Goal: Transaction & Acquisition: Purchase product/service

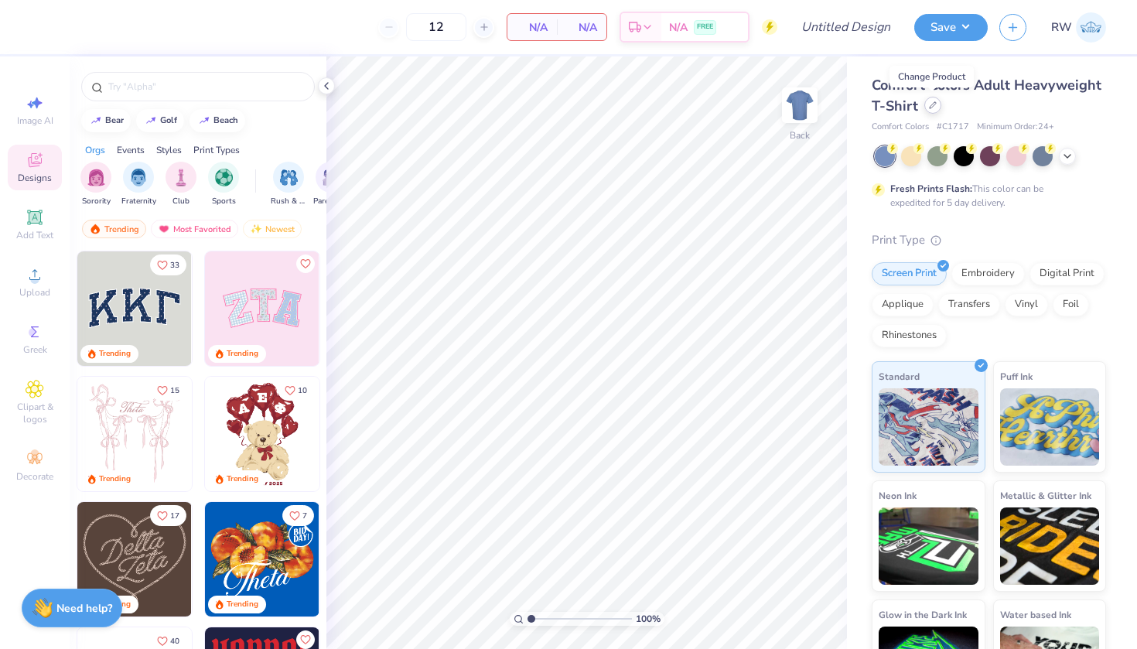
click at [936, 111] on div at bounding box center [932, 105] width 17 height 17
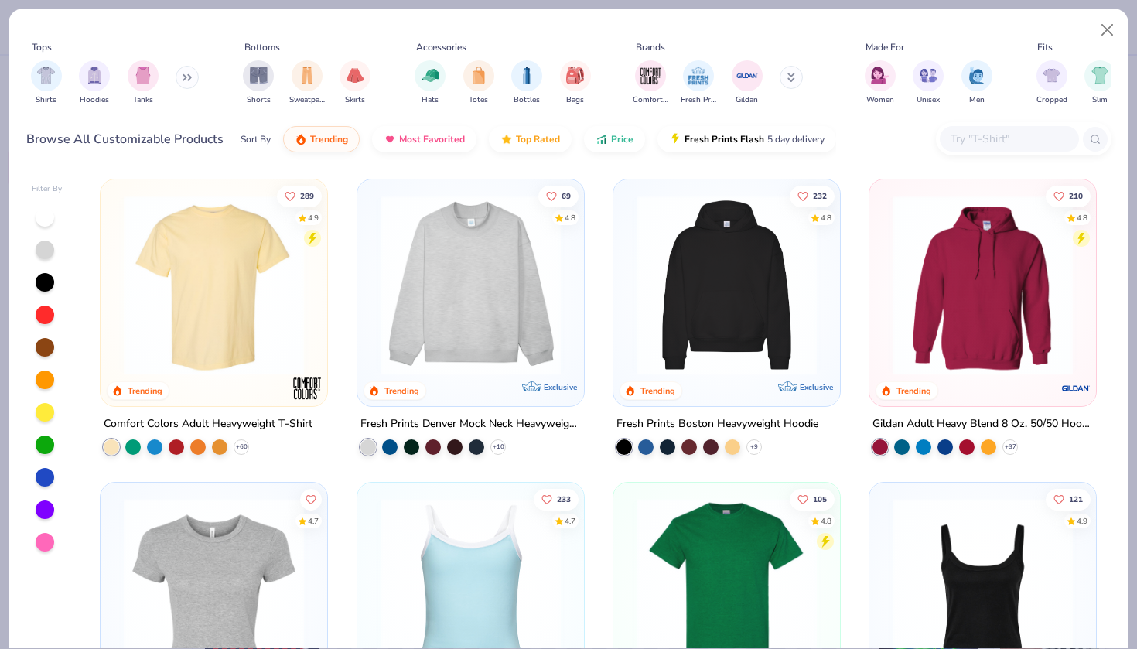
click at [786, 80] on button at bounding box center [790, 77] width 23 height 23
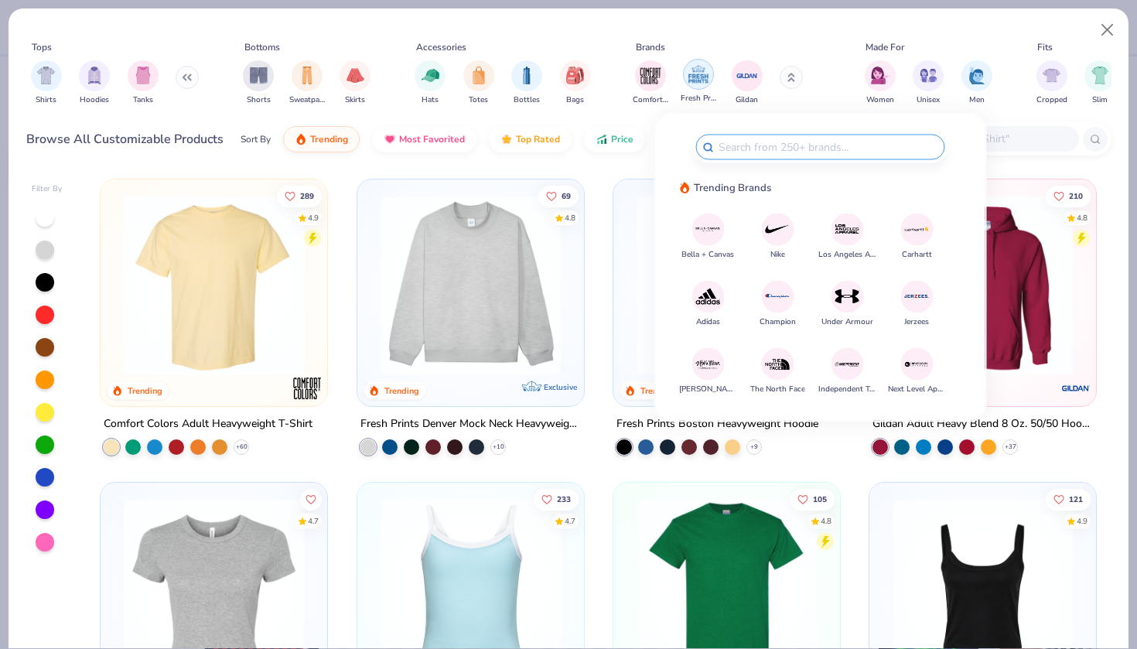
click at [689, 87] on div "filter for Fresh Prints" at bounding box center [698, 74] width 31 height 31
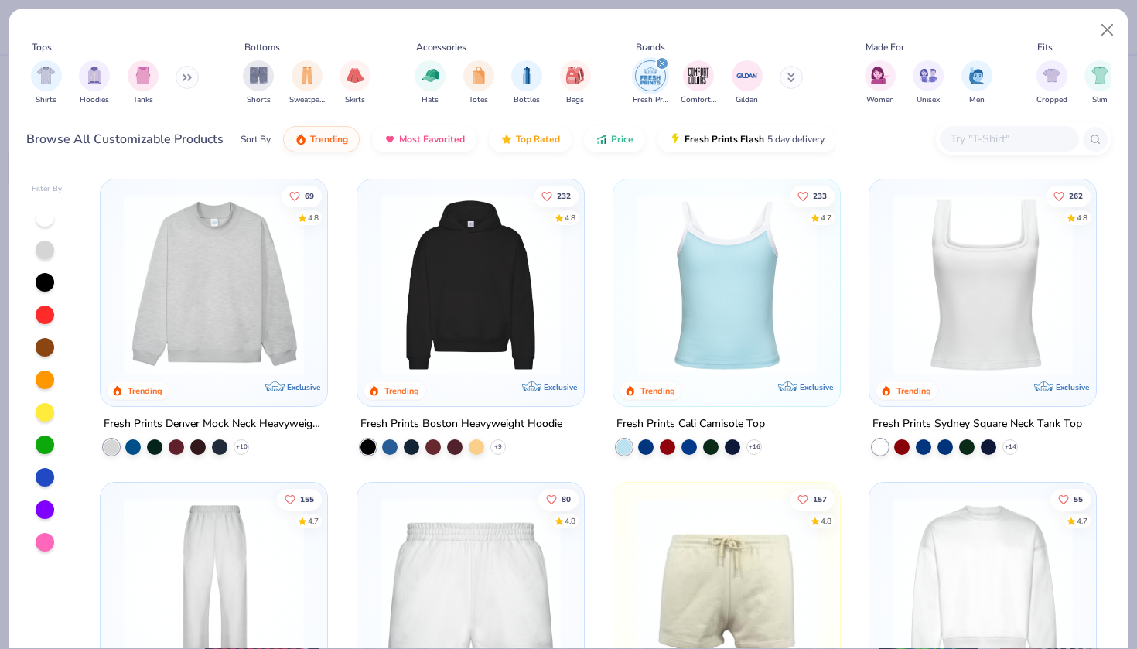
click at [649, 74] on img "filter for Fresh Prints" at bounding box center [650, 75] width 23 height 23
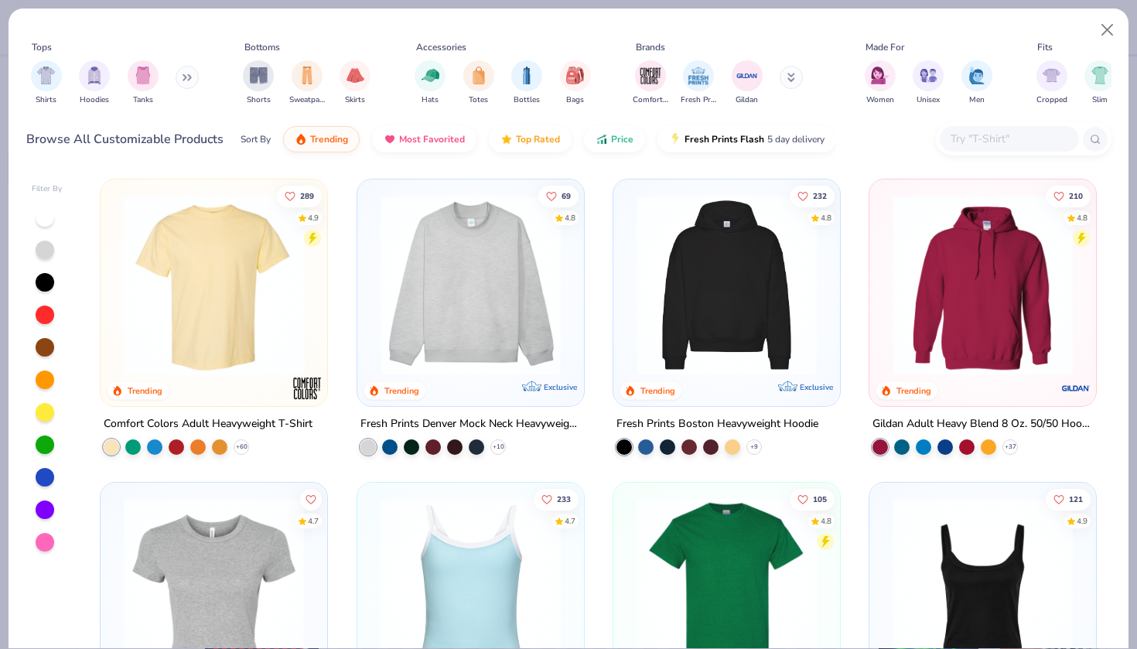
click at [792, 75] on button at bounding box center [790, 77] width 23 height 23
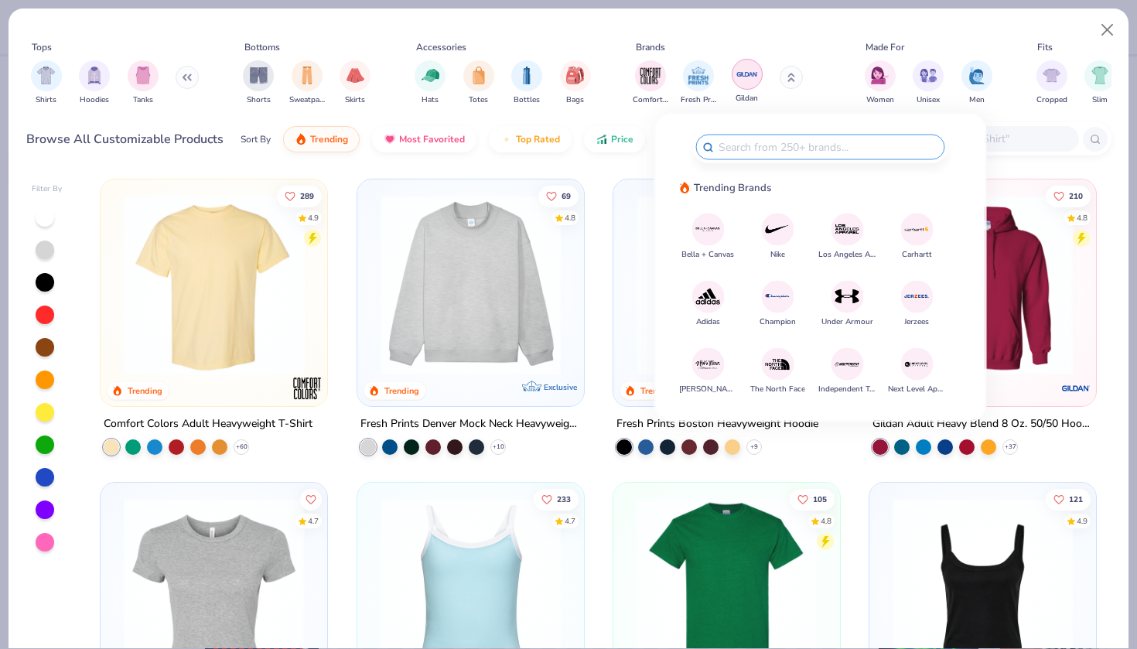
click at [750, 86] on div "filter for Gildan" at bounding box center [746, 74] width 31 height 31
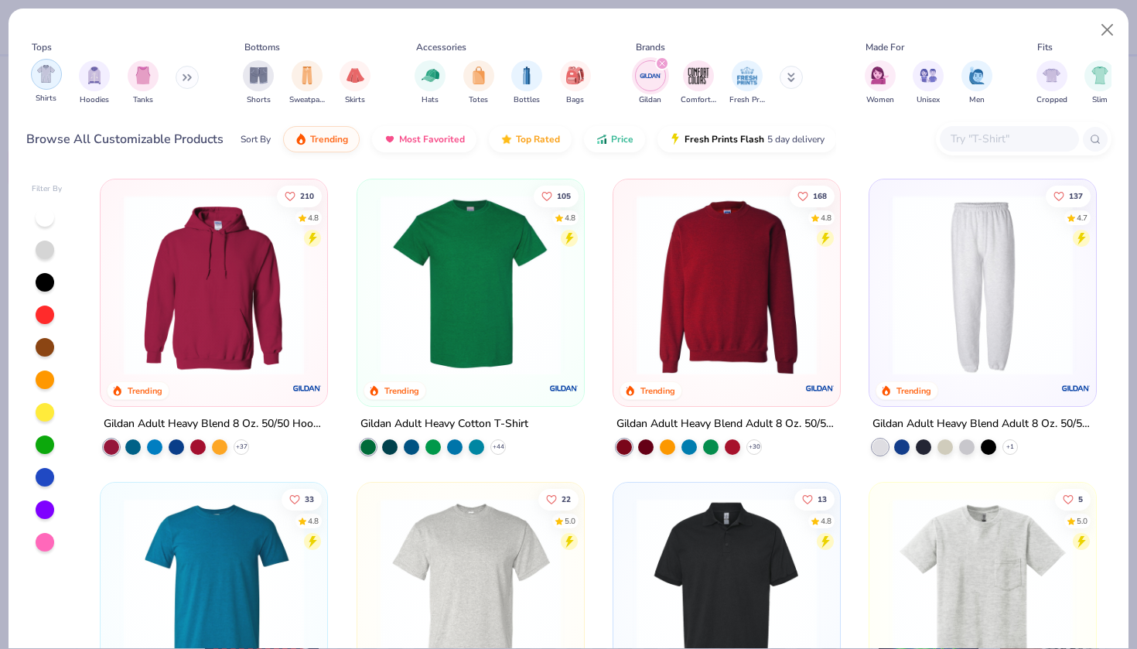
click at [53, 75] on img "filter for Shirts" at bounding box center [46, 74] width 18 height 18
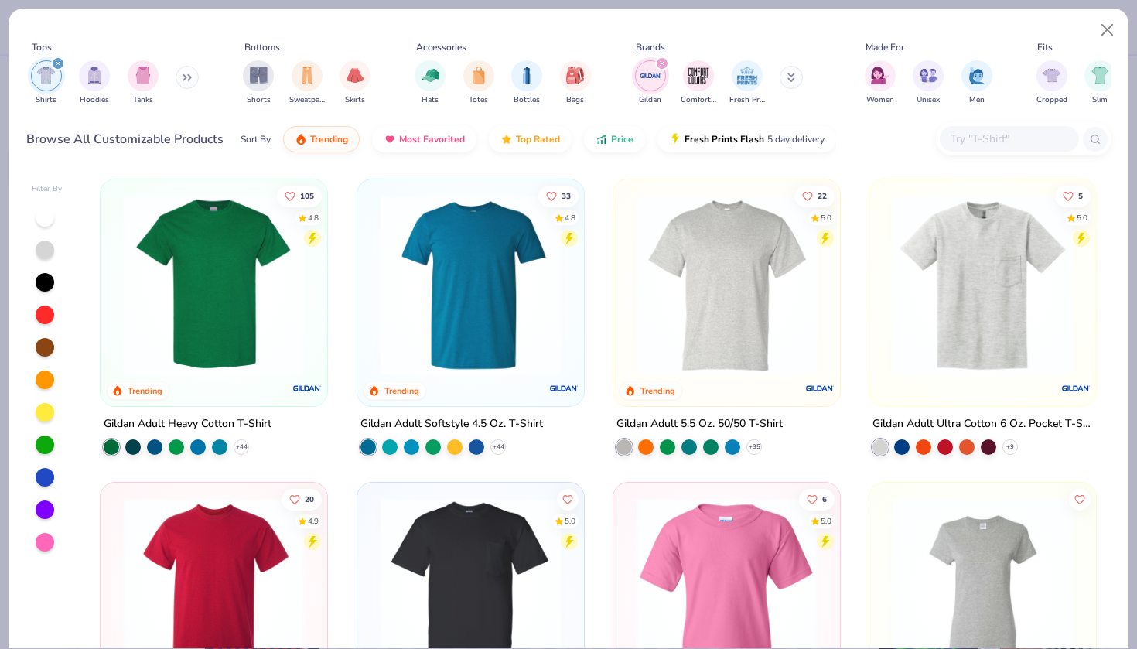
click at [269, 326] on img at bounding box center [214, 285] width 196 height 180
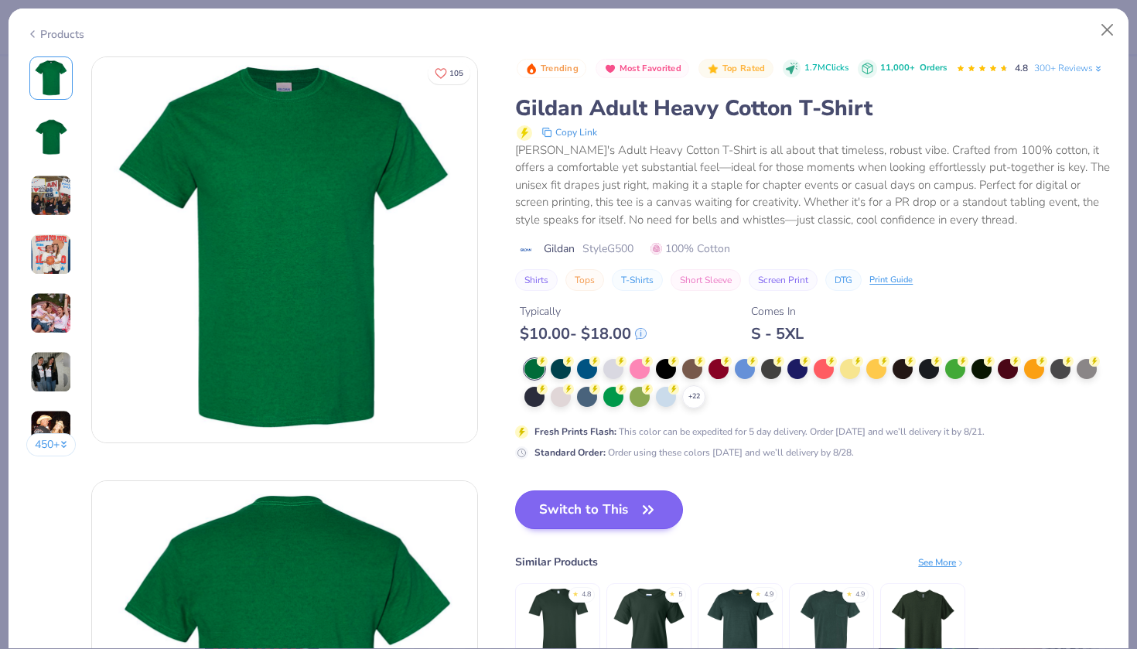
click at [605, 499] on button "Switch to This" at bounding box center [599, 509] width 168 height 39
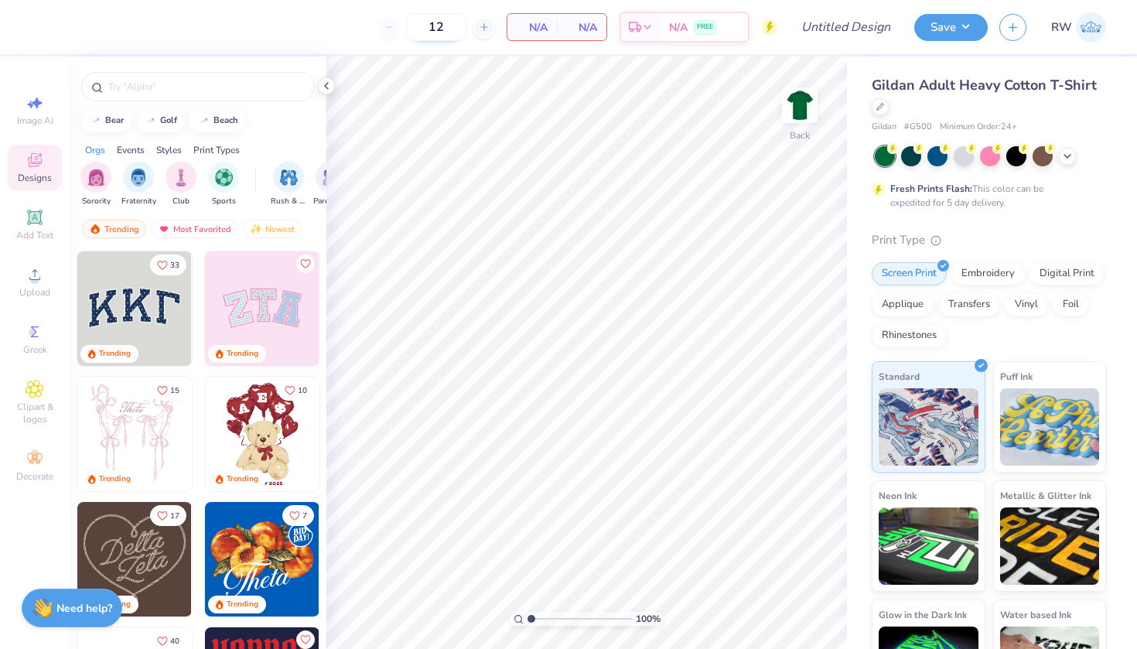
click at [457, 29] on input "12" at bounding box center [436, 27] width 60 height 28
click at [1075, 161] on div at bounding box center [989, 156] width 231 height 20
click at [1069, 159] on icon at bounding box center [1067, 154] width 12 height 12
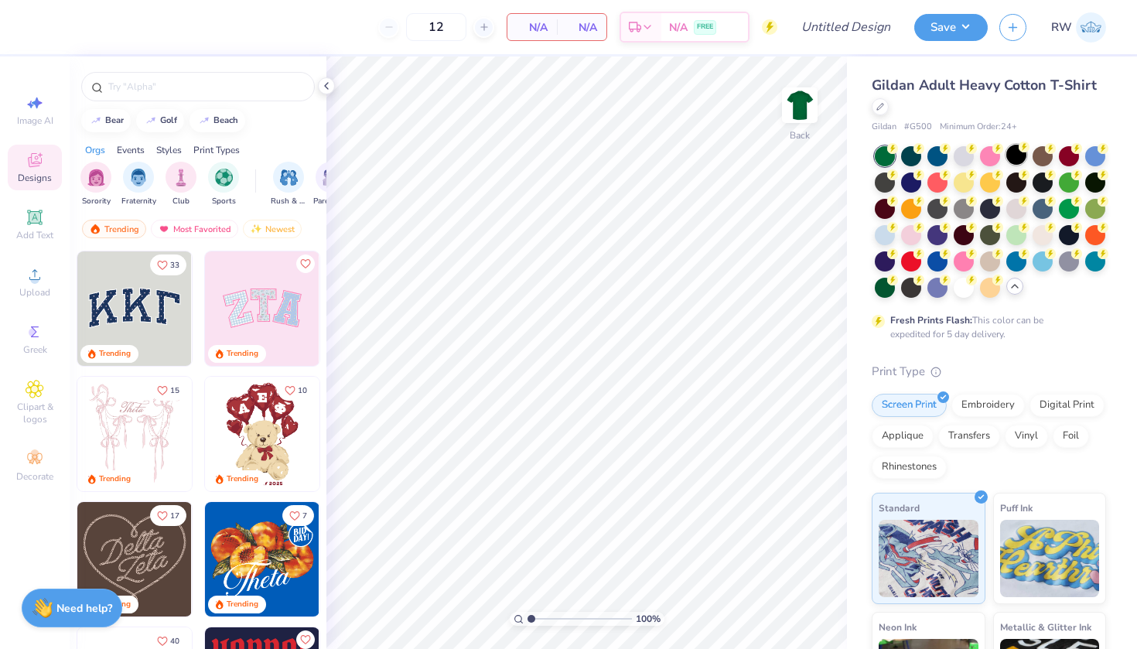
click at [1017, 154] on div at bounding box center [1016, 155] width 20 height 20
click at [916, 156] on div at bounding box center [911, 155] width 20 height 20
click at [1016, 156] on div at bounding box center [1016, 155] width 20 height 20
click at [789, 101] on img at bounding box center [800, 105] width 62 height 62
click at [789, 111] on img at bounding box center [800, 105] width 62 height 62
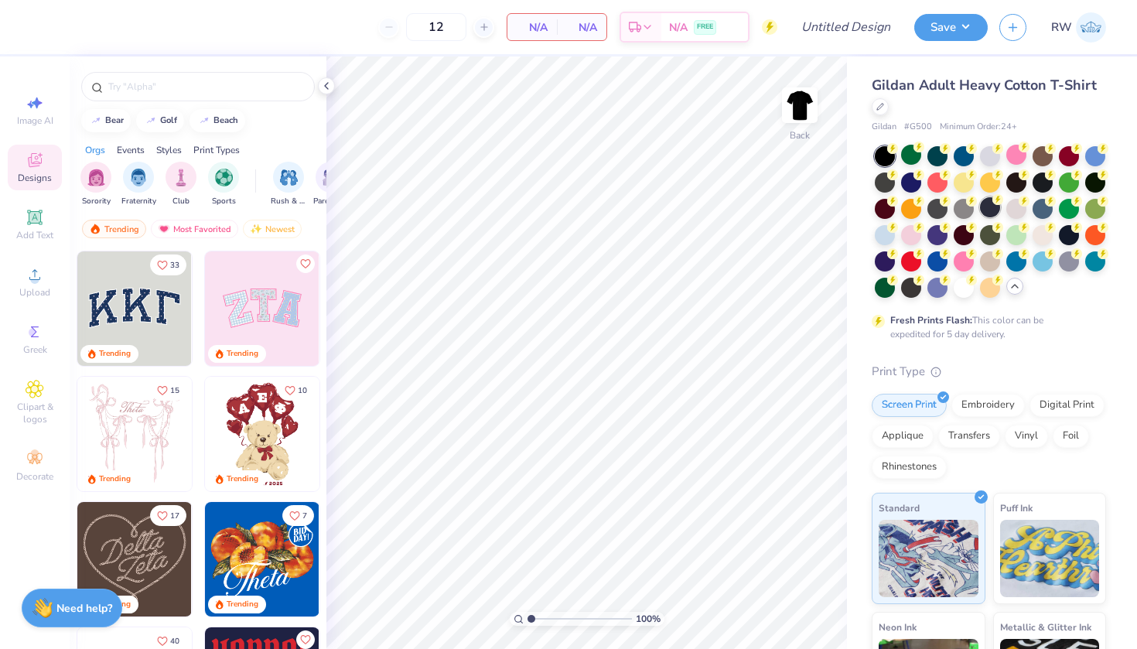
click at [989, 207] on div at bounding box center [990, 207] width 20 height 20
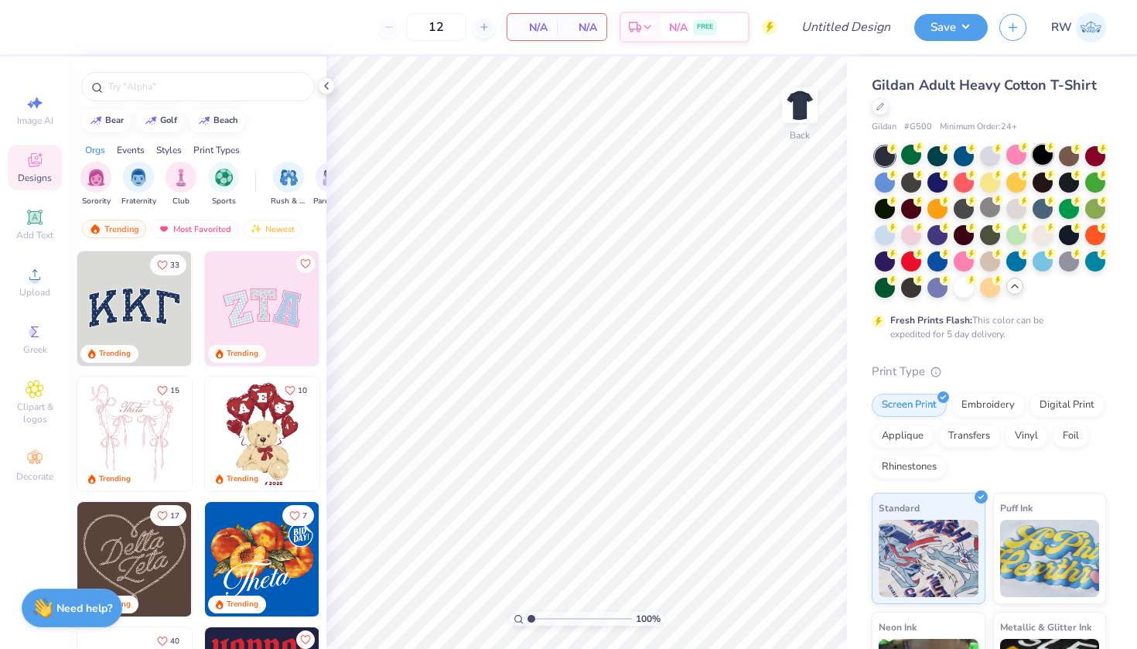
click at [1044, 158] on div at bounding box center [1042, 155] width 20 height 20
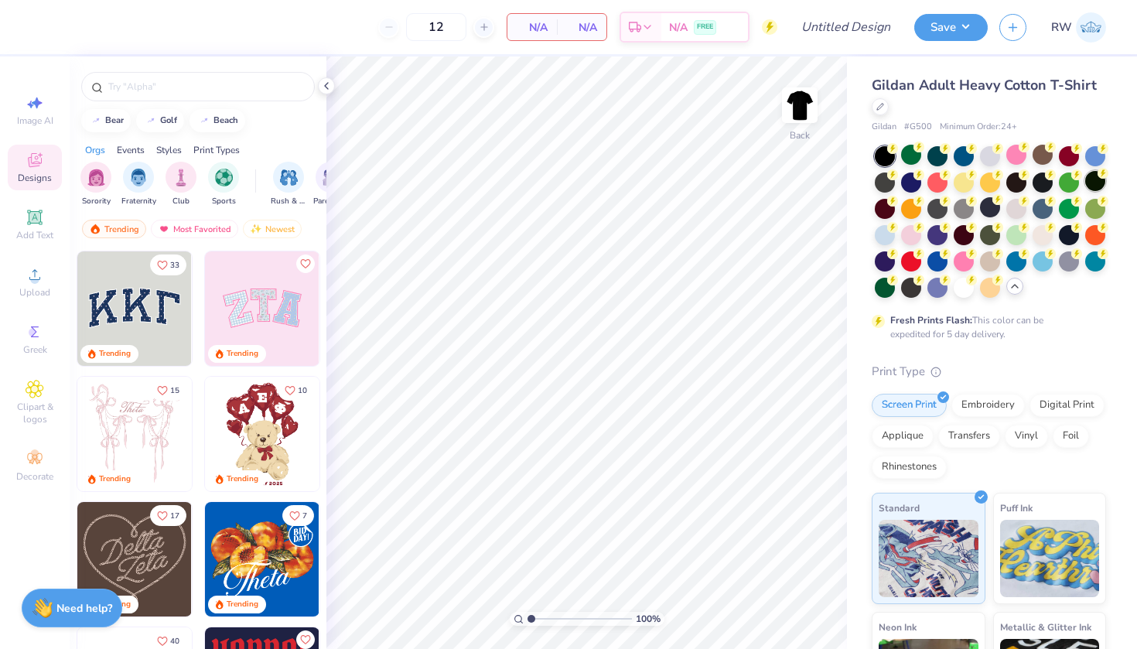
click at [1098, 185] on div at bounding box center [1095, 181] width 20 height 20
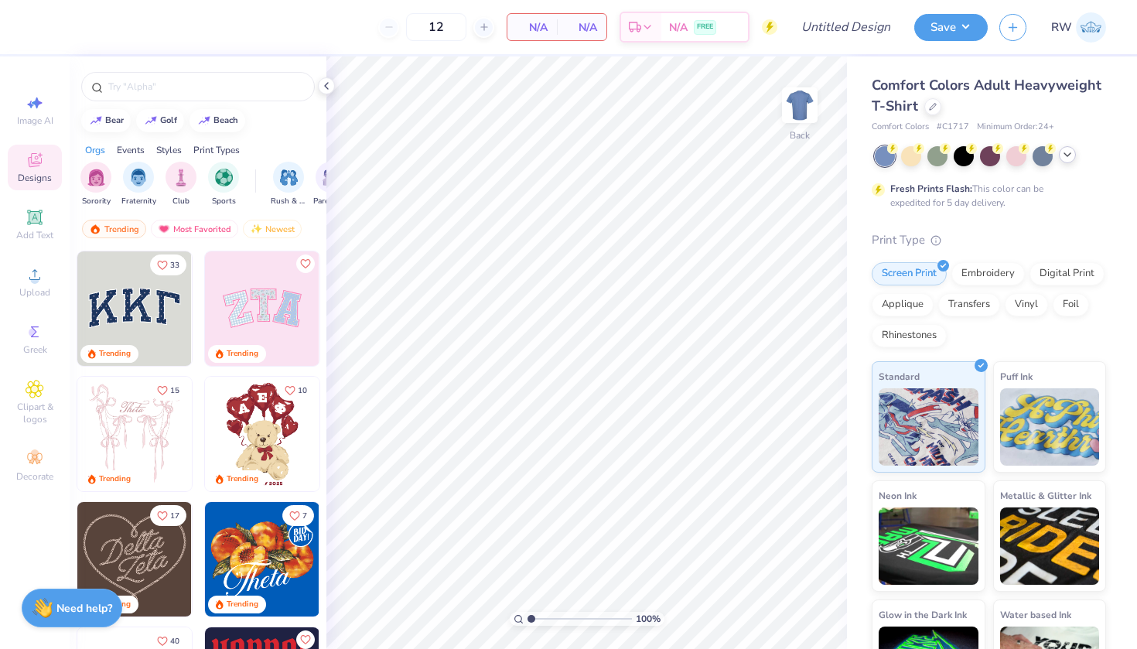
click at [1059, 159] on div at bounding box center [1066, 154] width 17 height 17
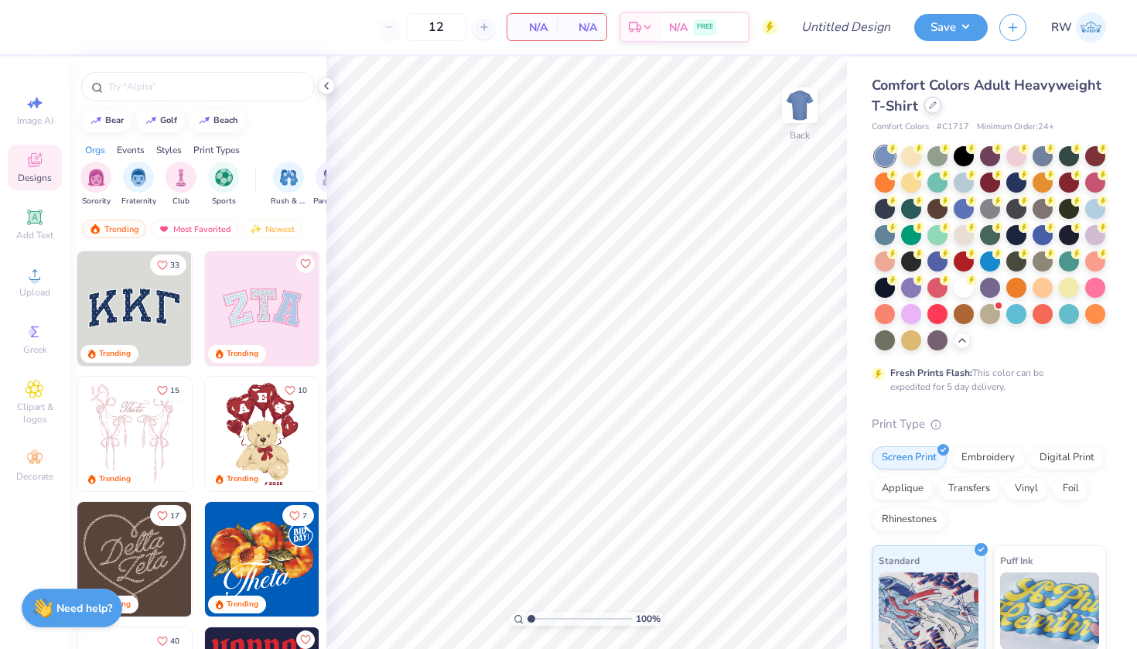
click at [933, 104] on icon at bounding box center [933, 105] width 8 height 8
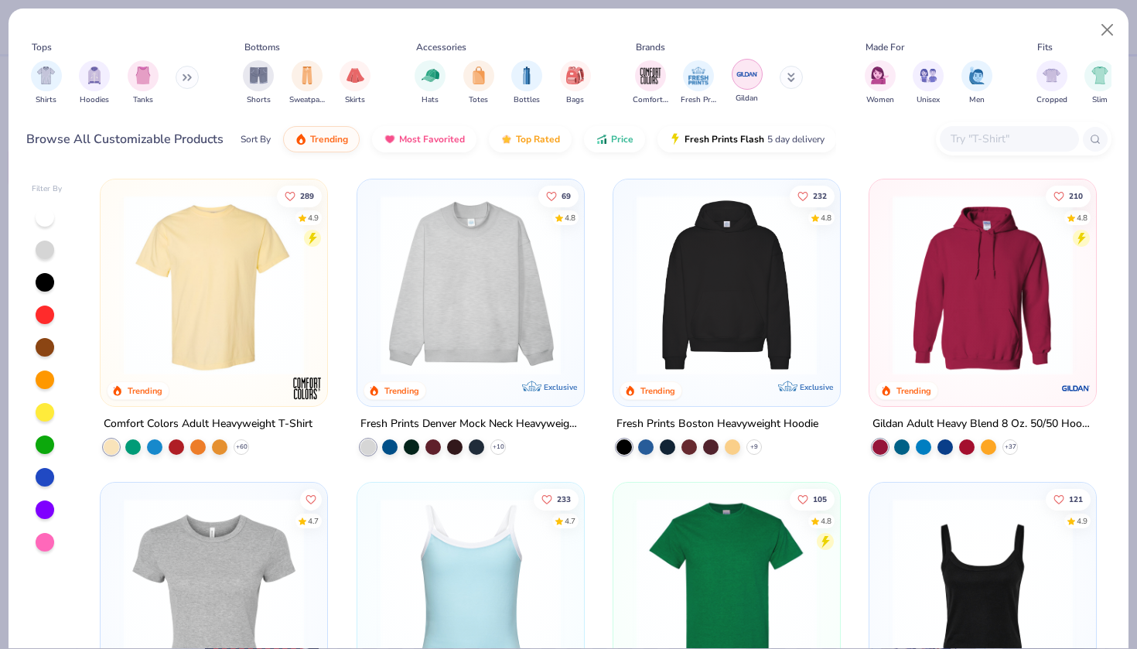
click at [752, 80] on img "filter for Gildan" at bounding box center [746, 74] width 23 height 23
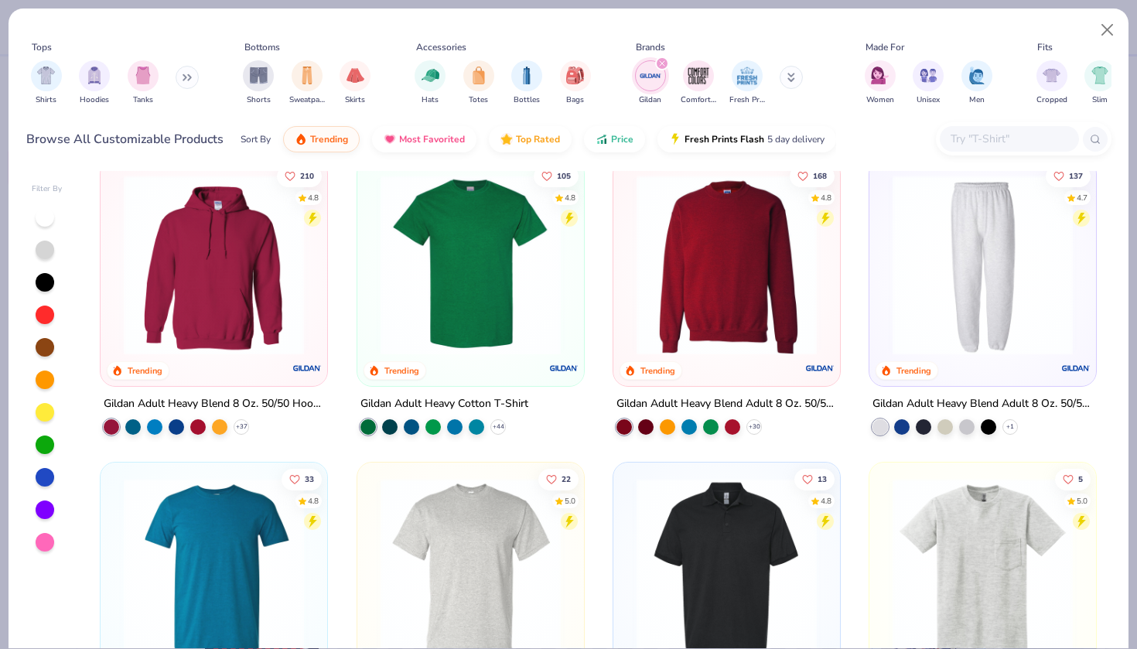
scroll to position [41, 0]
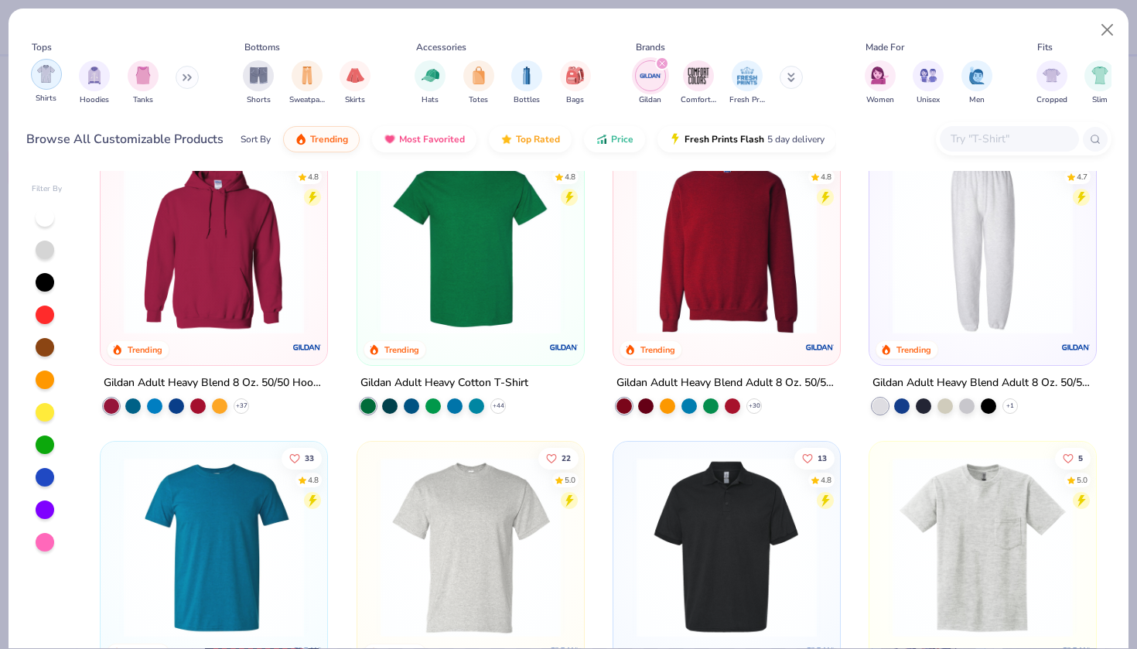
click at [51, 87] on div "filter for Shirts" at bounding box center [46, 74] width 31 height 31
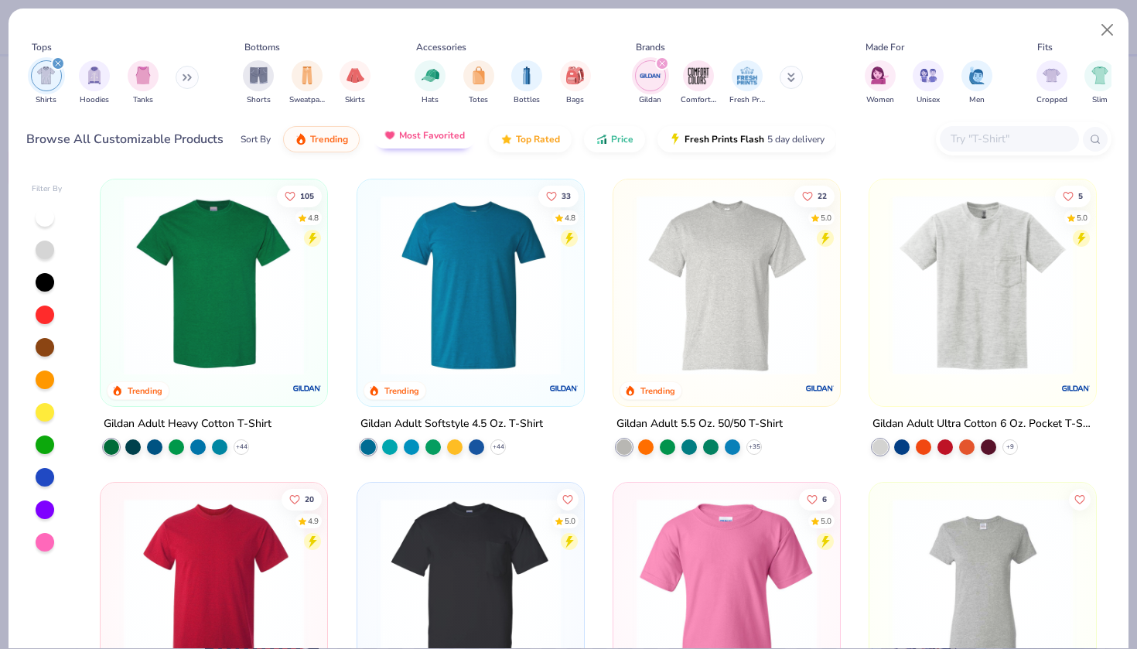
click at [451, 148] on button "Most Favorited" at bounding box center [424, 135] width 104 height 26
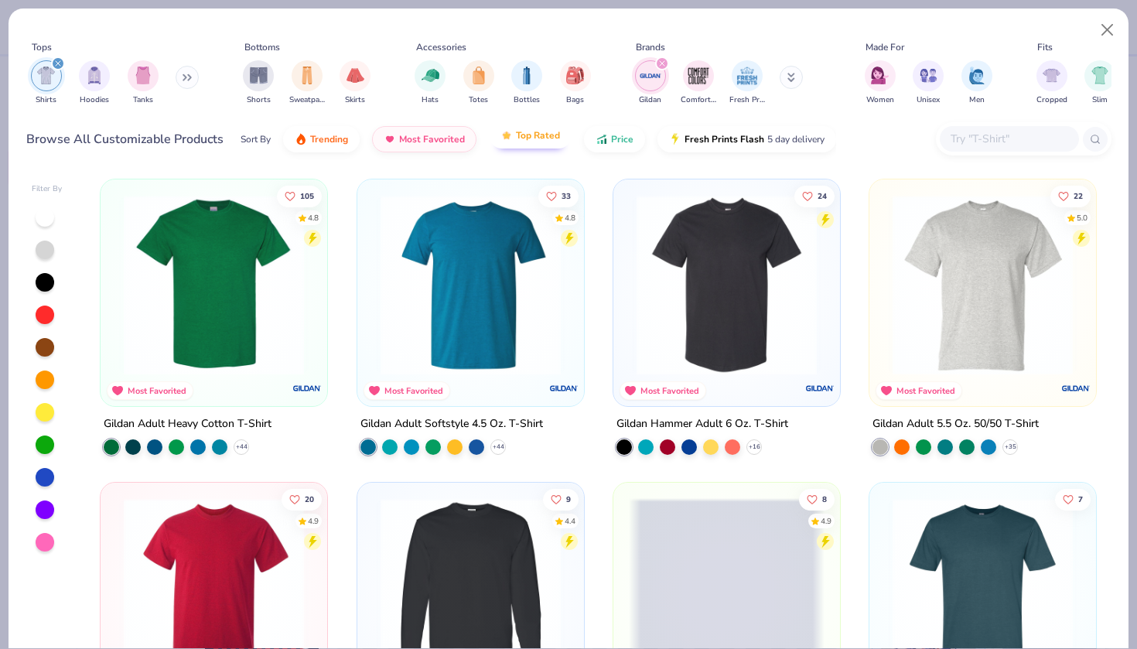
click at [510, 135] on img "button" at bounding box center [506, 135] width 12 height 12
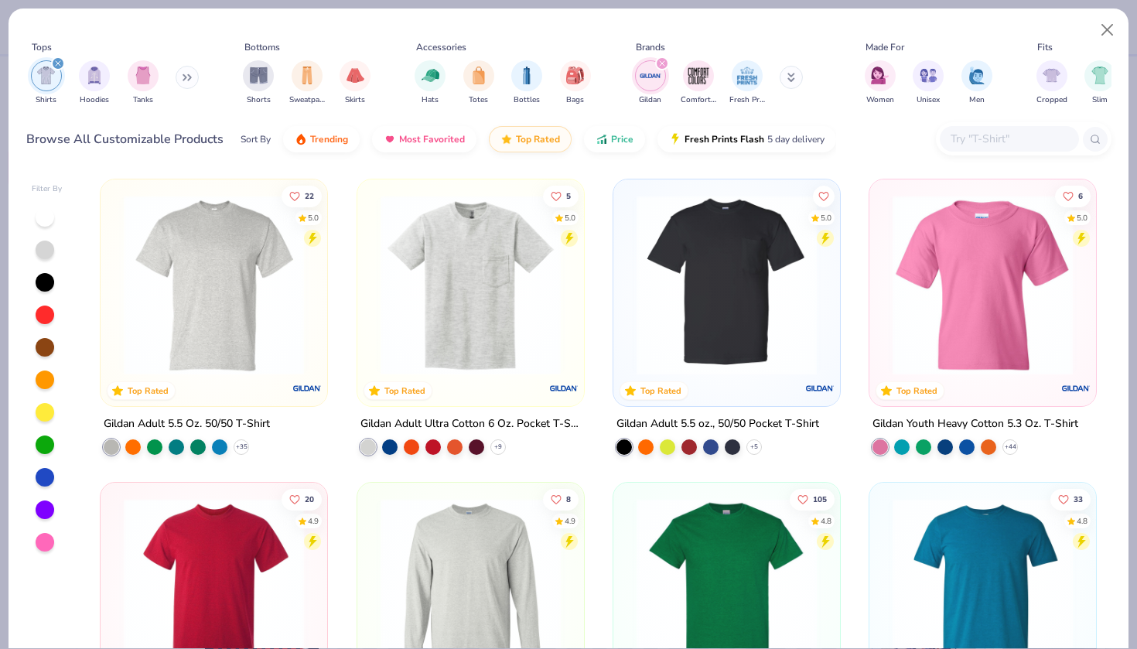
click at [251, 319] on img at bounding box center [214, 285] width 196 height 180
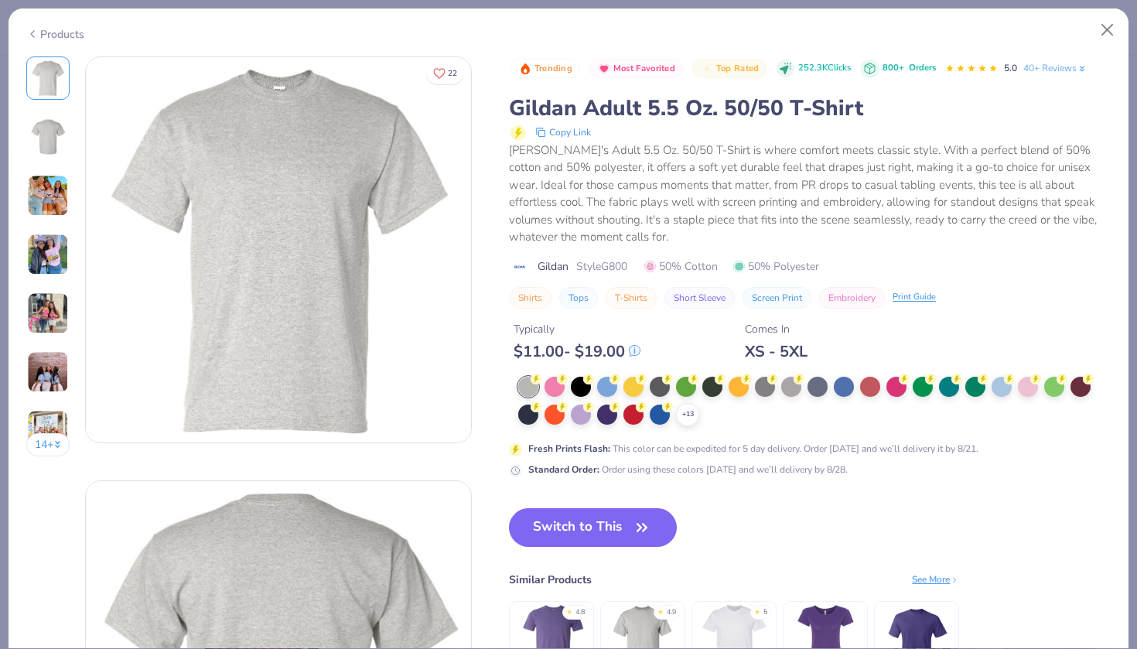
click at [595, 549] on div "Switch to This Similar Products See More ★ 4.8 ★ 4.9 ★ 5" at bounding box center [734, 612] width 450 height 209
click at [581, 380] on div at bounding box center [581, 385] width 20 height 20
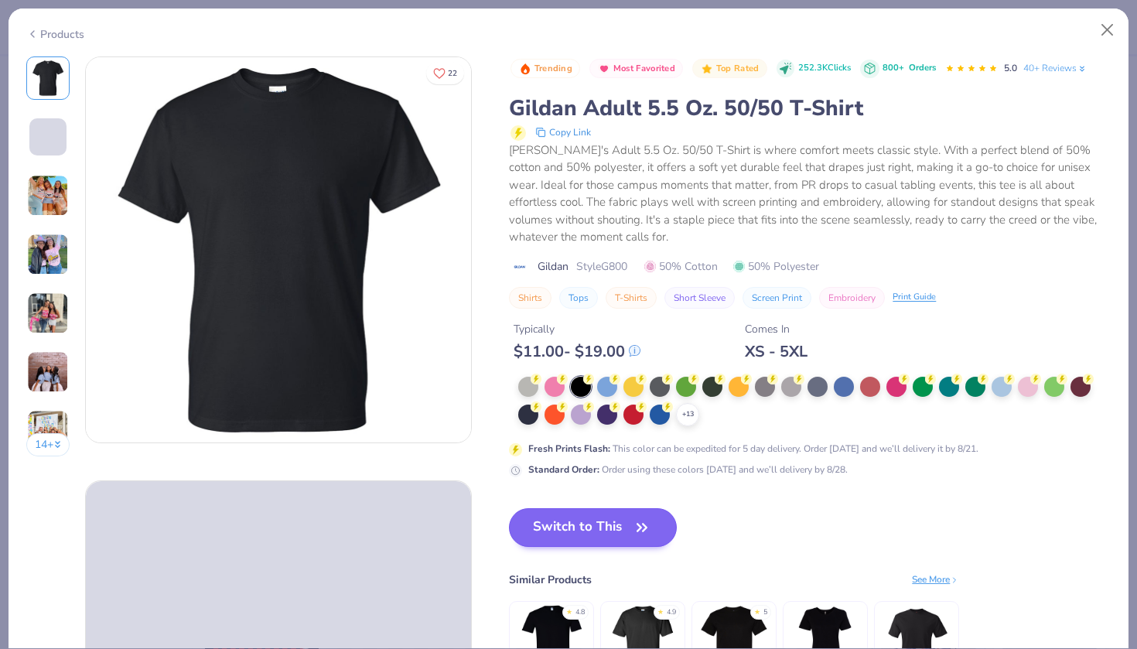
click at [602, 533] on button "Switch to This" at bounding box center [593, 527] width 168 height 39
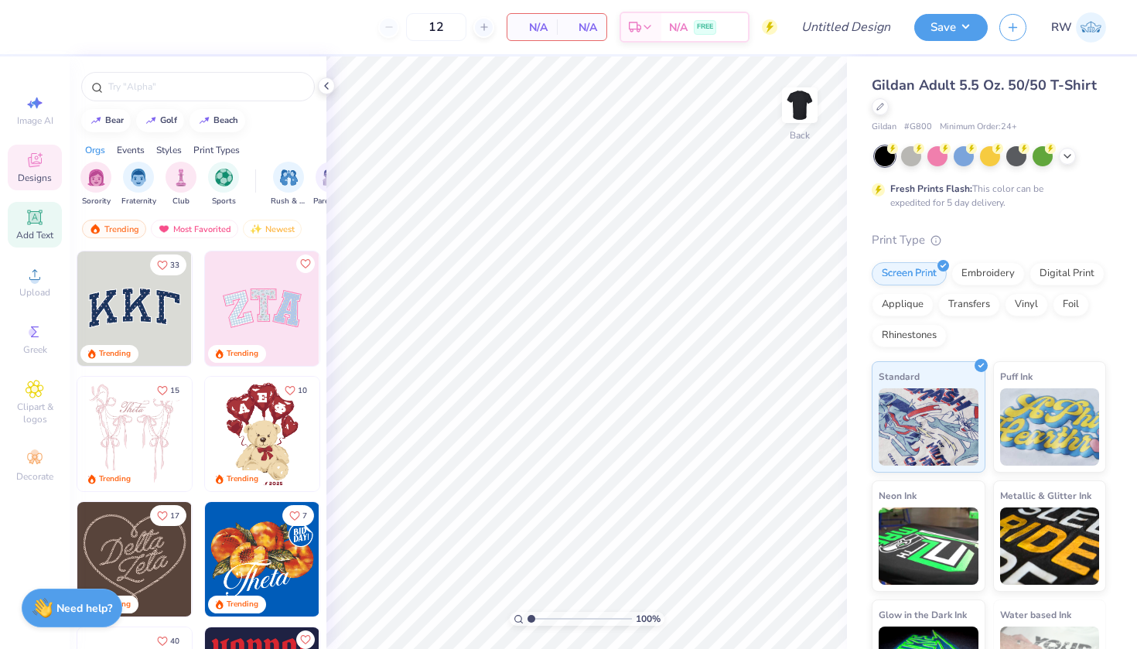
click at [42, 219] on icon at bounding box center [35, 217] width 19 height 19
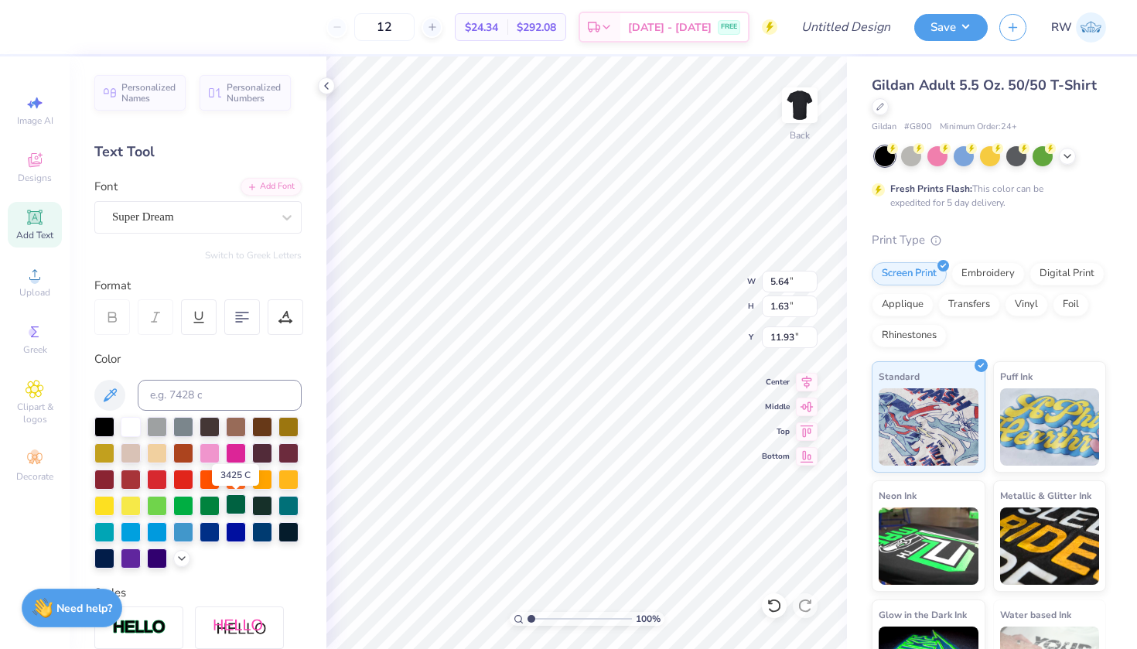
click at [233, 504] on div at bounding box center [236, 504] width 20 height 20
click at [211, 503] on div at bounding box center [209, 504] width 20 height 20
click at [132, 425] on div at bounding box center [131, 425] width 20 height 20
click at [141, 428] on div at bounding box center [131, 425] width 20 height 20
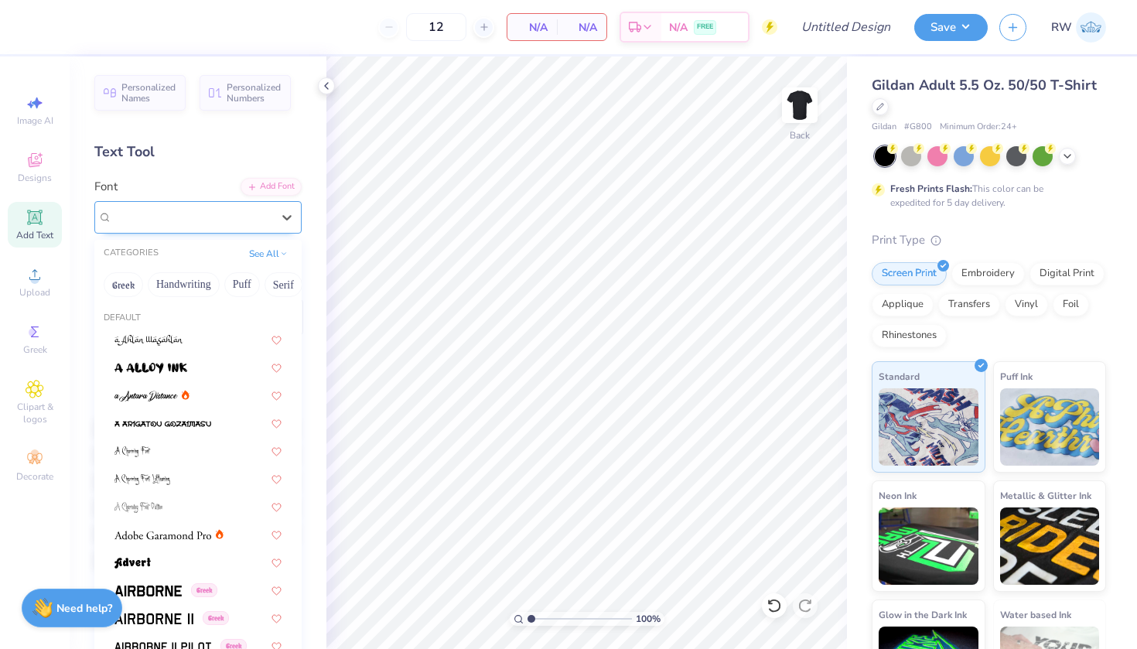
click at [231, 216] on div "Super Dream" at bounding box center [192, 217] width 162 height 24
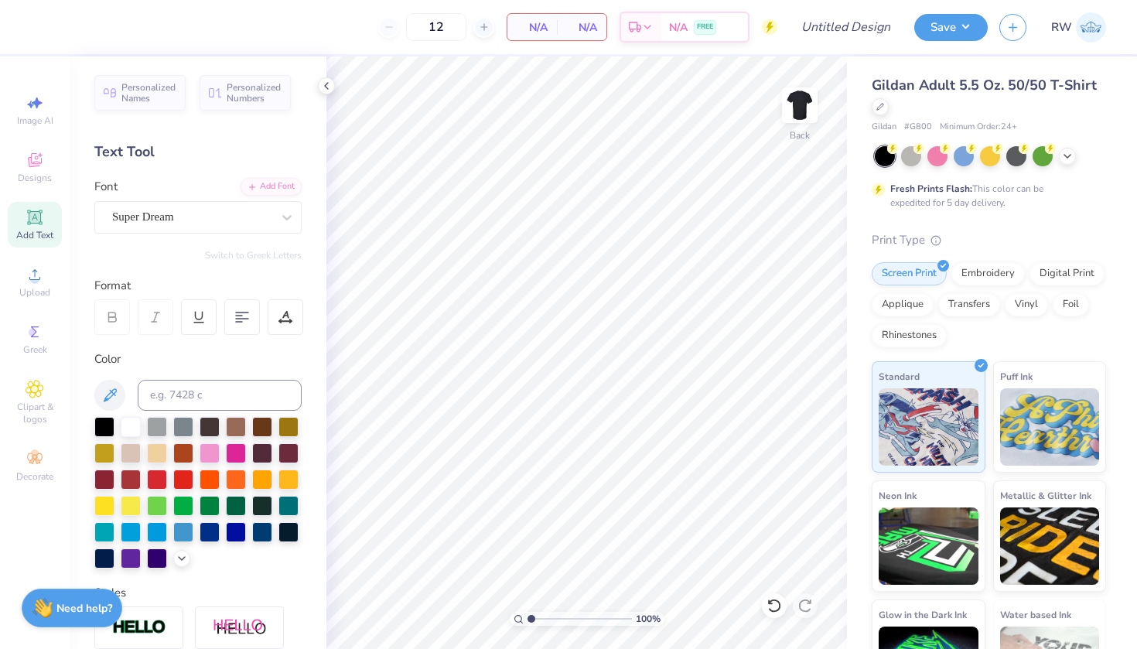
click at [34, 243] on div "Add Text" at bounding box center [35, 225] width 54 height 46
type textarea "African Carribean Student association"
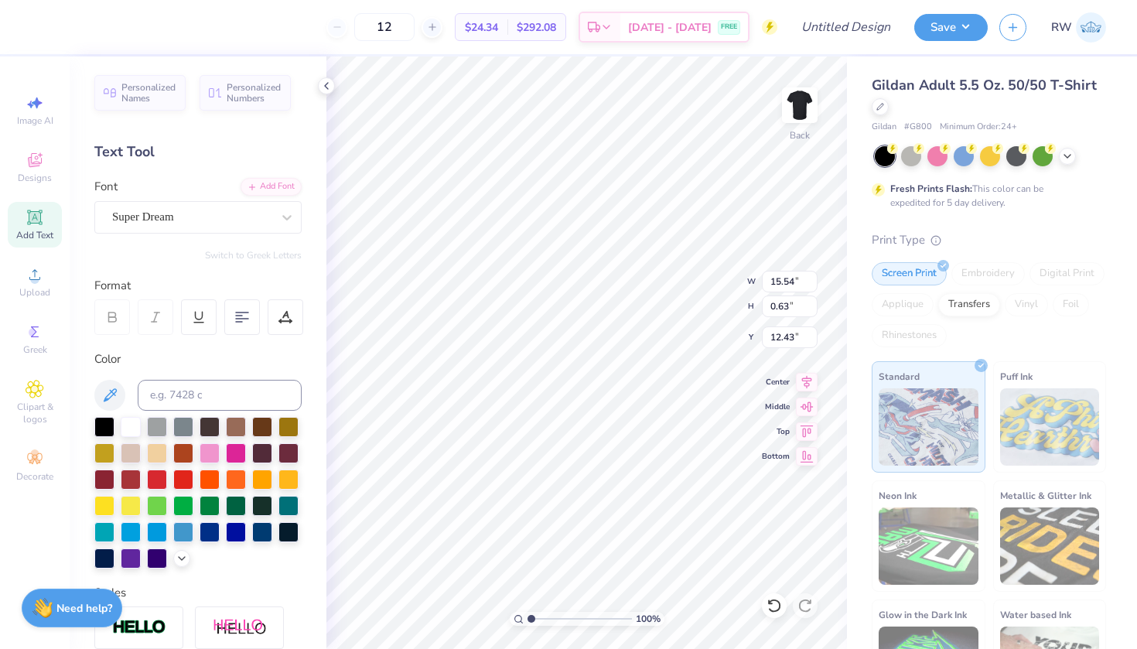
type input "2.68"
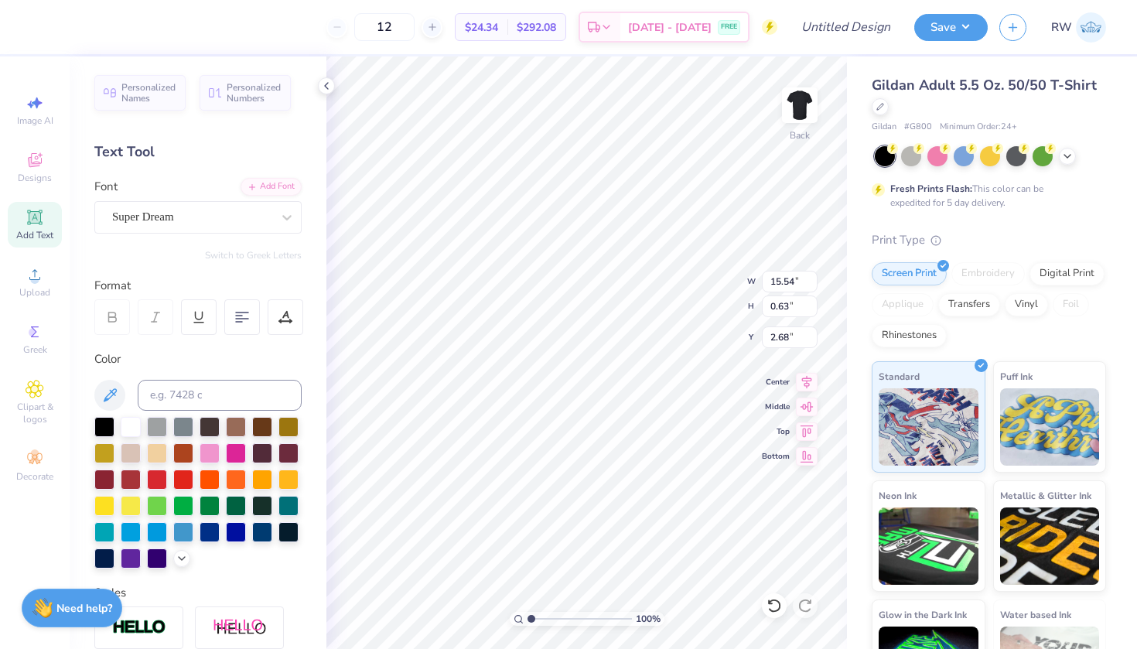
type input "13.41"
type input "0.55"
type input "2.77"
type input "3.89"
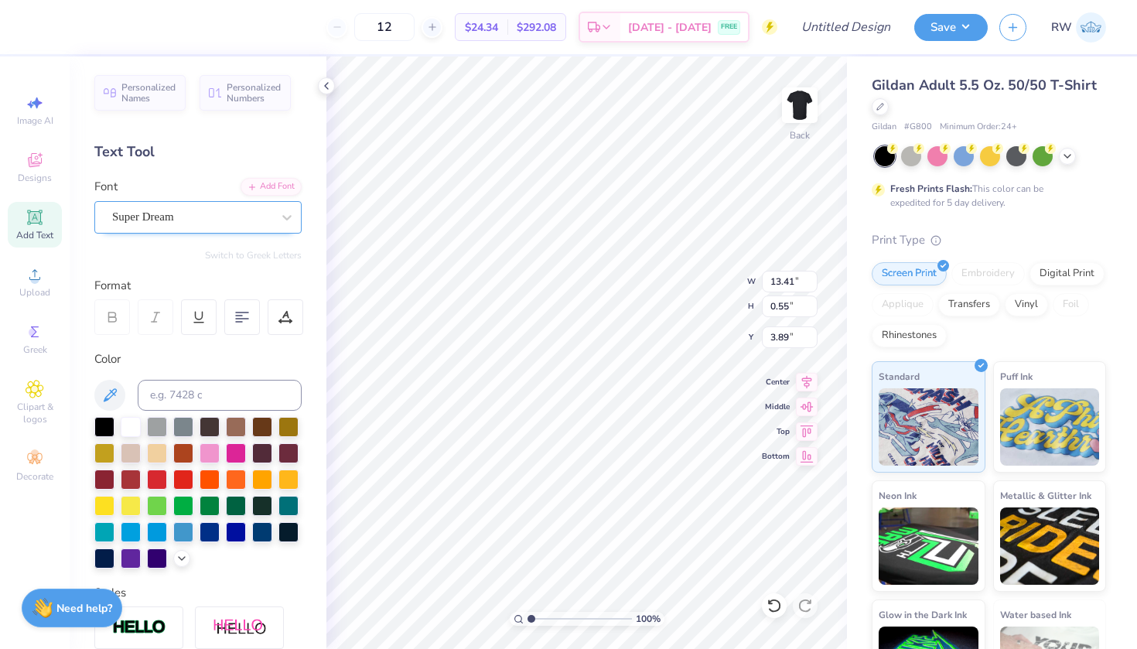
type textarea "African Carribean Student Association"
click at [234, 220] on div "Super Dream" at bounding box center [192, 217] width 162 height 24
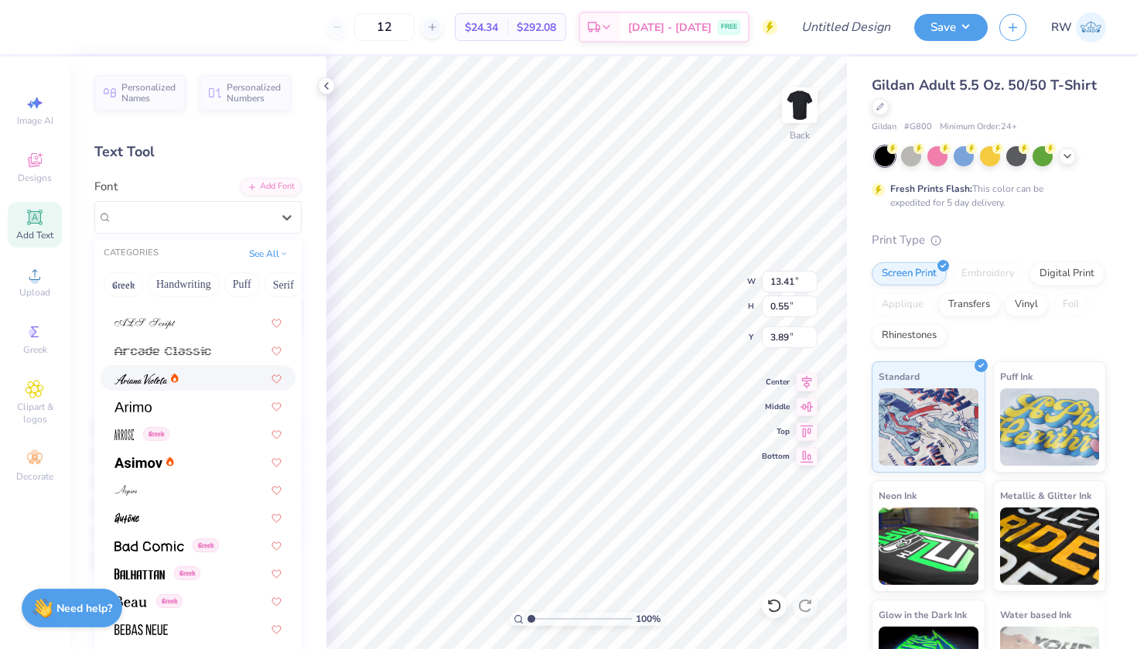
scroll to position [441, 0]
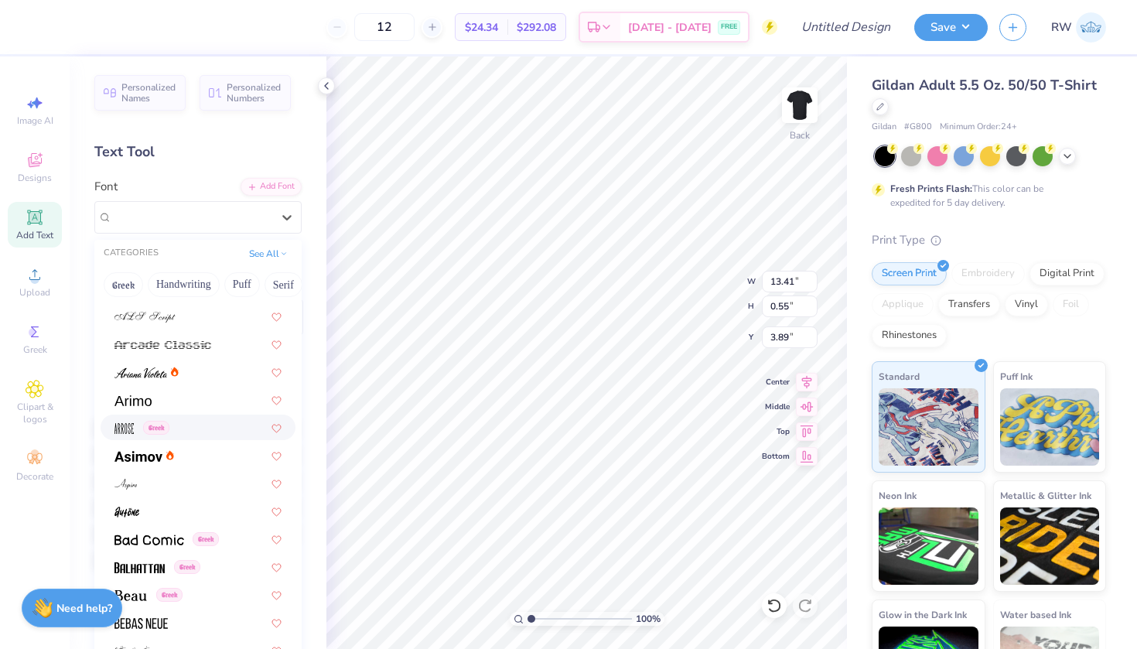
click at [195, 418] on div "Greek" at bounding box center [198, 427] width 195 height 26
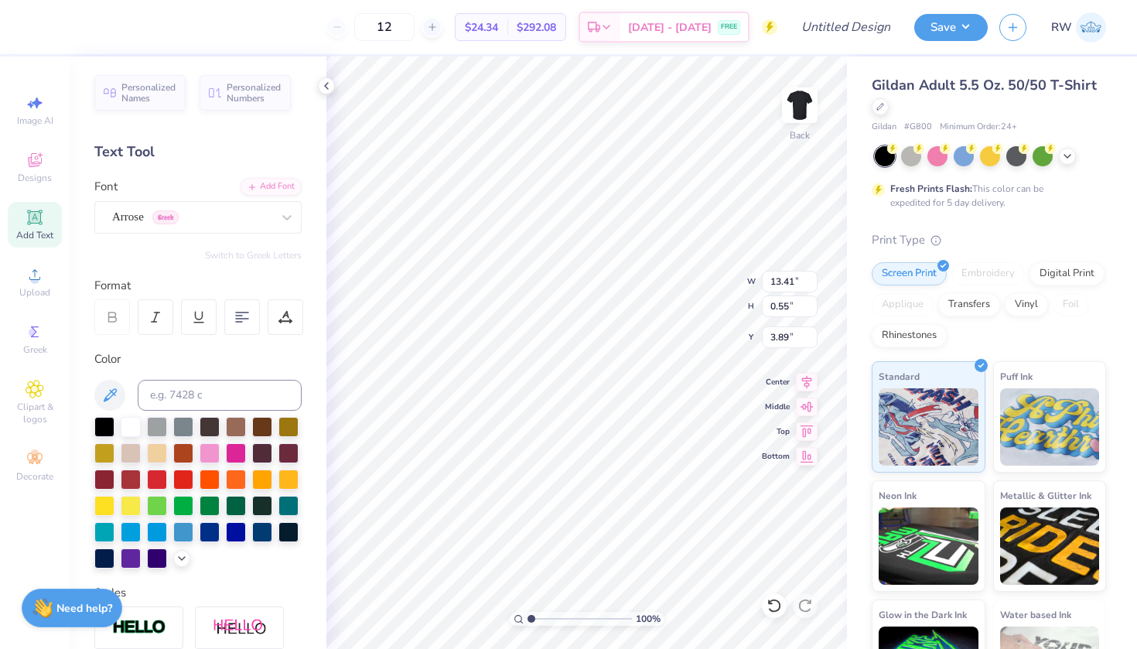
scroll to position [0, 12]
click at [249, 242] on div "Personalized Names Personalized Numbers Text Tool Add Font Font Arrose Greek Sw…" at bounding box center [198, 352] width 257 height 592
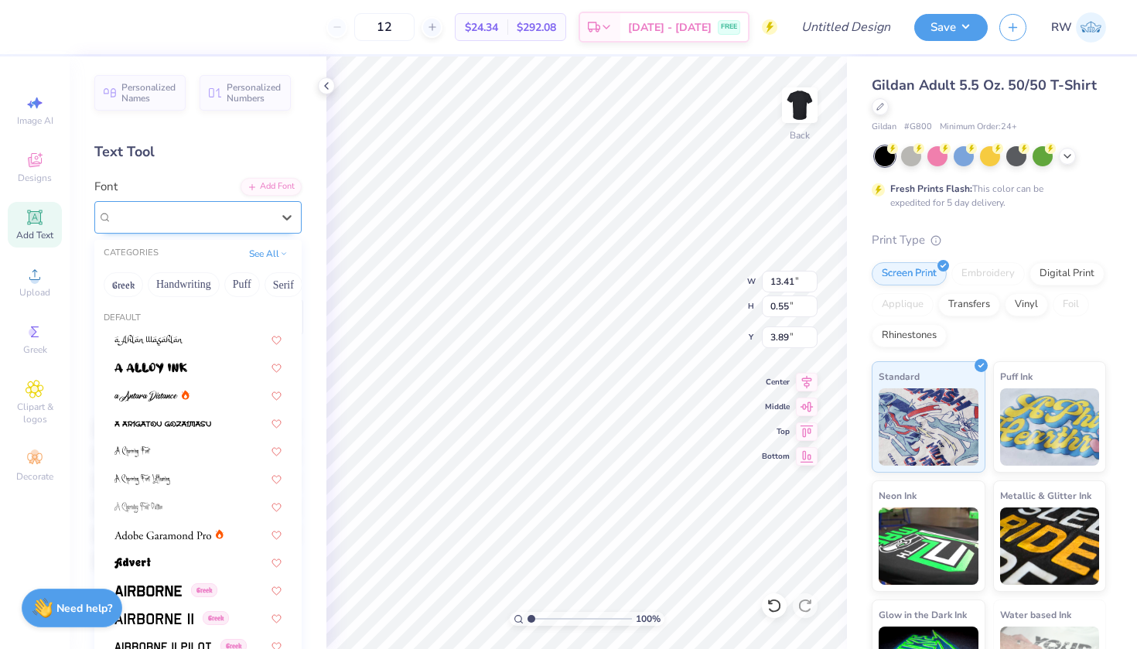
click at [254, 213] on div "Arrose Greek" at bounding box center [192, 217] width 162 height 24
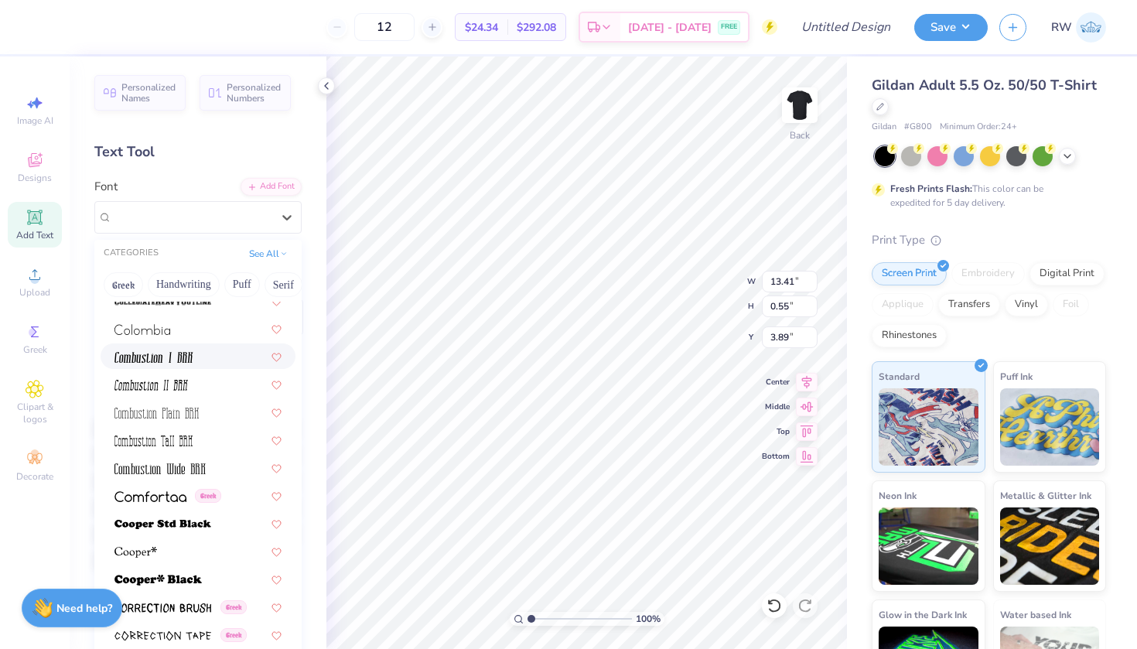
scroll to position [2127, 0]
click at [178, 496] on img at bounding box center [150, 495] width 72 height 11
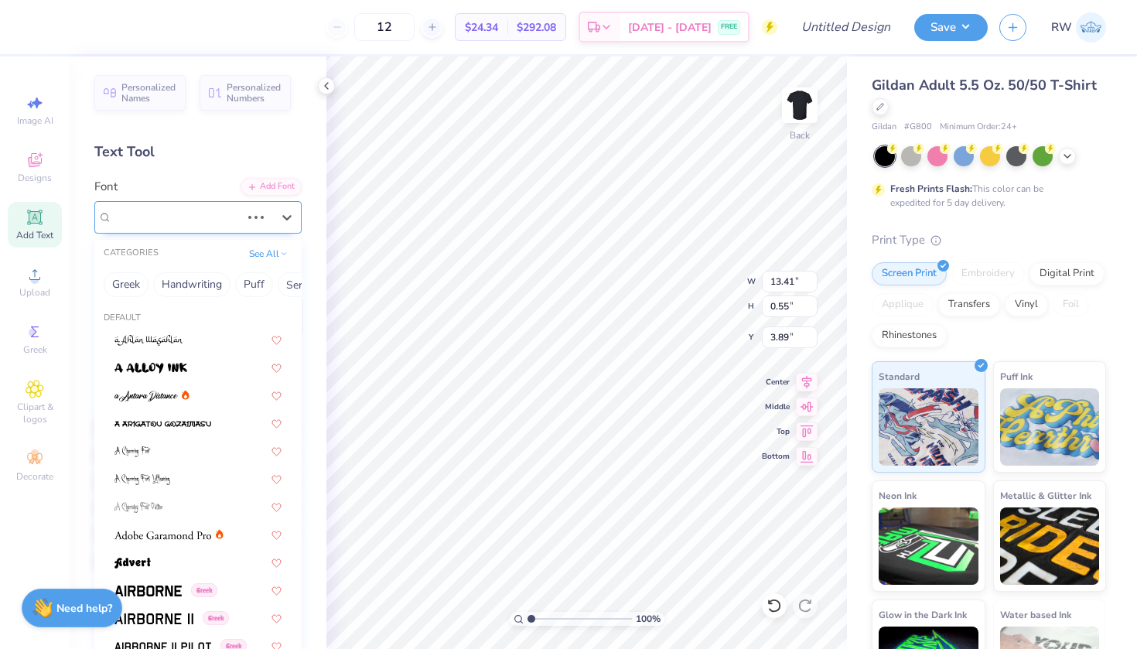
click at [233, 225] on div at bounding box center [176, 216] width 128 height 21
click at [257, 213] on div "Comfortaa Greek" at bounding box center [192, 217] width 162 height 24
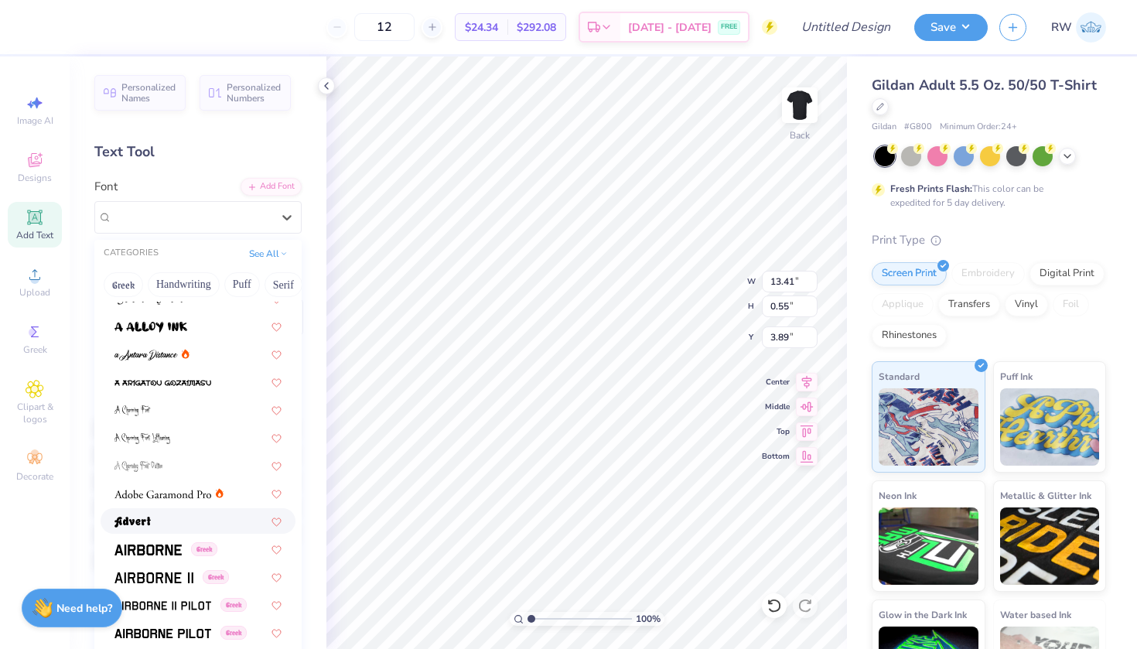
scroll to position [43, 0]
click at [186, 494] on img at bounding box center [162, 492] width 97 height 11
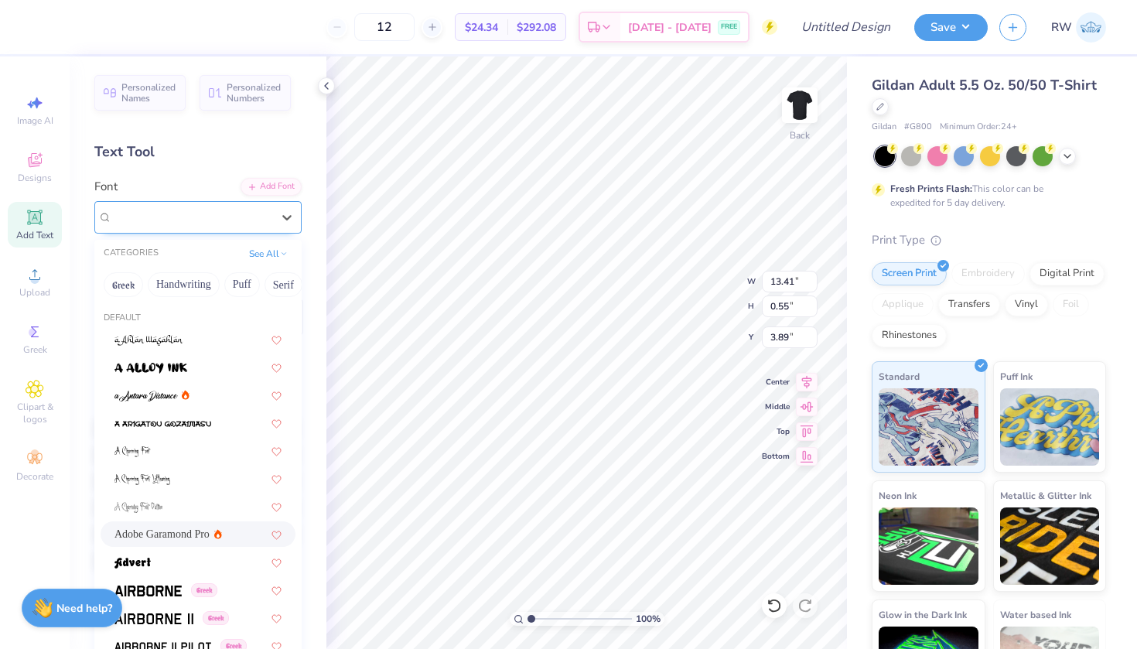
click at [228, 216] on div "Adobe Garamond Pro" at bounding box center [192, 217] width 162 height 24
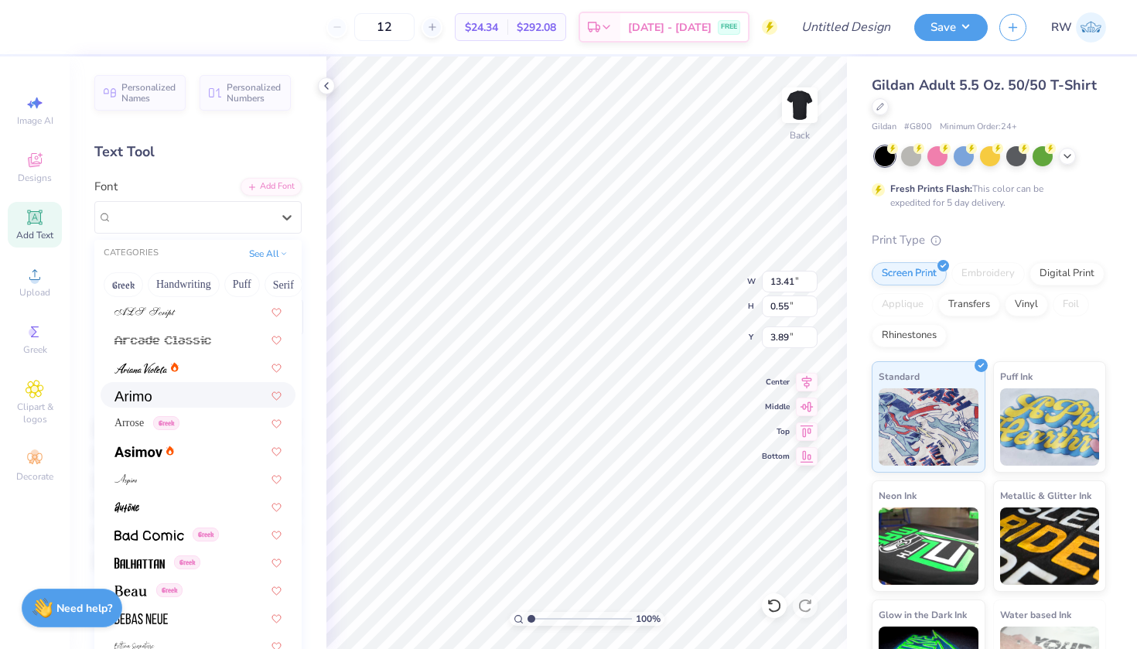
scroll to position [444, 0]
click at [207, 372] on div at bounding box center [197, 368] width 167 height 16
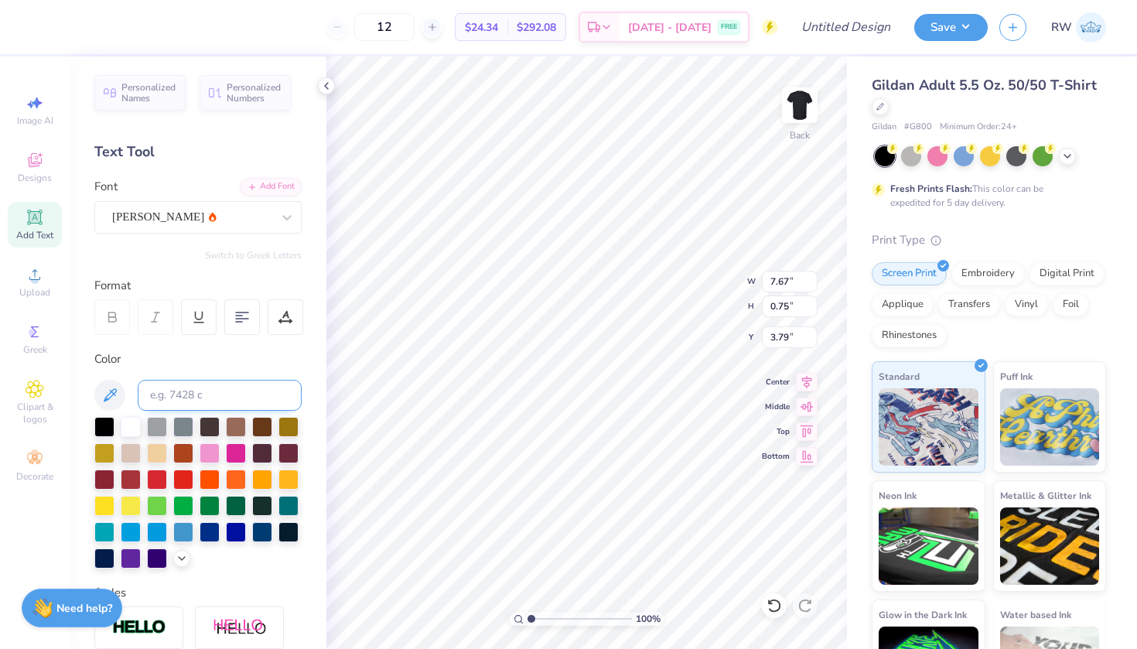
type input "11.85"
type input "1.16"
type input "3.62"
type input "13.78"
type input "1.35"
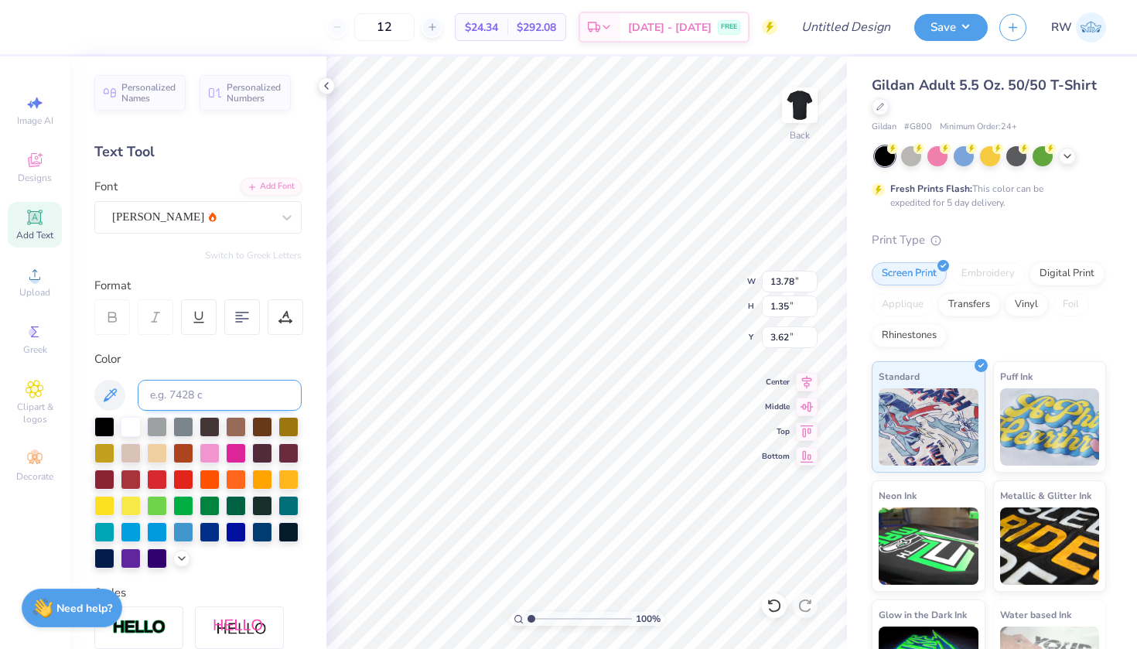
type input "3.66"
click at [799, 114] on img at bounding box center [800, 105] width 62 height 62
click at [43, 285] on div "Upload" at bounding box center [35, 282] width 54 height 46
click at [43, 289] on span "Upload" at bounding box center [34, 292] width 31 height 12
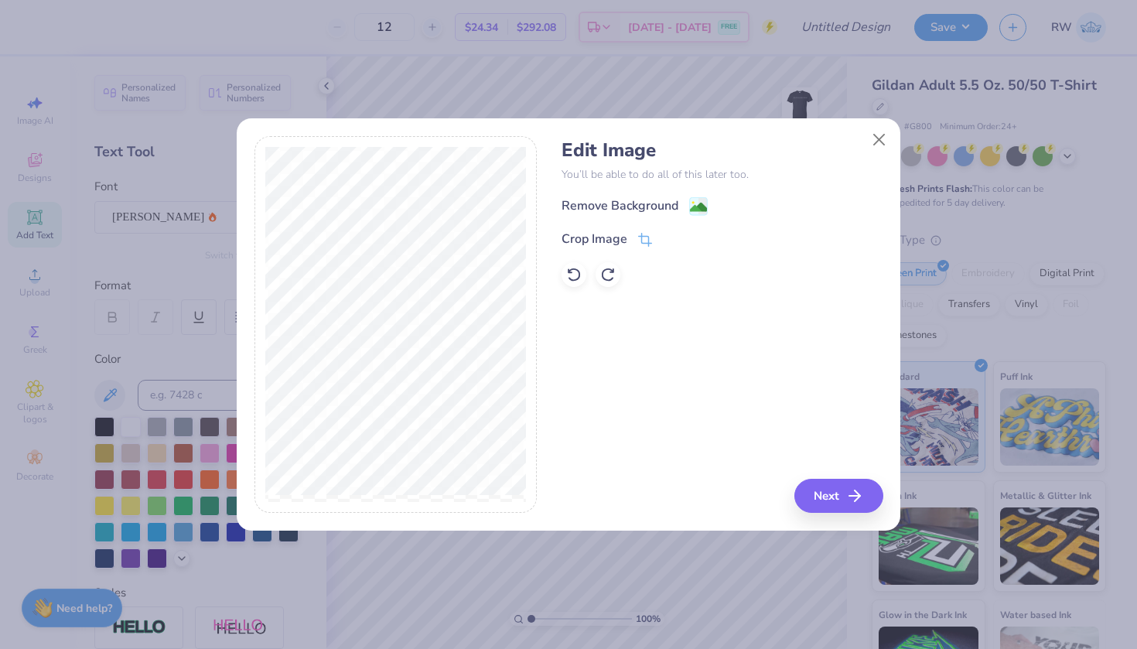
click at [700, 197] on div "Remove Background" at bounding box center [721, 205] width 321 height 19
click at [837, 491] on button "Next" at bounding box center [840, 496] width 89 height 34
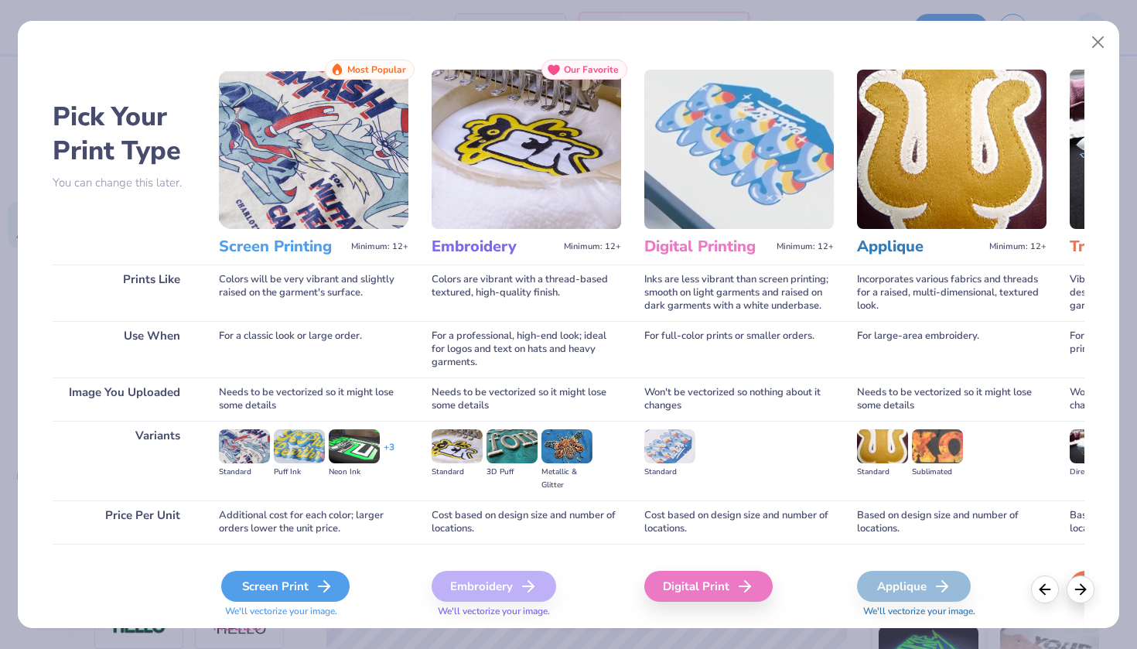
click at [324, 588] on icon at bounding box center [324, 586] width 19 height 19
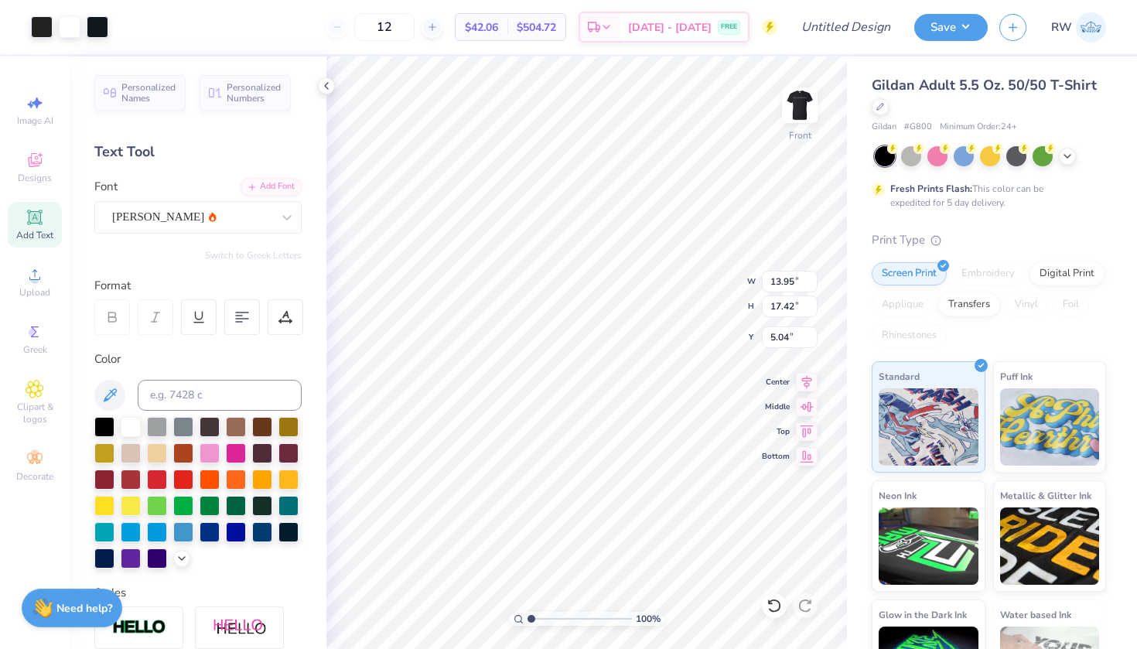
type input "8.45"
type input "10.56"
type input "11.90"
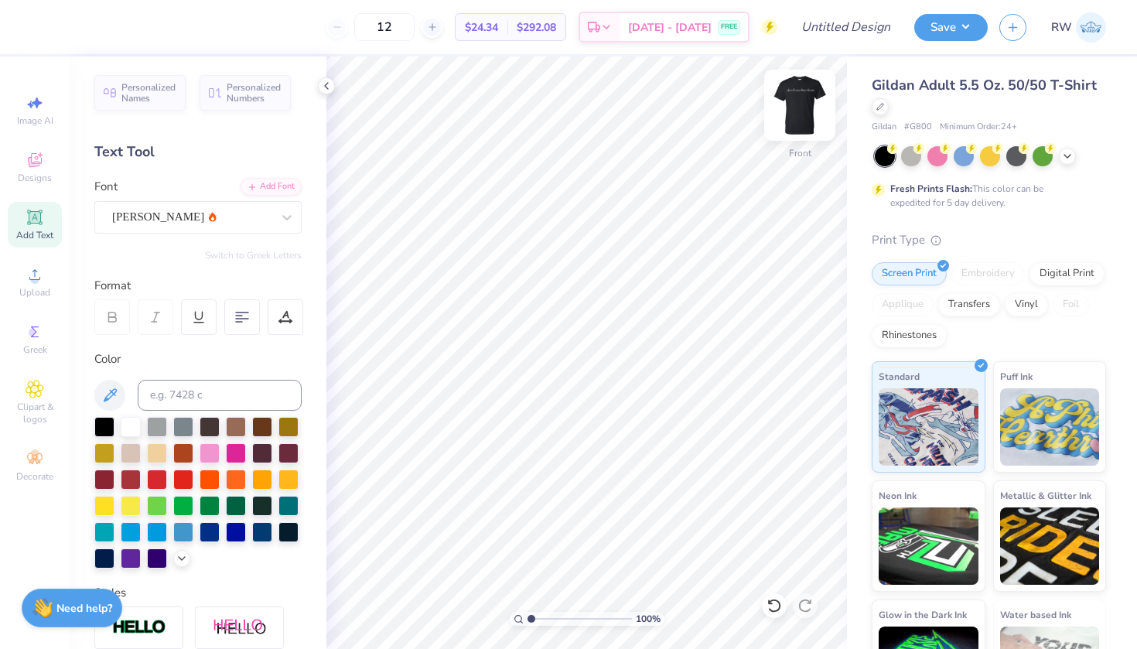
click at [811, 108] on img at bounding box center [800, 105] width 62 height 62
click at [30, 218] on icon at bounding box center [35, 217] width 12 height 12
type input "5.64"
type input "1.63"
type input "11.93"
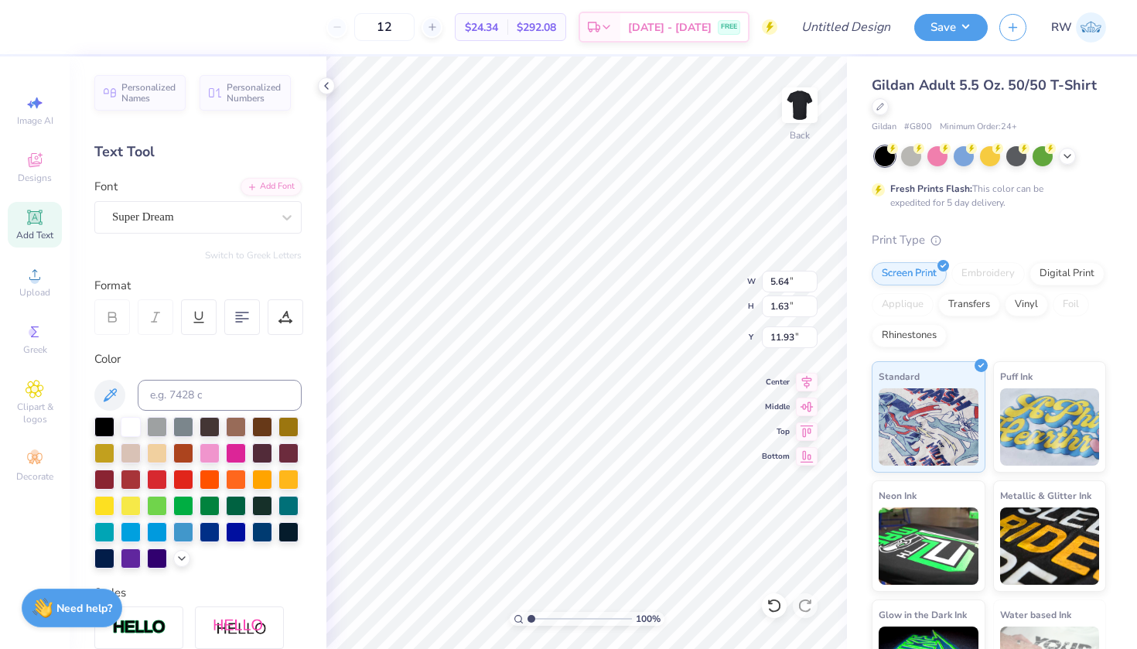
type textarea "T"
type textarea "Seattle, WA"
click at [268, 221] on div "Super Dream" at bounding box center [192, 217] width 162 height 24
type input "herchey chief"
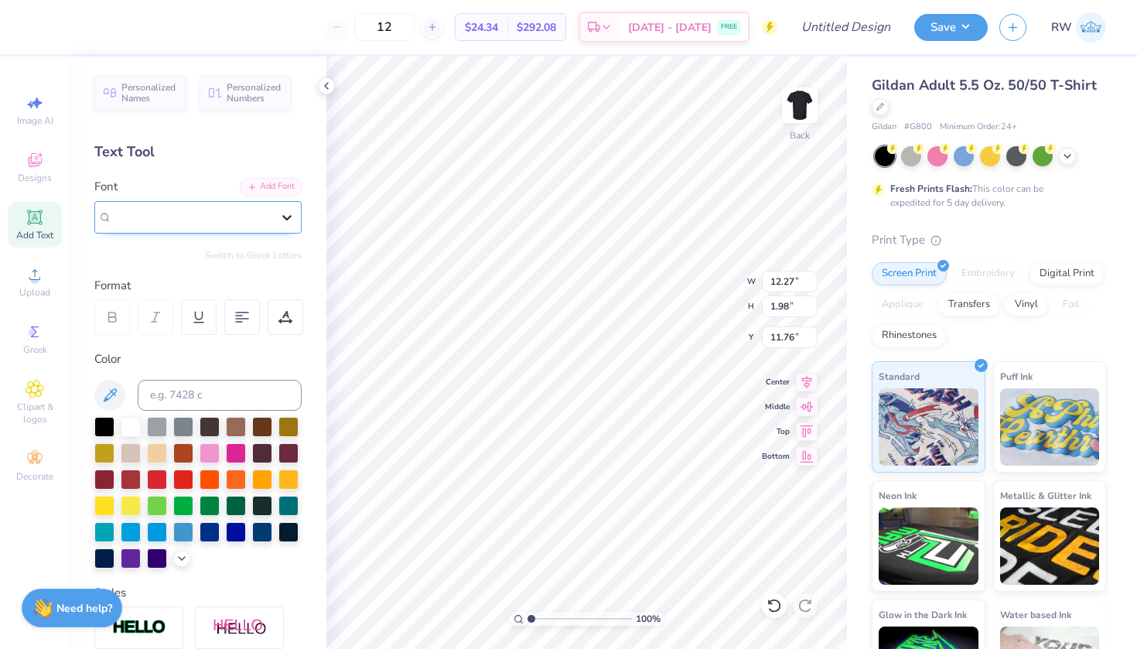
click at [282, 213] on icon at bounding box center [286, 217] width 15 height 15
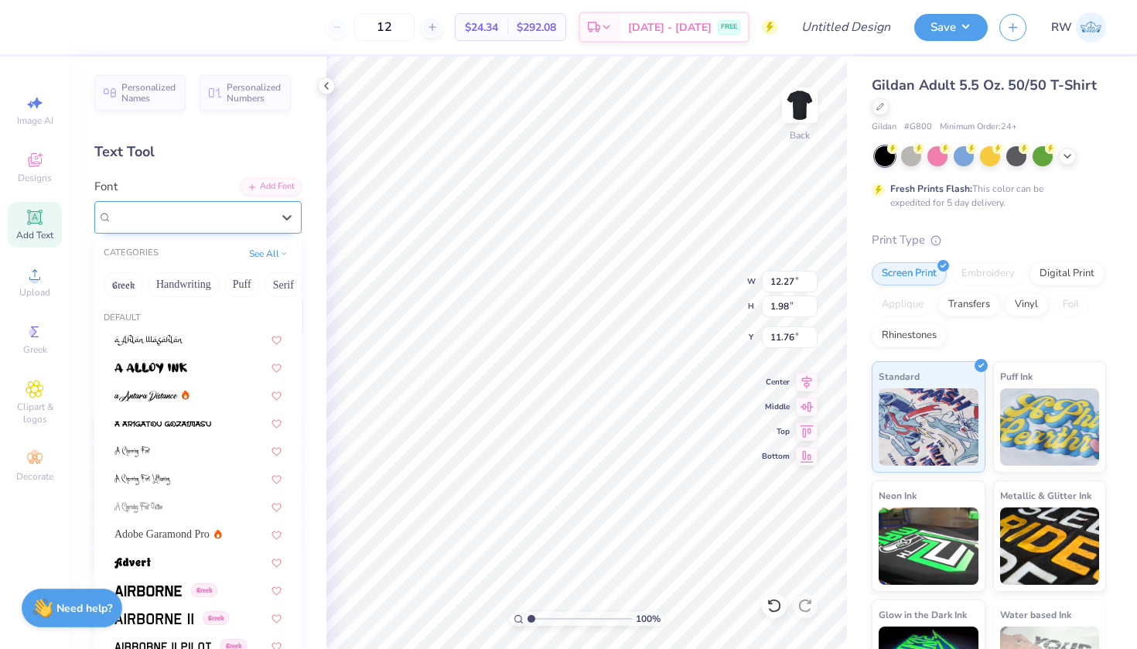
click at [268, 219] on div "Super Dream" at bounding box center [191, 217] width 159 height 18
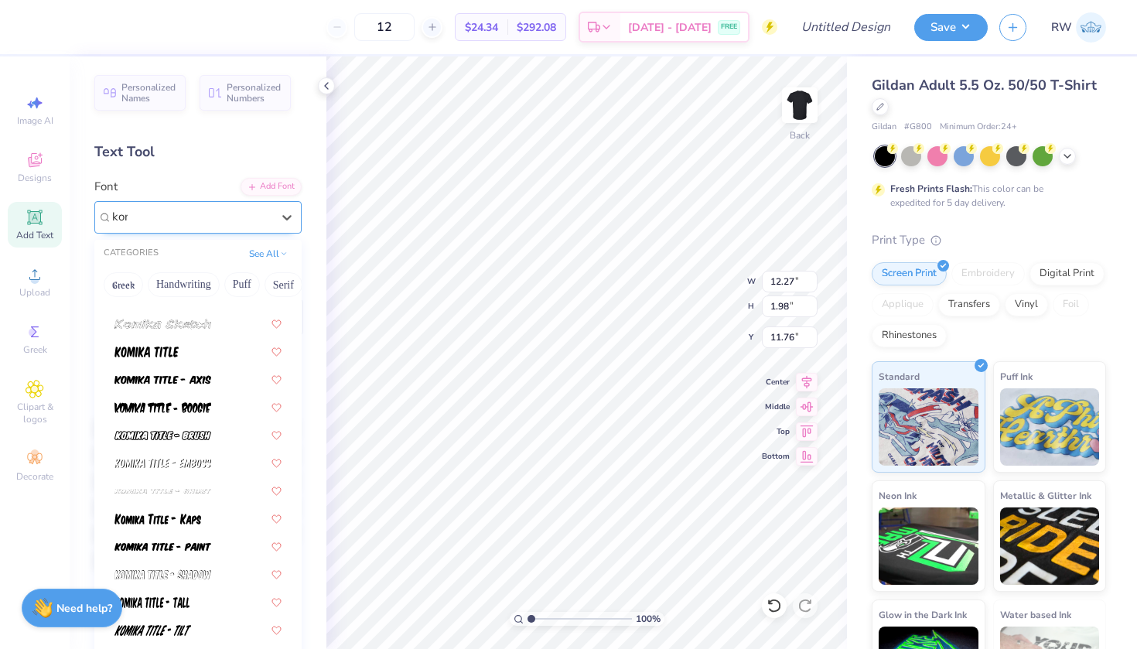
scroll to position [211, 0]
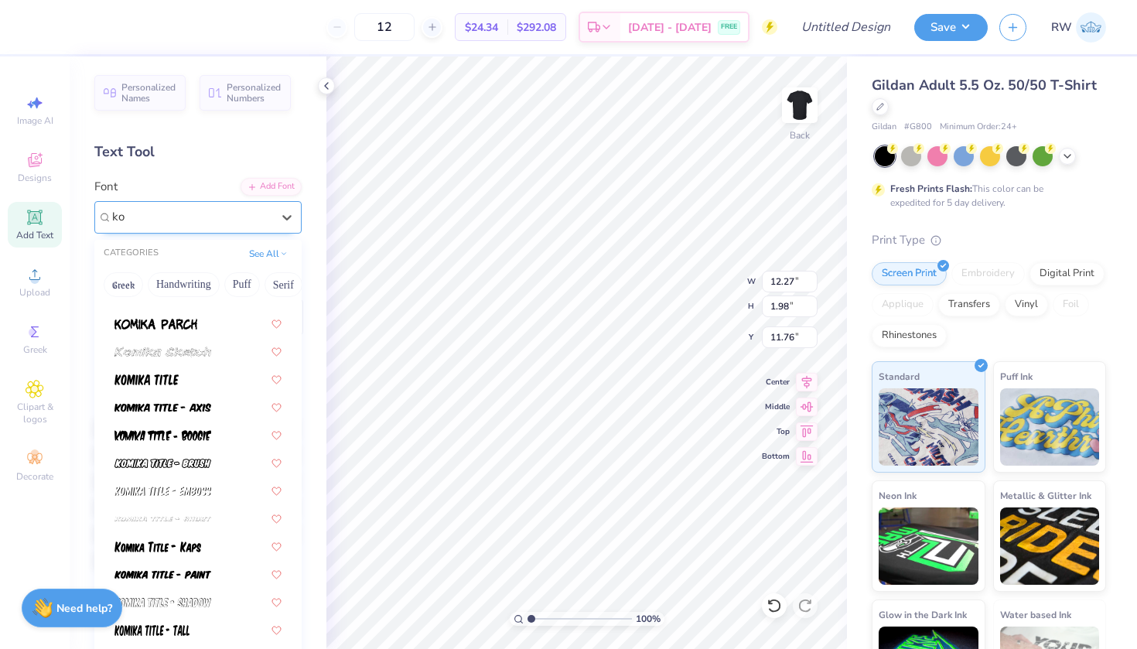
type input "k"
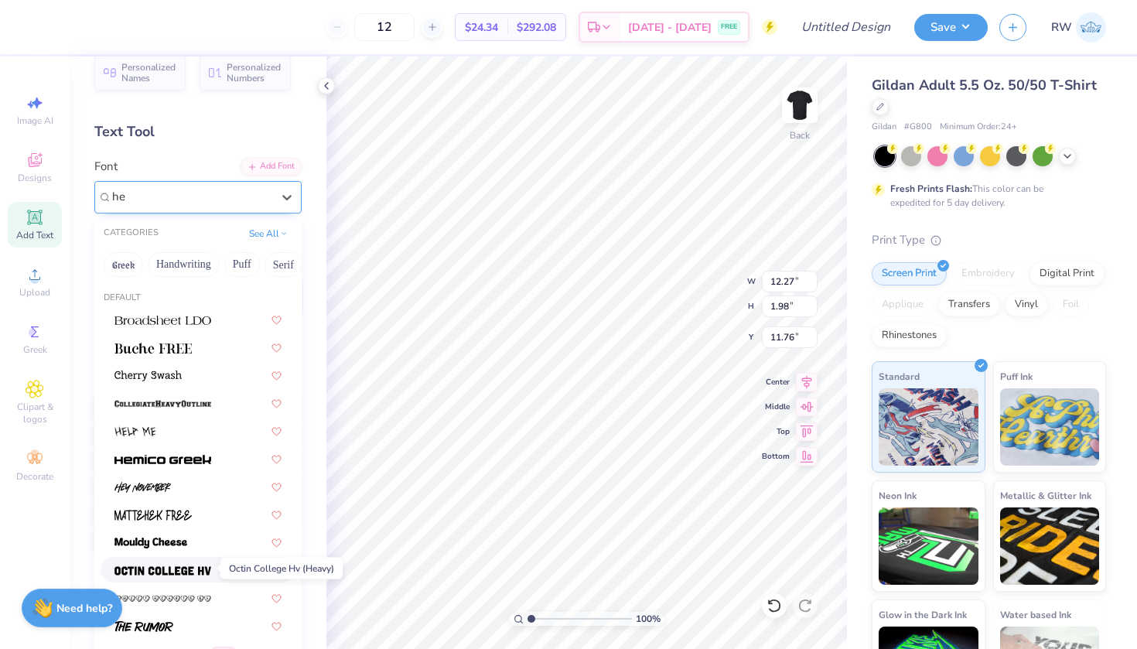
scroll to position [26, 0]
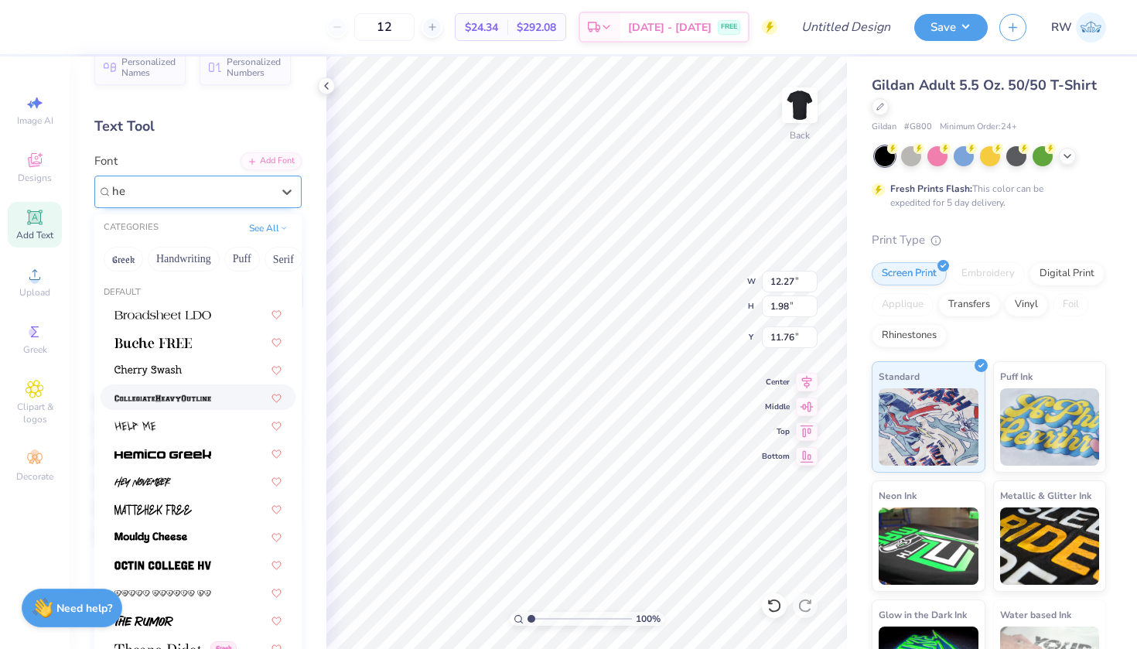
type input "he"
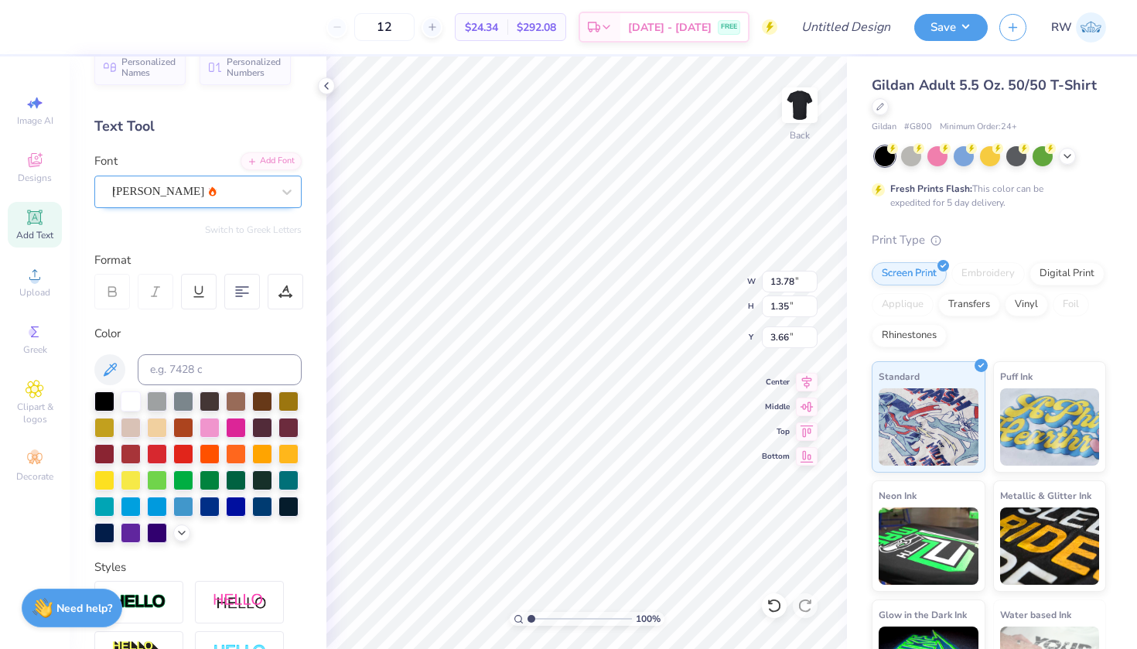
type input "13.78"
type input "1.35"
type input "3.66"
type input "12.27"
type input "1.98"
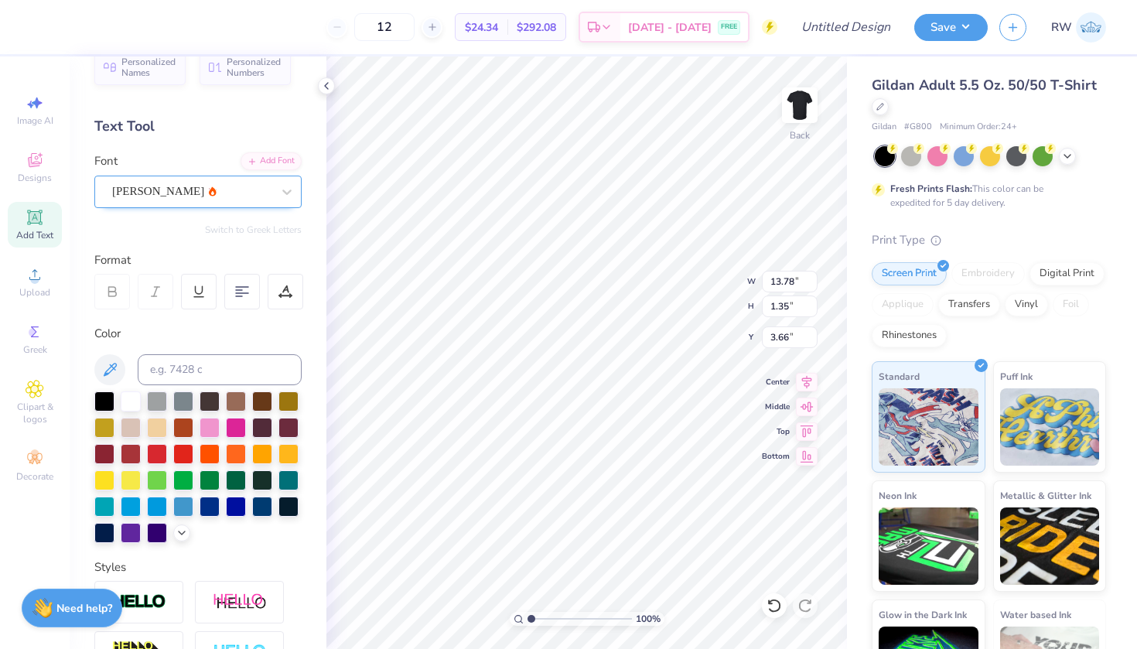
type input "11.76"
click at [196, 191] on div "Super Dream" at bounding box center [192, 191] width 162 height 24
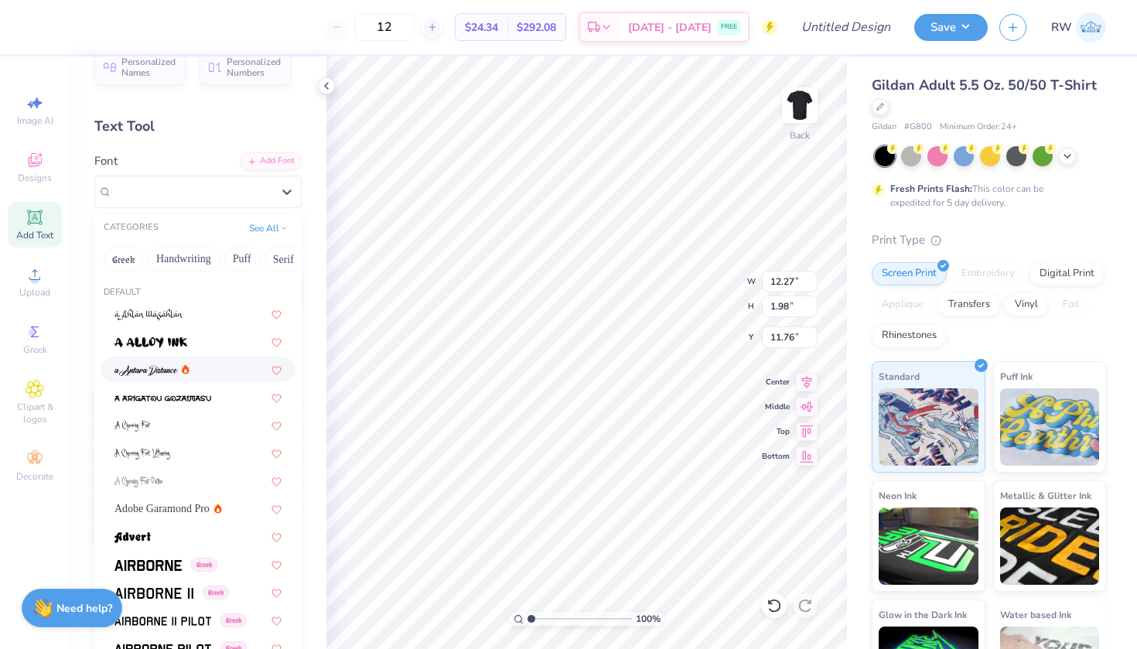
click at [196, 368] on div at bounding box center [197, 369] width 167 height 16
click at [221, 191] on div "a Antara Distance" at bounding box center [192, 191] width 162 height 24
click at [285, 189] on icon at bounding box center [286, 191] width 15 height 15
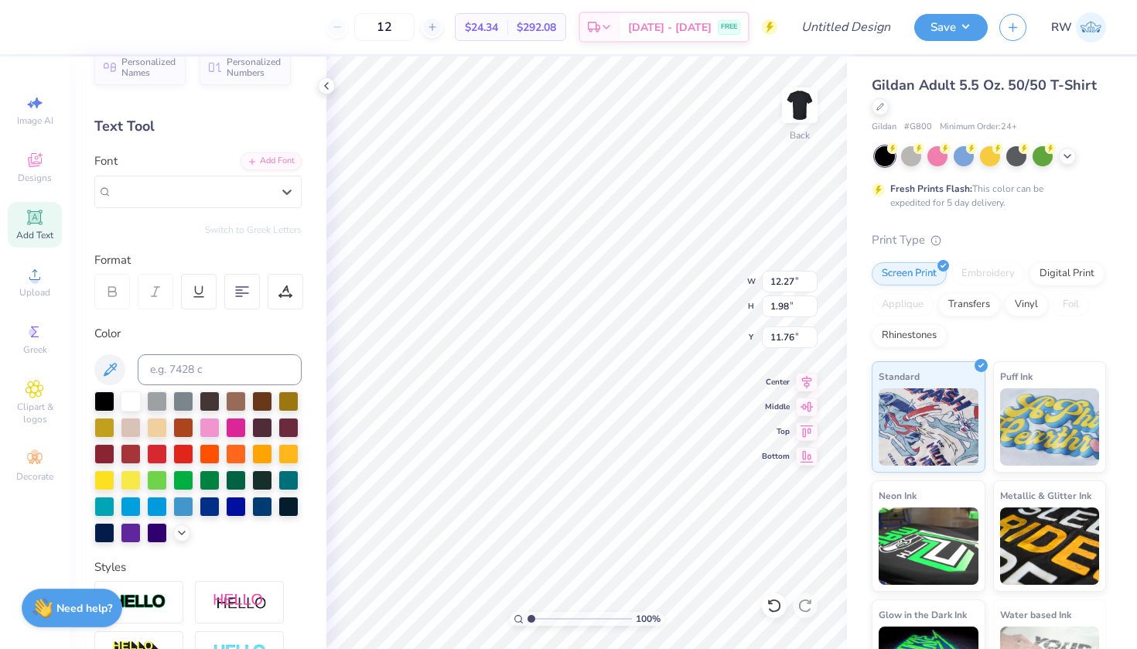
scroll to position [0, 2]
type input "5.58"
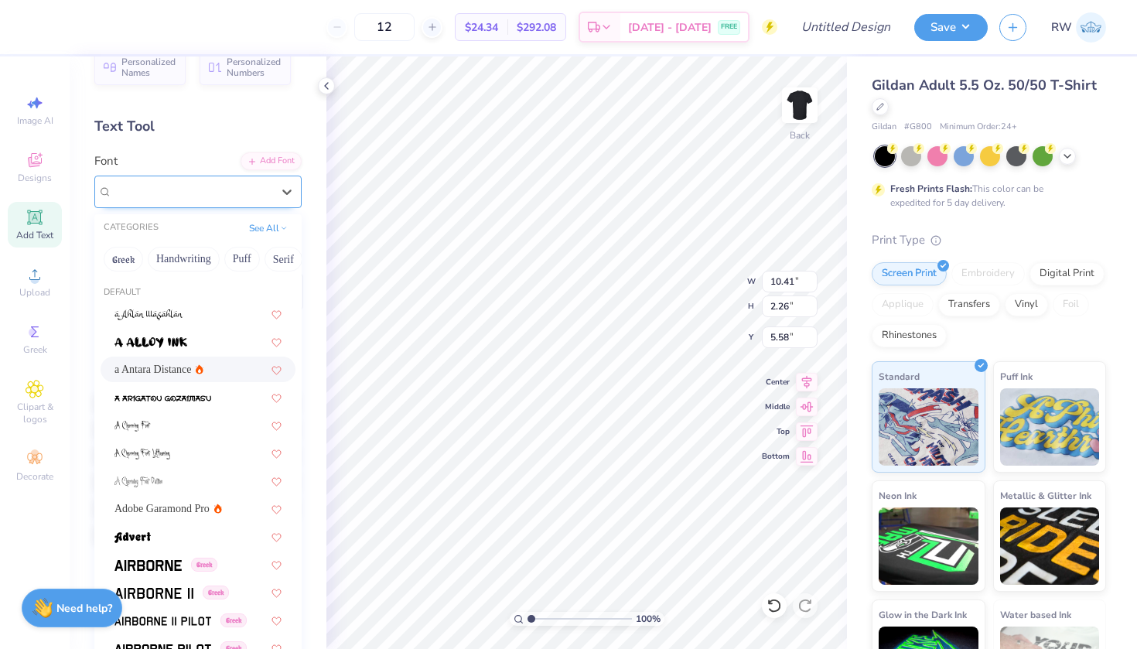
click at [214, 195] on div "a Antara Distance" at bounding box center [192, 191] width 162 height 24
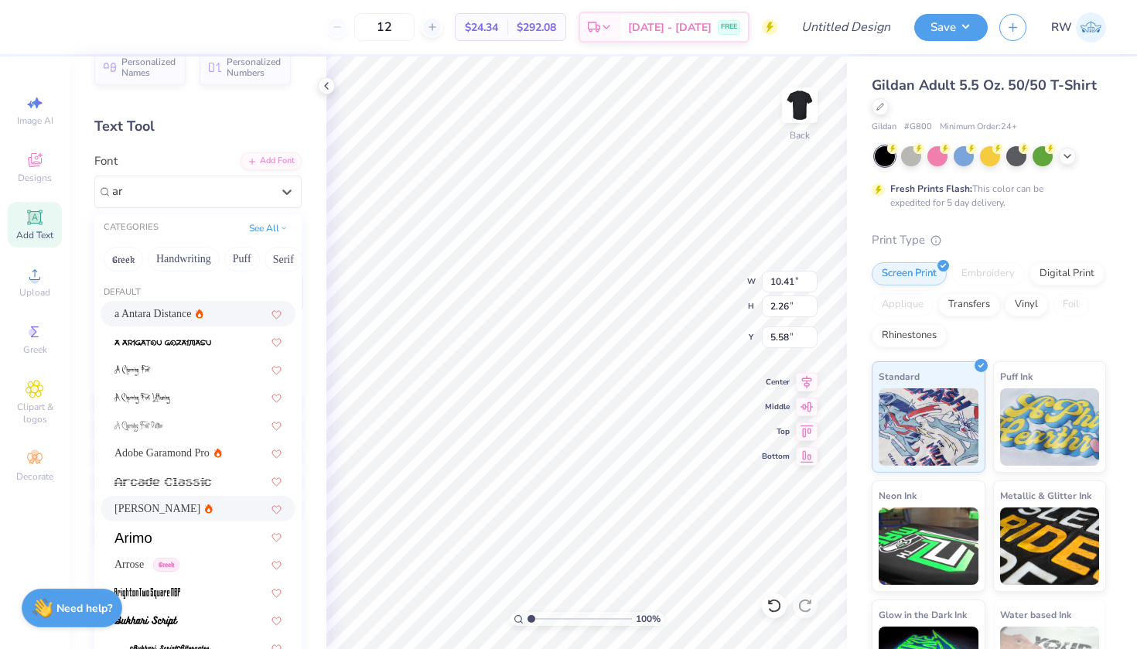
click at [182, 508] on div "Ariana Violeta" at bounding box center [197, 508] width 167 height 16
type input "ar"
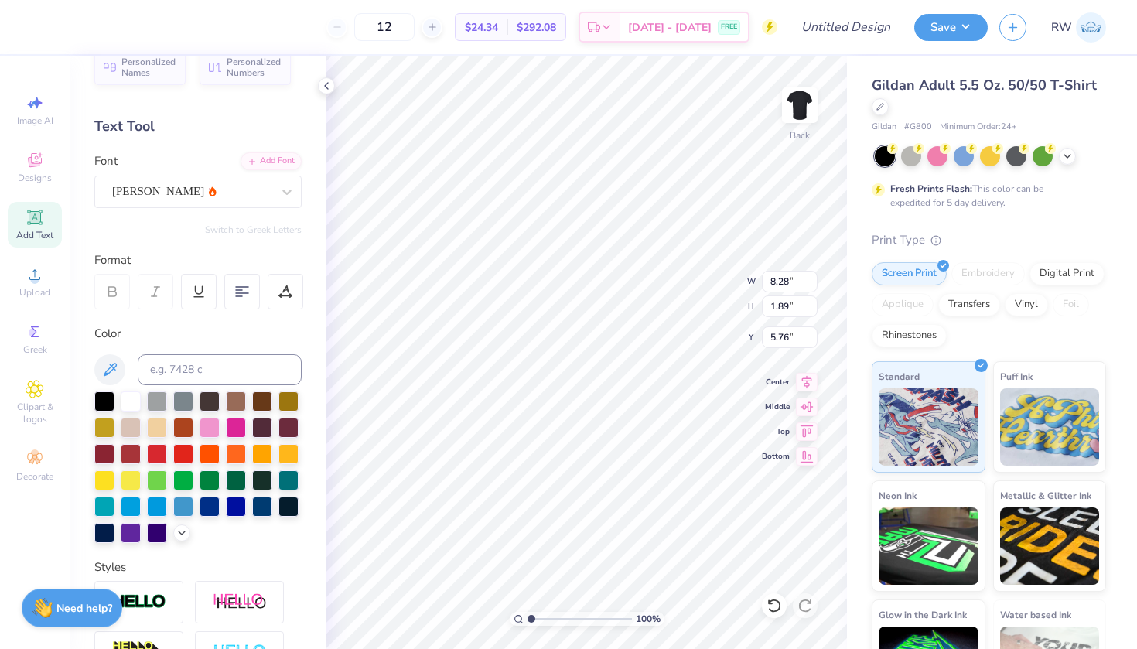
type input "5.01"
type input "6.11"
type input "1.40"
type textarea "SeattleWA"
type textarea "Seattle WA"
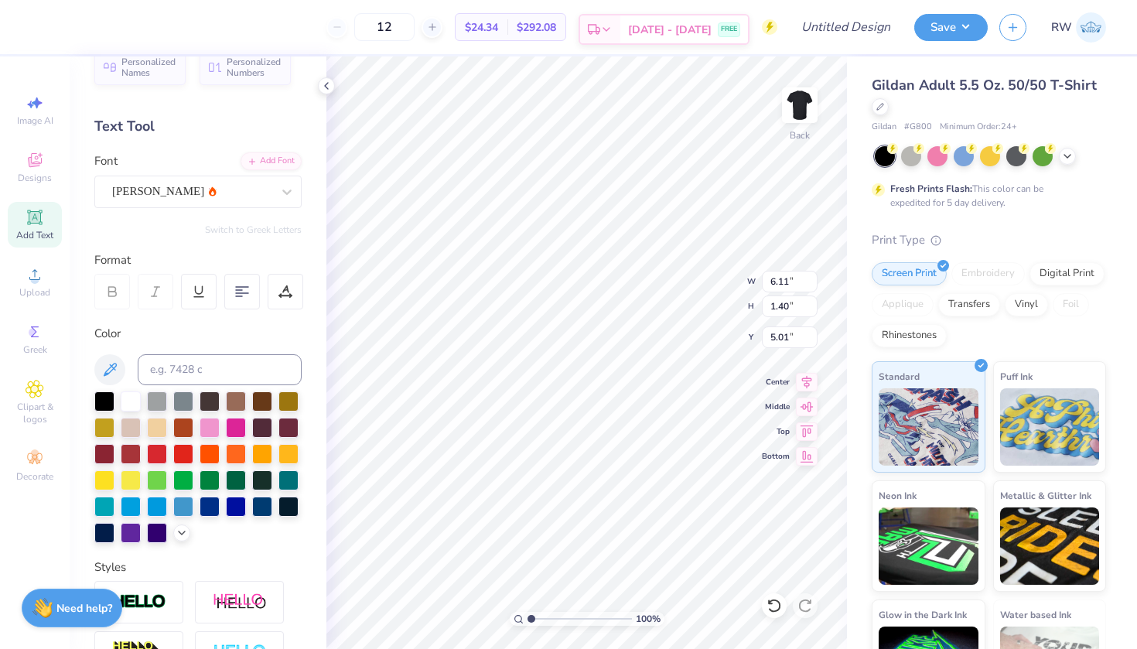
scroll to position [0, 2]
type textarea "Seattle WA"
type input "4.87"
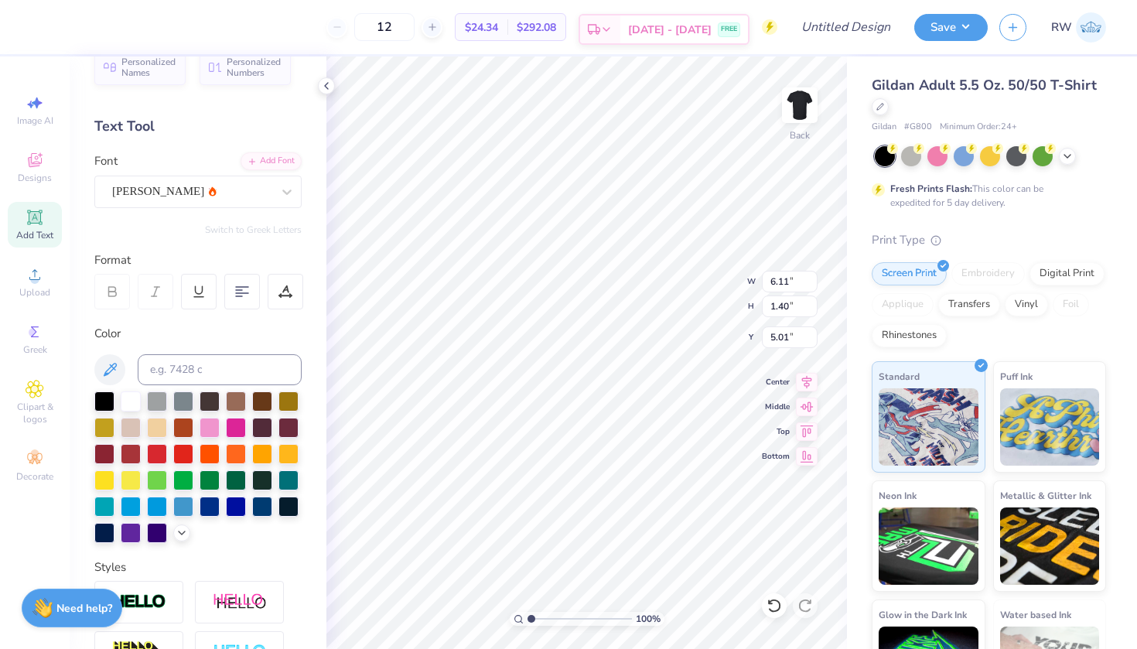
type input "1.12"
click at [806, 103] on img at bounding box center [800, 105] width 62 height 62
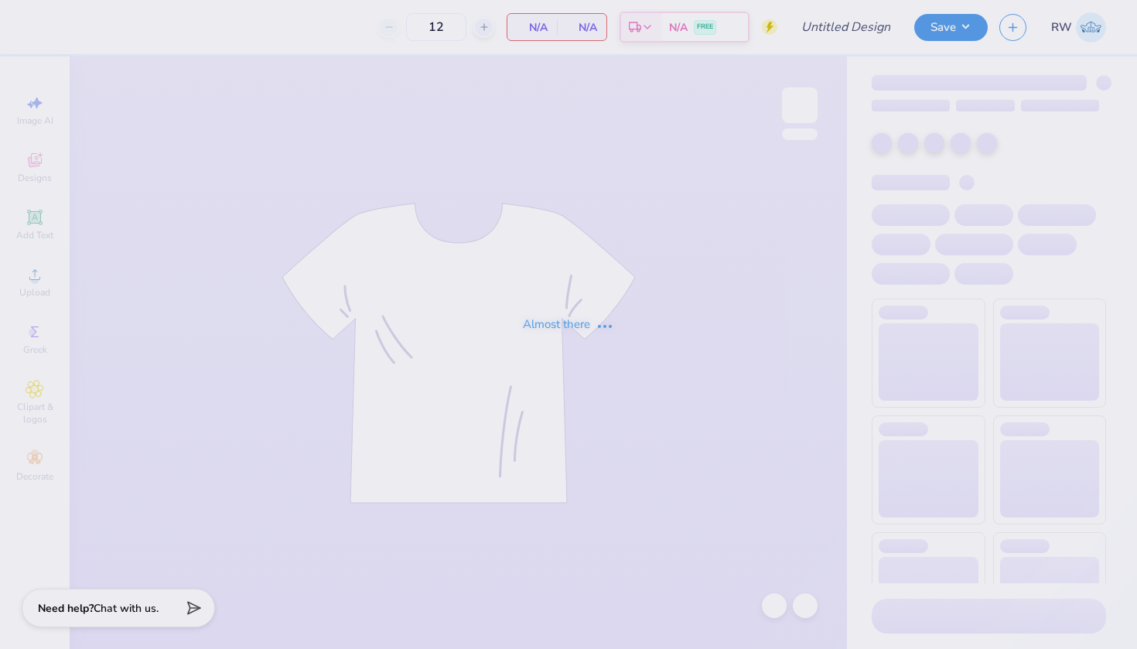
type input "African Caribbean Student Association"
type input "15"
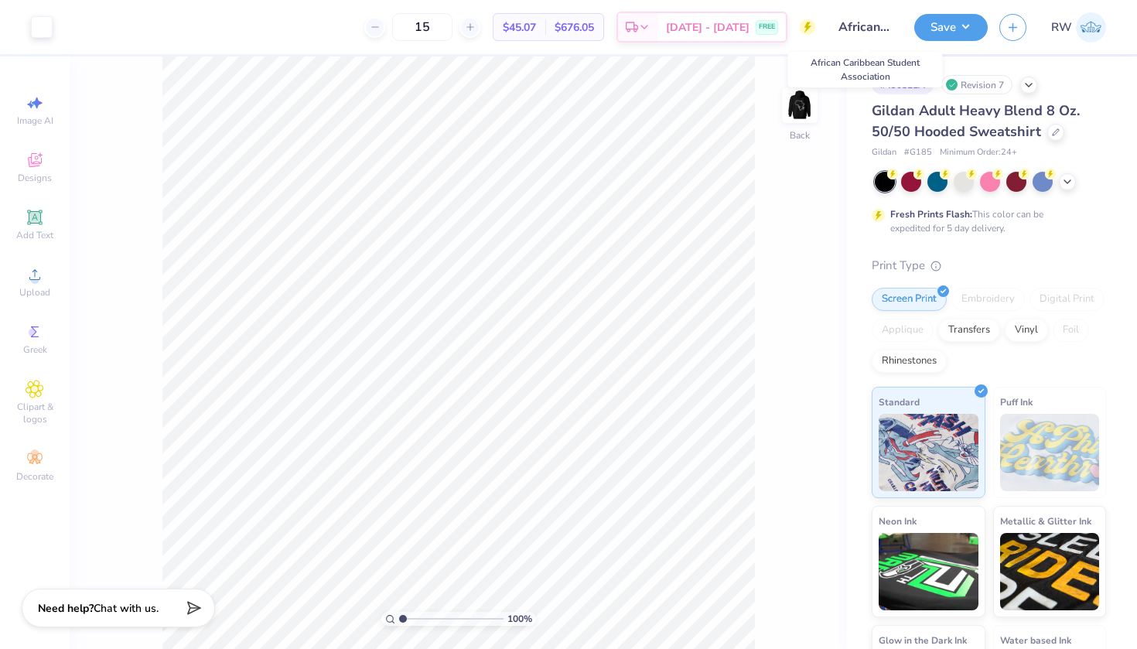
click at [876, 27] on input "African Caribbean Student Association" at bounding box center [865, 27] width 76 height 31
click at [938, 29] on button "Save" at bounding box center [950, 25] width 73 height 27
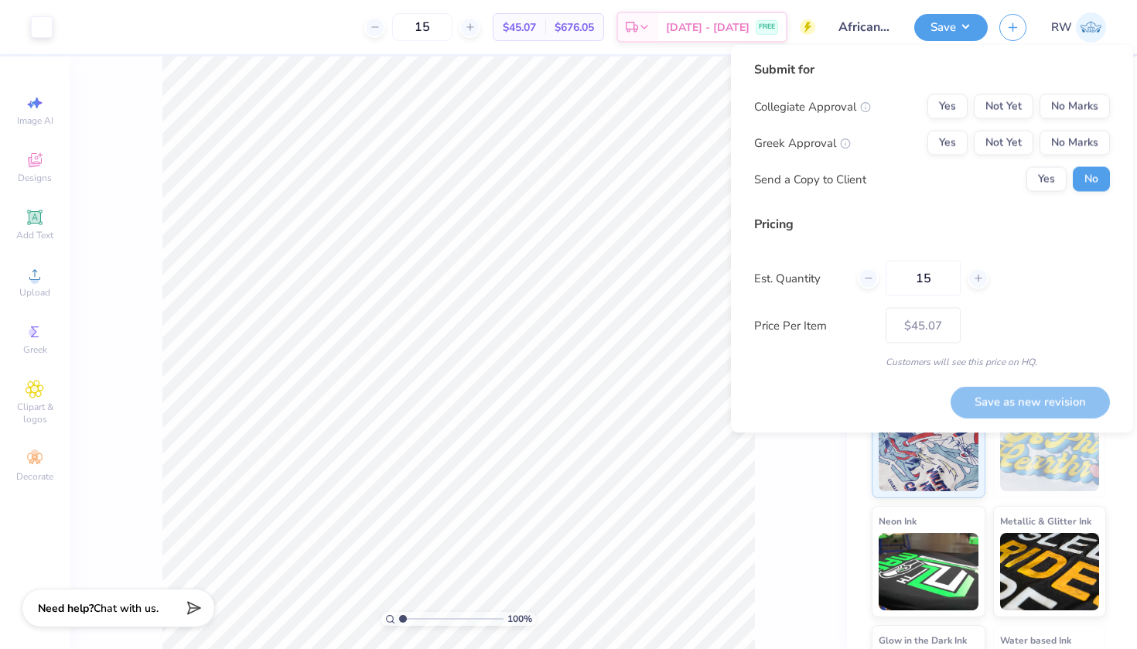
click at [857, 27] on input "African Caribbean Student Association" at bounding box center [865, 27] width 76 height 31
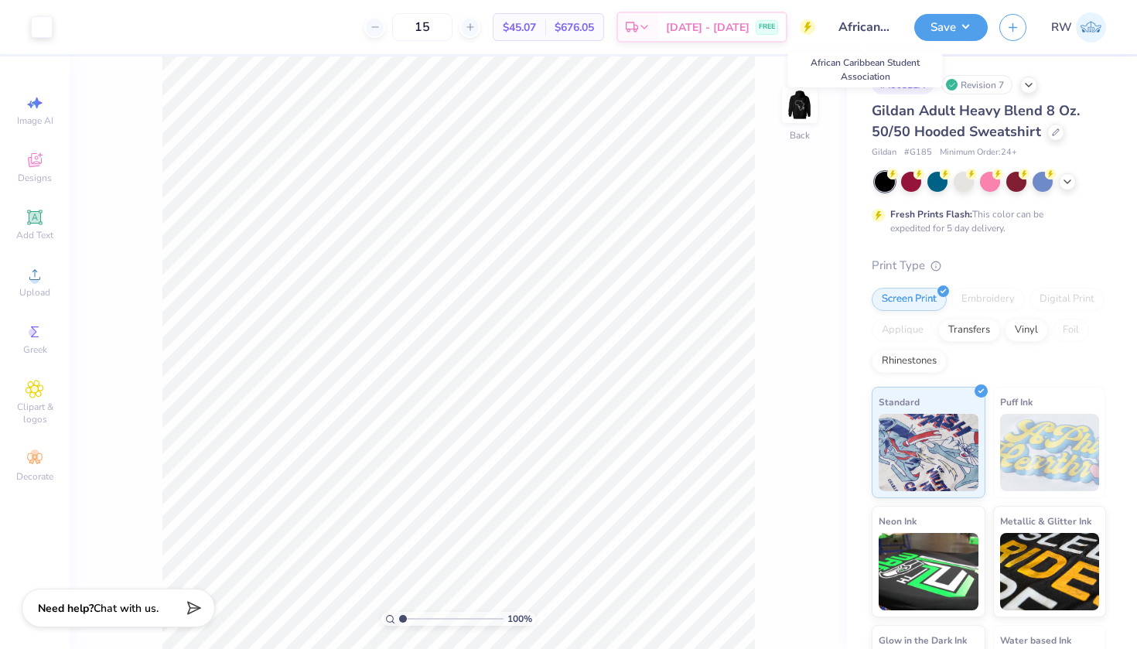
click at [872, 29] on input "African Caribbean Student Association" at bounding box center [865, 27] width 76 height 31
click at [968, 29] on button "Save" at bounding box center [950, 25] width 73 height 27
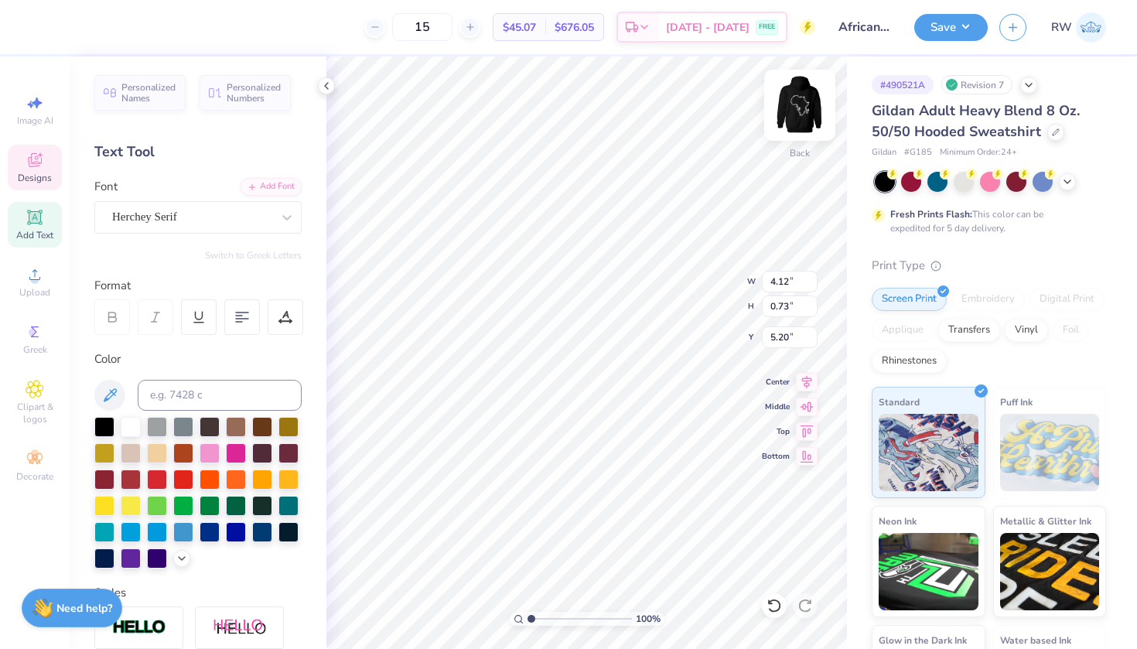
click at [801, 108] on img at bounding box center [800, 105] width 62 height 62
click at [1052, 141] on div "Gildan Adult Heavy Blend 8 Oz. 50/50 Hooded Sweatshirt" at bounding box center [988, 122] width 234 height 42
click at [1052, 130] on icon at bounding box center [1055, 131] width 6 height 6
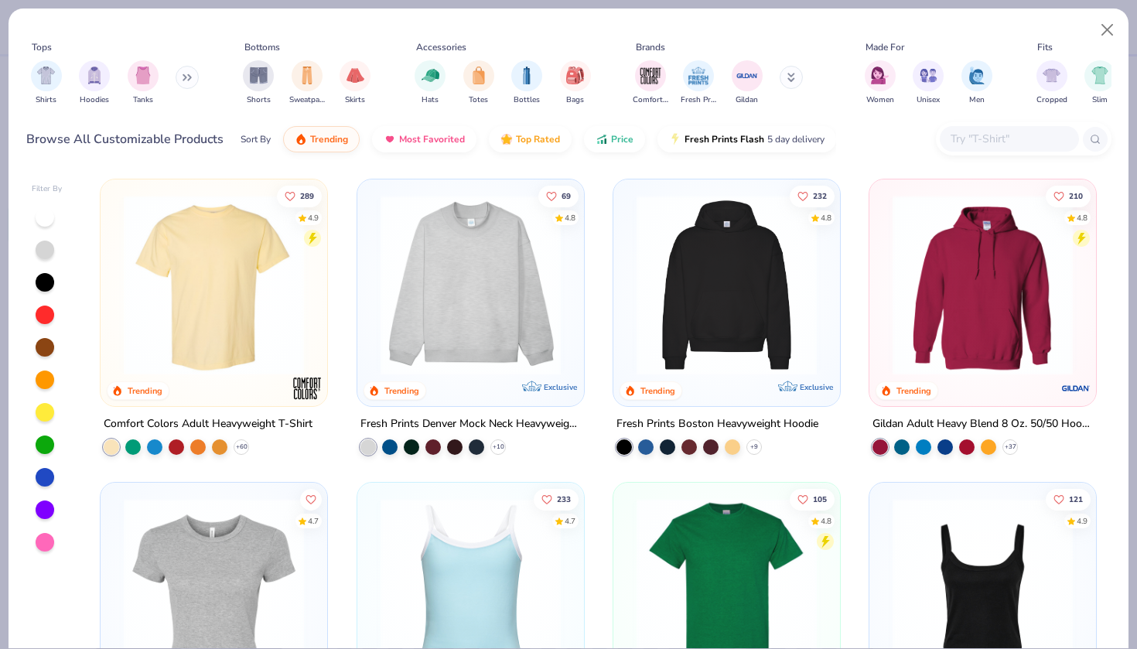
click at [1031, 143] on input "text" at bounding box center [1008, 139] width 119 height 18
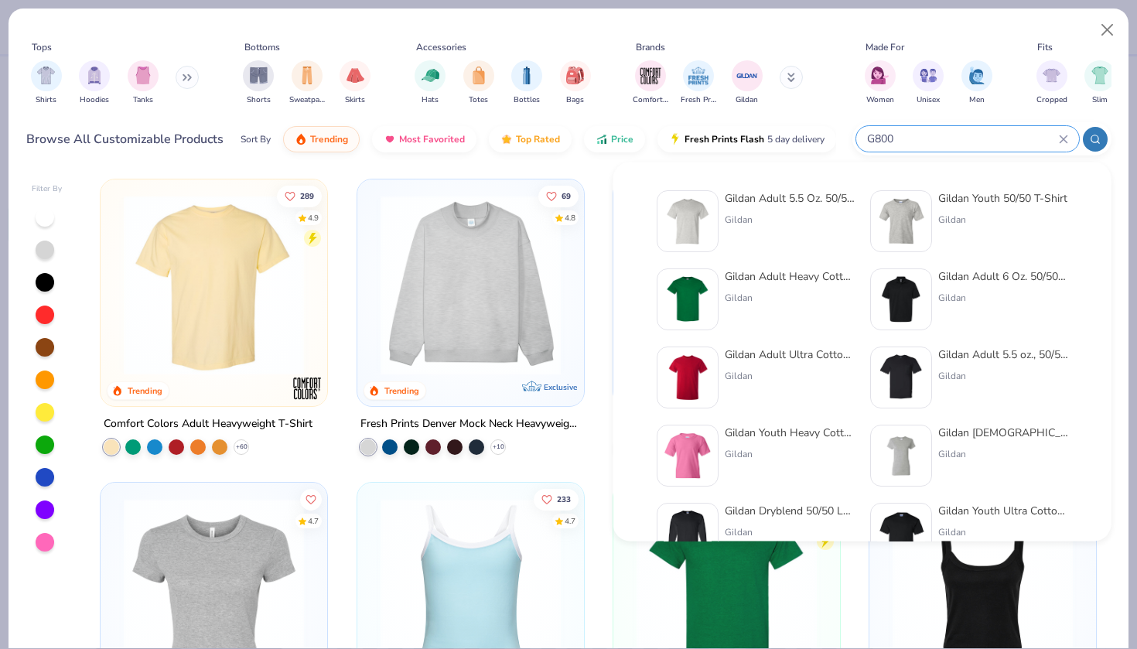
type input "G800"
click at [796, 194] on div "Gildan Adult 5.5 Oz. 50/50 T-Shirt" at bounding box center [789, 198] width 130 height 16
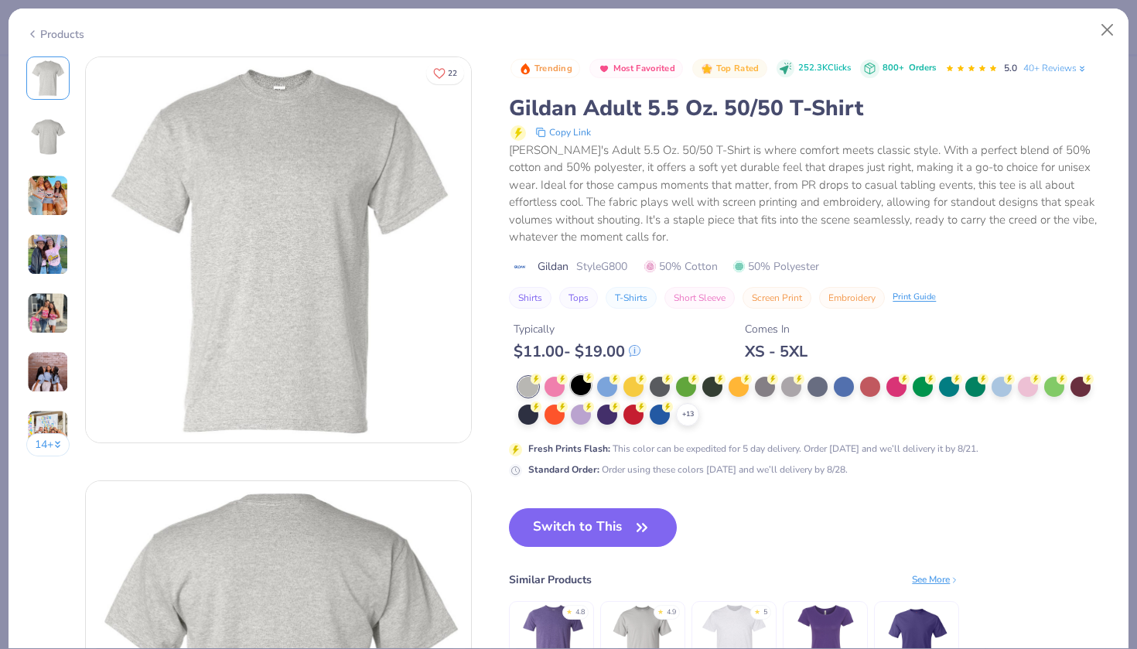
click at [578, 382] on div at bounding box center [581, 385] width 20 height 20
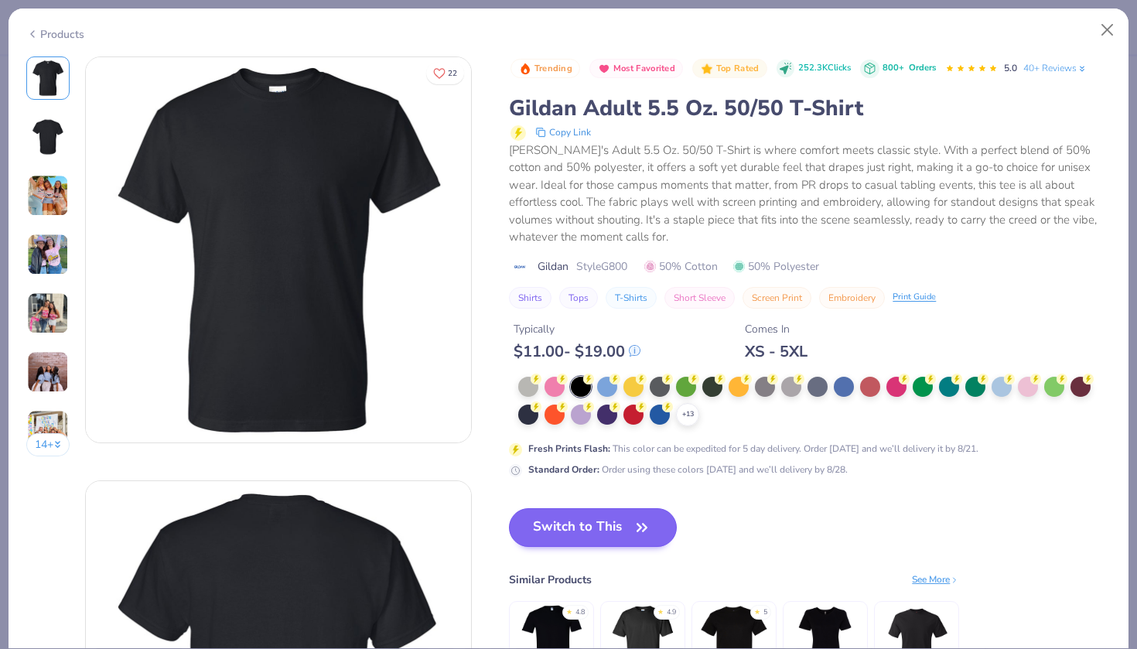
click at [585, 523] on button "Switch to This" at bounding box center [593, 527] width 168 height 39
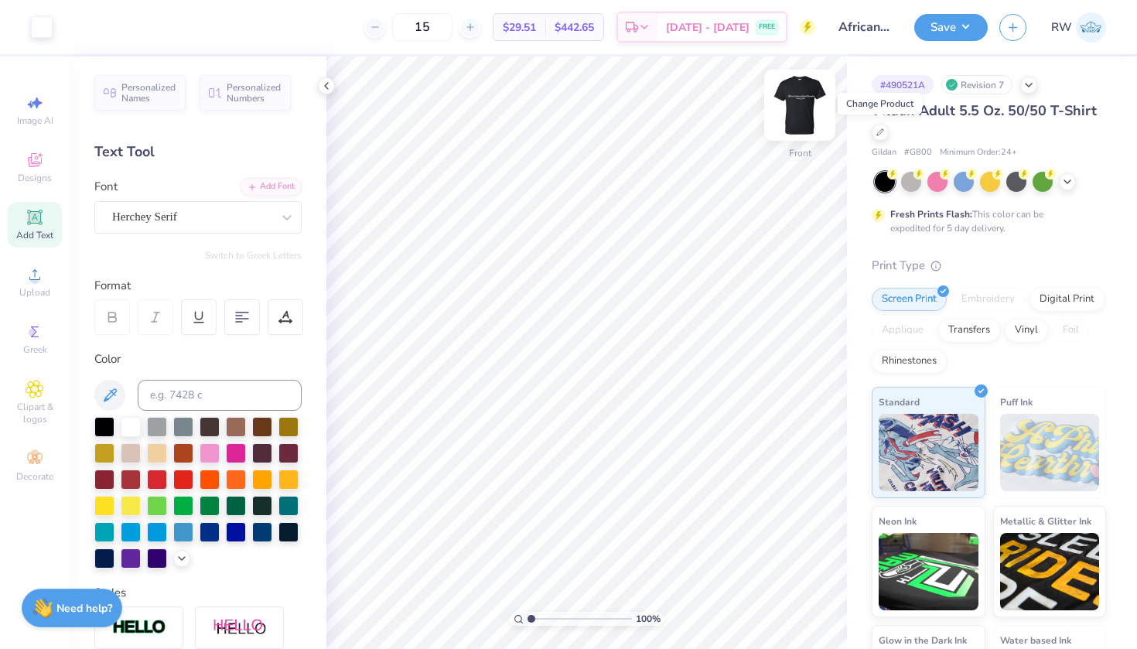
click at [798, 109] on img at bounding box center [800, 105] width 62 height 62
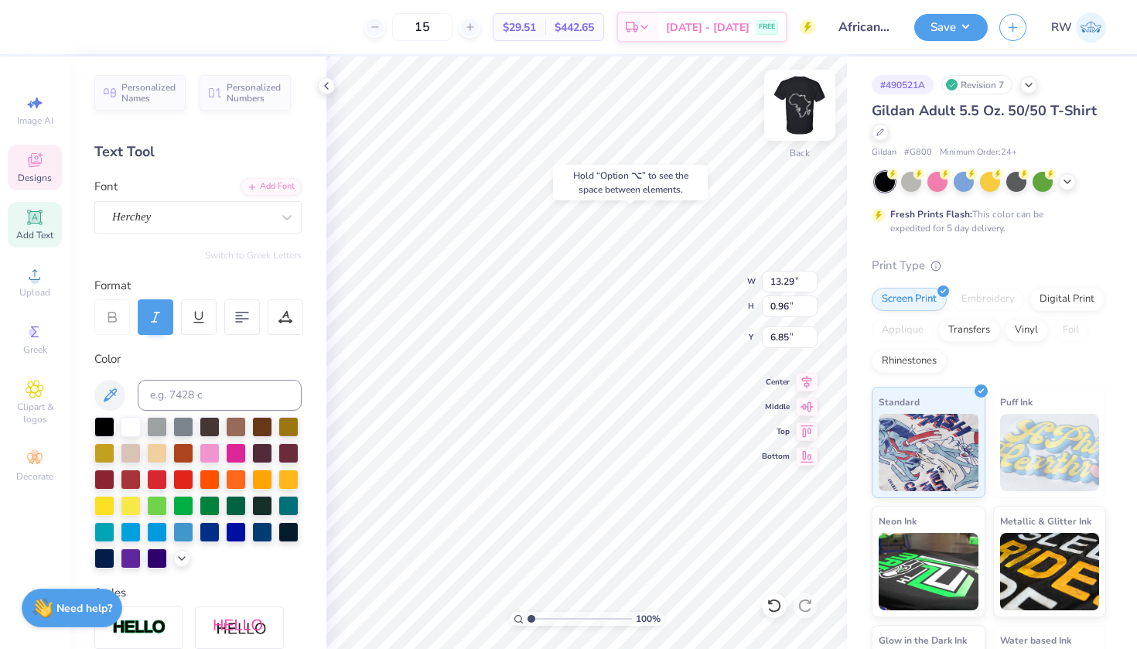
type input "4.77"
type input "4.12"
type input "0.73"
type input "6.17"
type input "13.29"
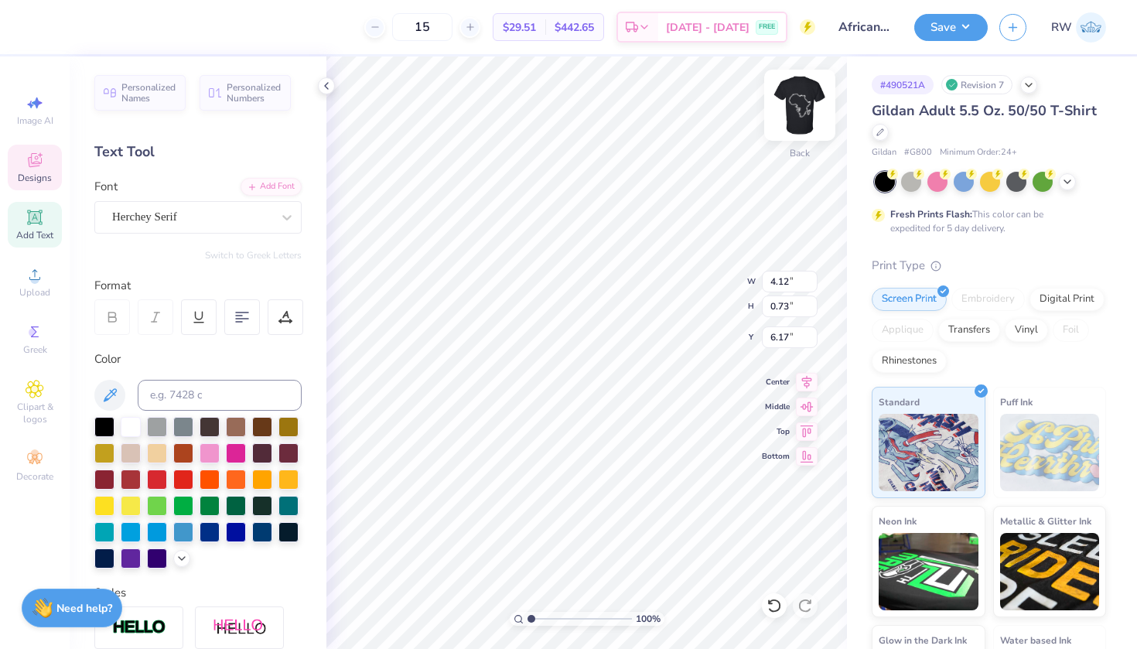
type input "0.96"
type input "4.77"
click at [266, 218] on div "Herchey Serif" at bounding box center [192, 217] width 162 height 24
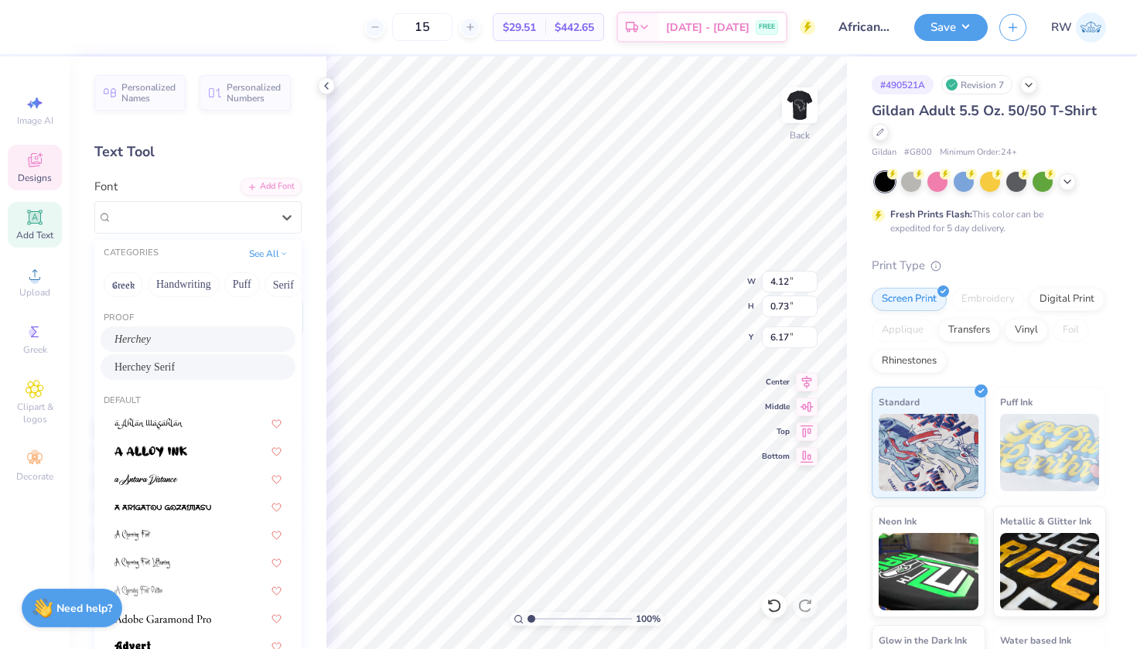
click at [245, 342] on div "Herchey" at bounding box center [197, 339] width 167 height 16
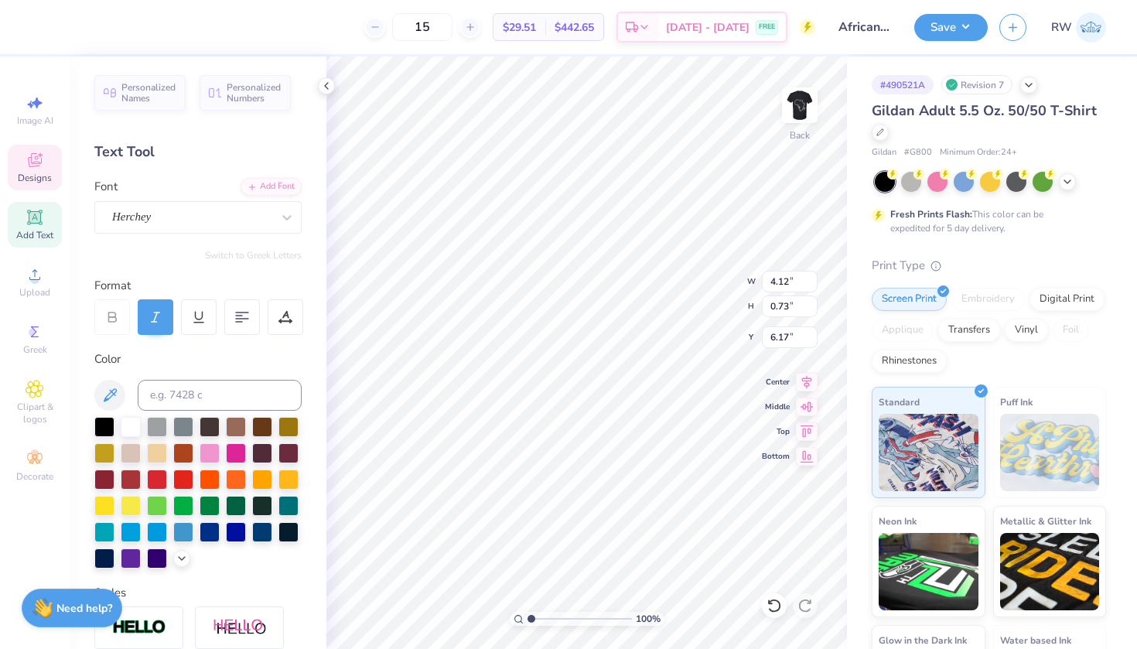
type input "2.90"
type input "0.67"
type input "6.20"
type input "3.63"
type input "0.84"
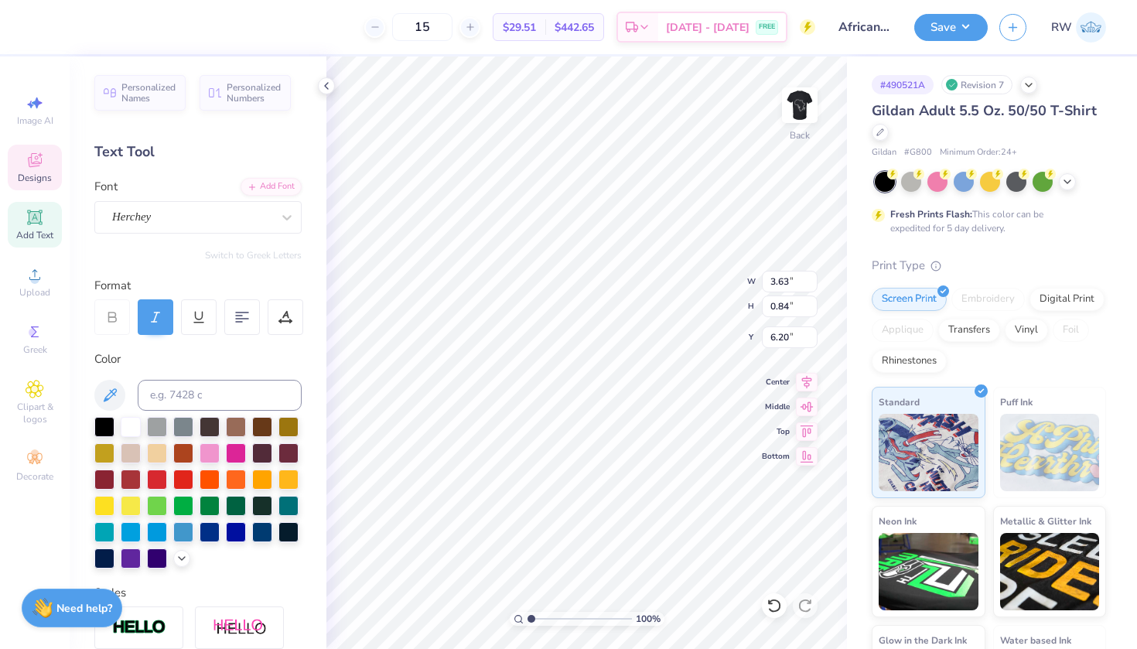
type input "6.00"
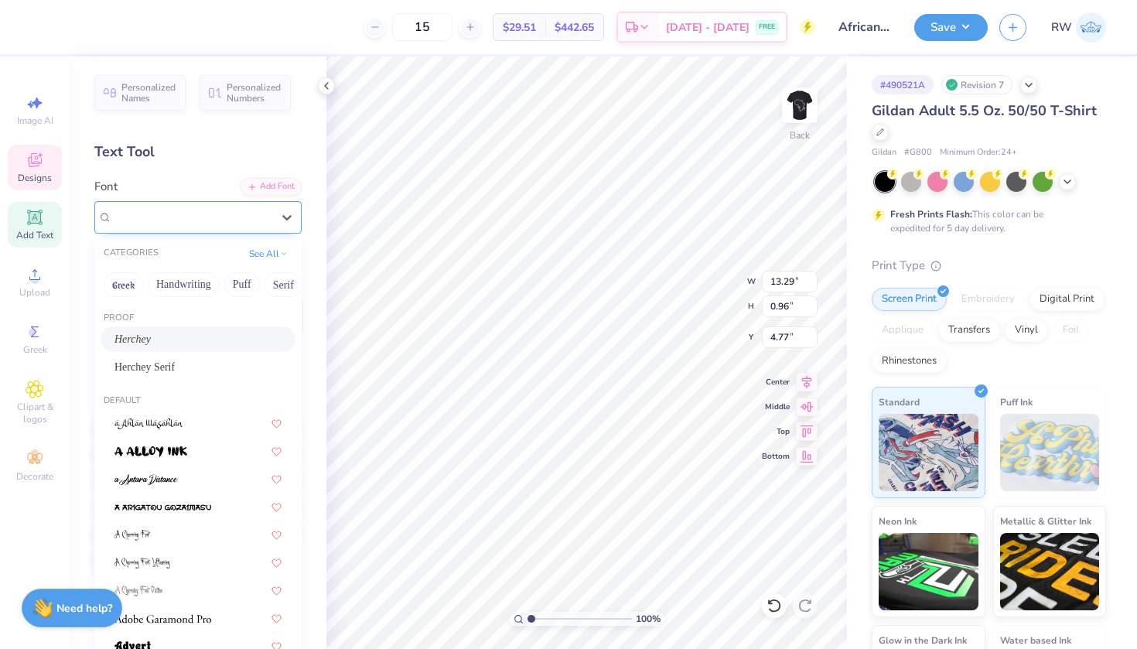
click at [207, 219] on div "Herchey" at bounding box center [192, 217] width 162 height 24
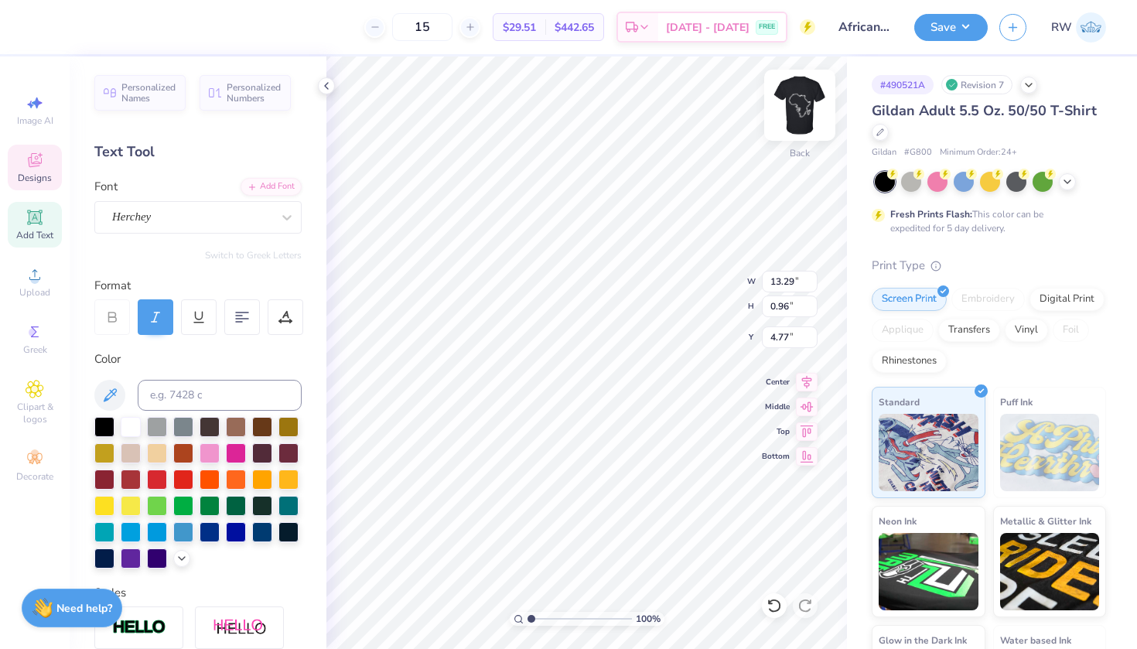
scroll to position [0, 12]
click at [120, 330] on div at bounding box center [112, 317] width 36 height 36
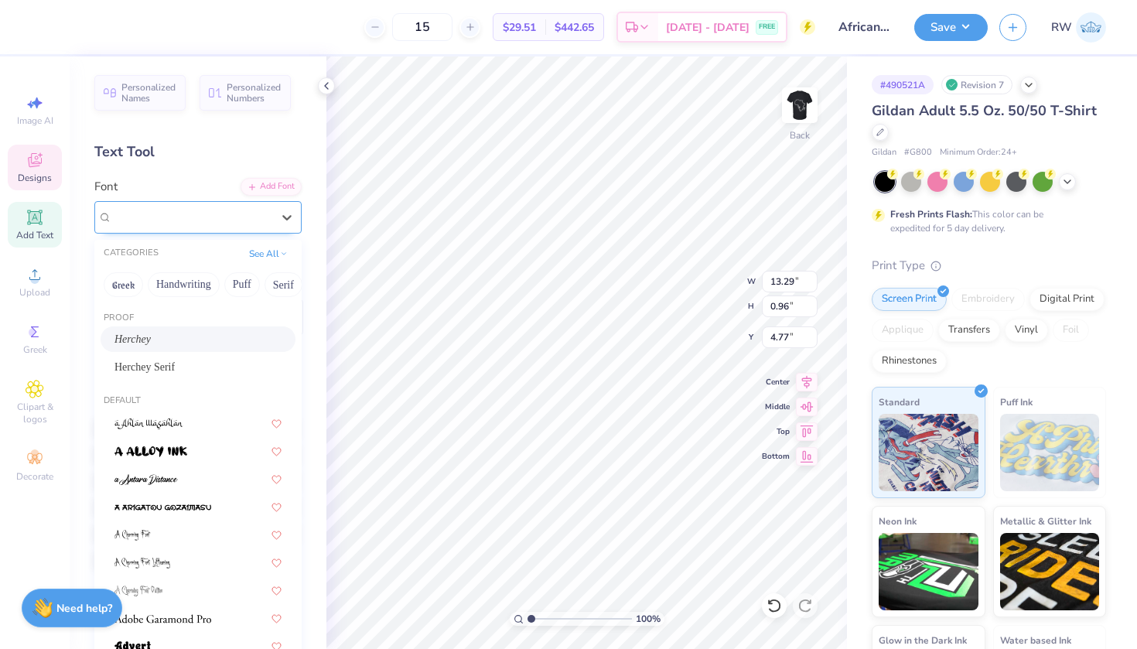
click at [250, 222] on div "Herchey" at bounding box center [192, 217] width 162 height 24
click at [128, 292] on button "Greek" at bounding box center [123, 284] width 39 height 25
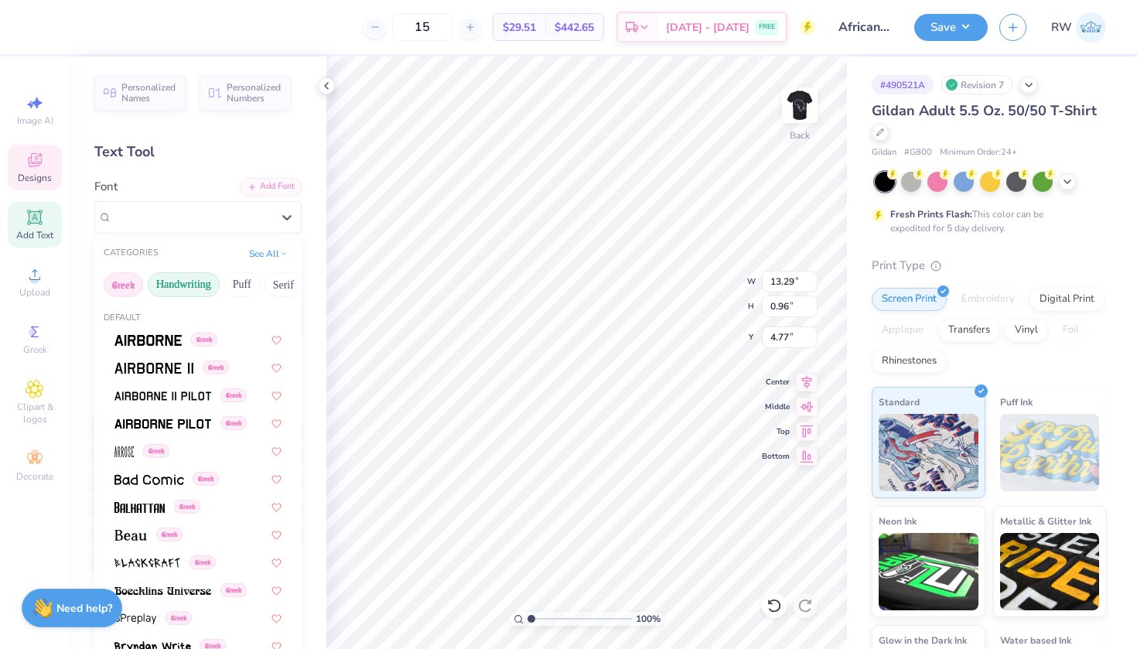
click at [174, 288] on button "Handwriting" at bounding box center [184, 284] width 72 height 25
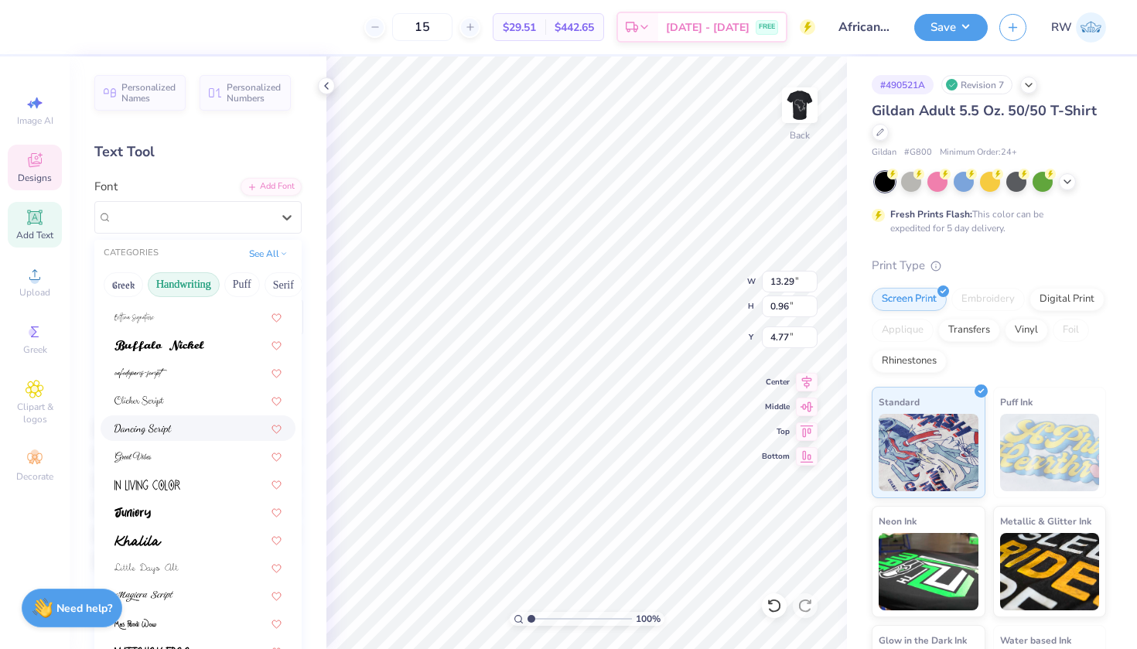
scroll to position [114, 0]
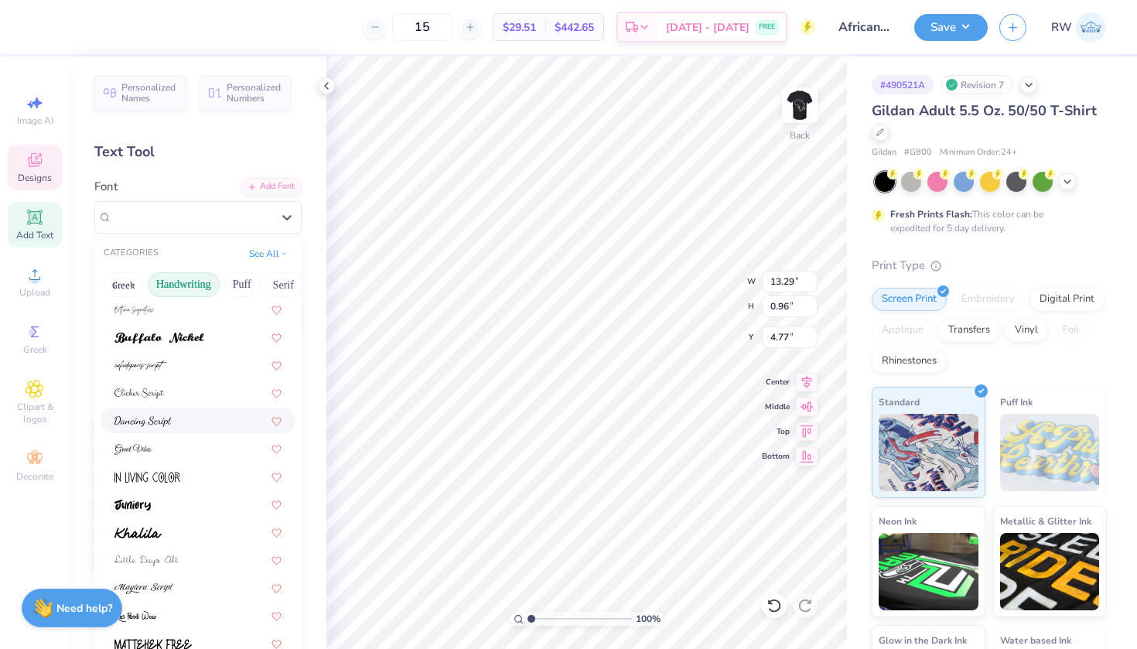
click at [209, 420] on div at bounding box center [197, 420] width 167 height 16
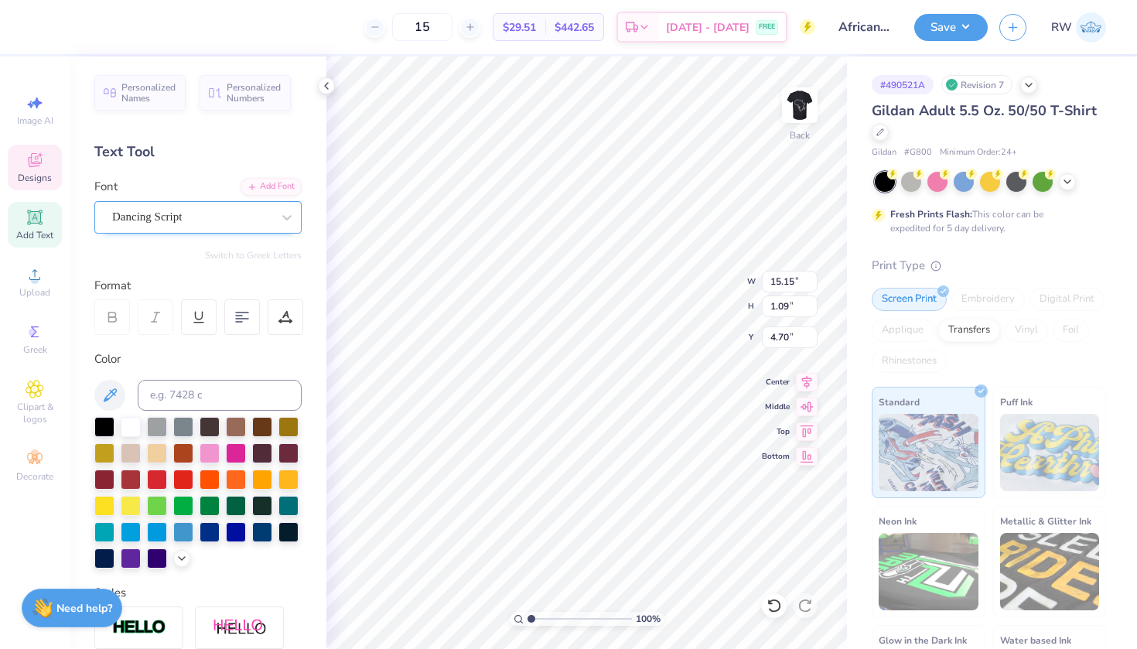
click at [230, 223] on div "Dancing Script" at bounding box center [192, 217] width 162 height 24
click at [132, 279] on button "Greek" at bounding box center [123, 284] width 39 height 25
click at [263, 251] on button "See All" at bounding box center [268, 251] width 48 height 15
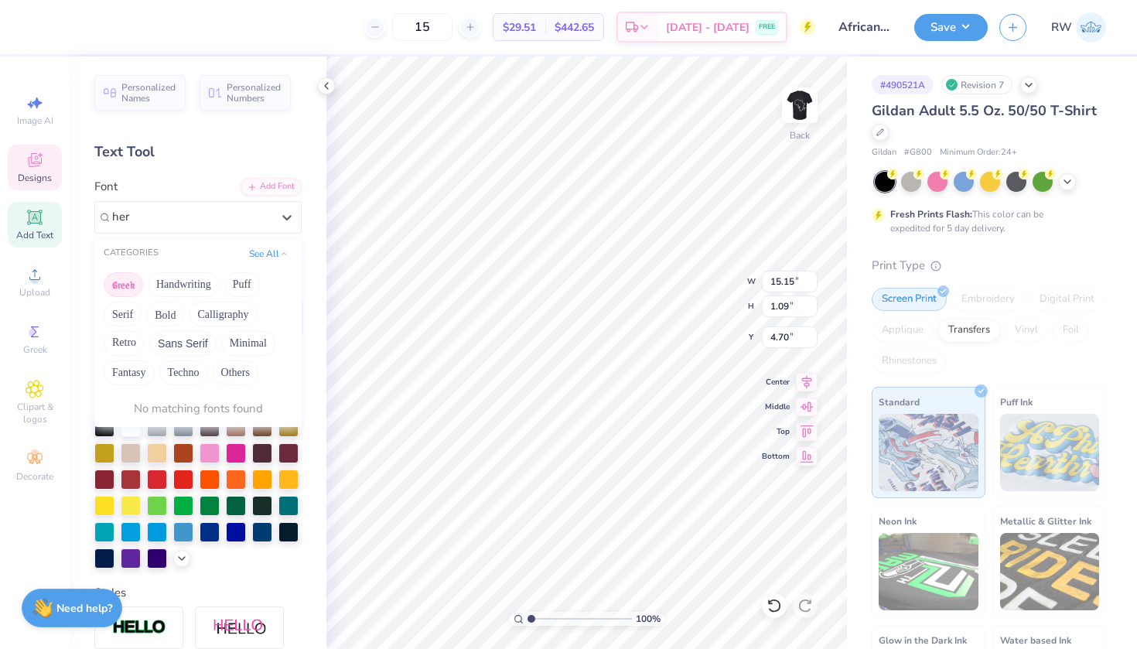
type input "her"
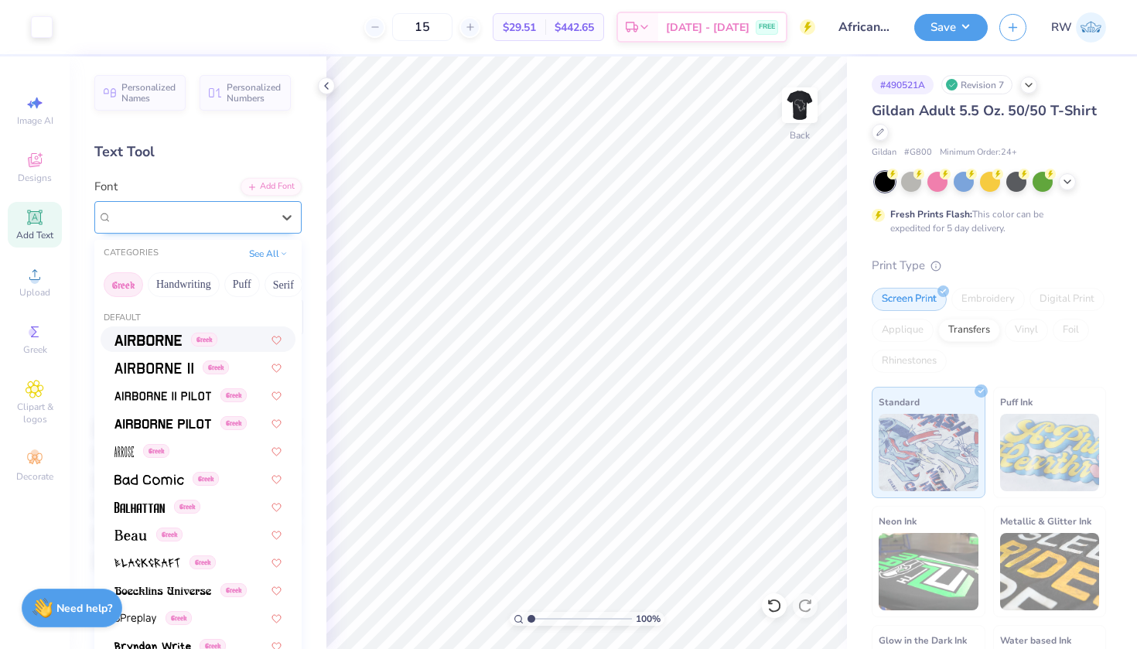
click at [232, 219] on div "Dancing Script" at bounding box center [192, 217] width 162 height 24
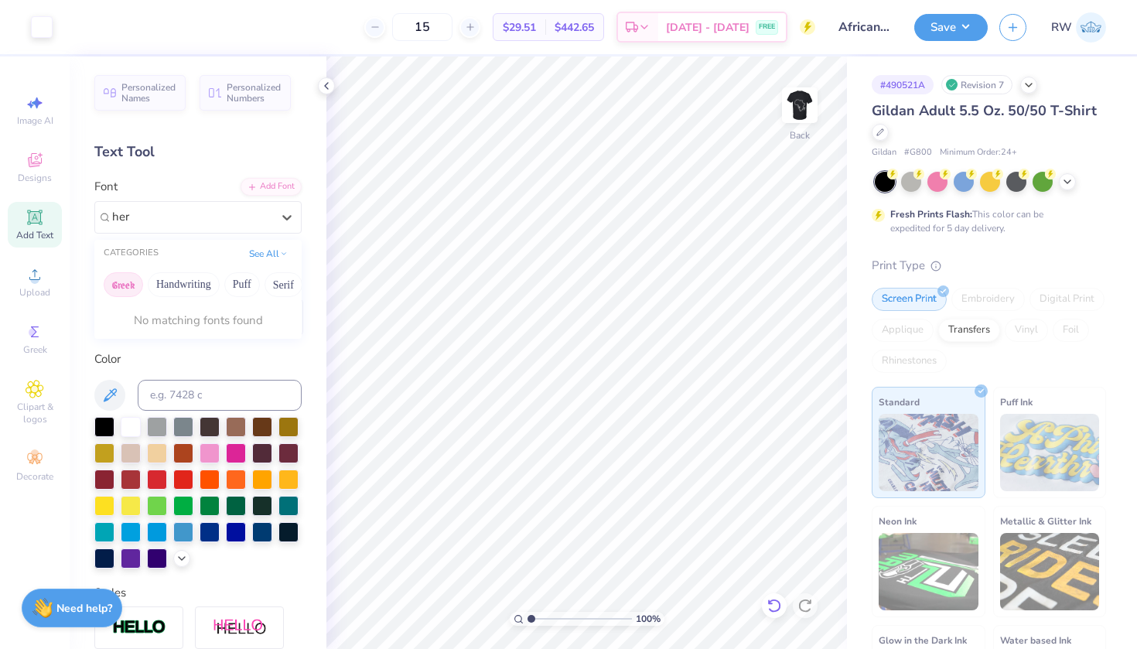
type input "her"
click at [768, 602] on icon at bounding box center [773, 605] width 15 height 15
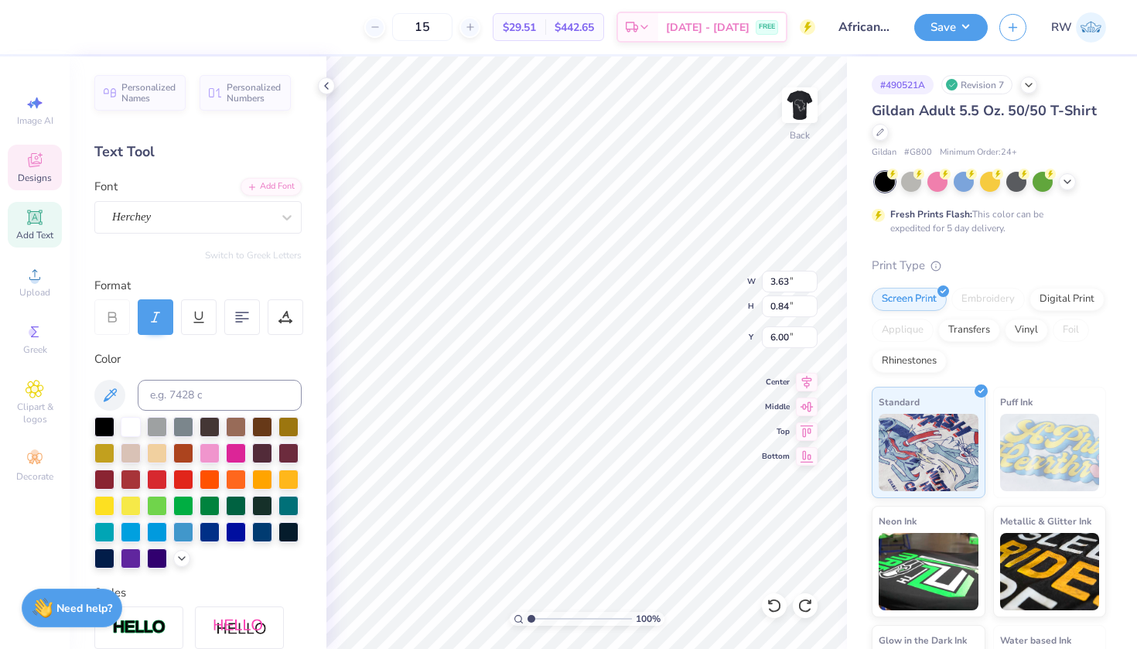
type input "13.29"
type input "0.96"
type input "4.77"
click at [238, 225] on div at bounding box center [191, 216] width 159 height 21
click at [44, 237] on span "Add Text" at bounding box center [34, 235] width 37 height 12
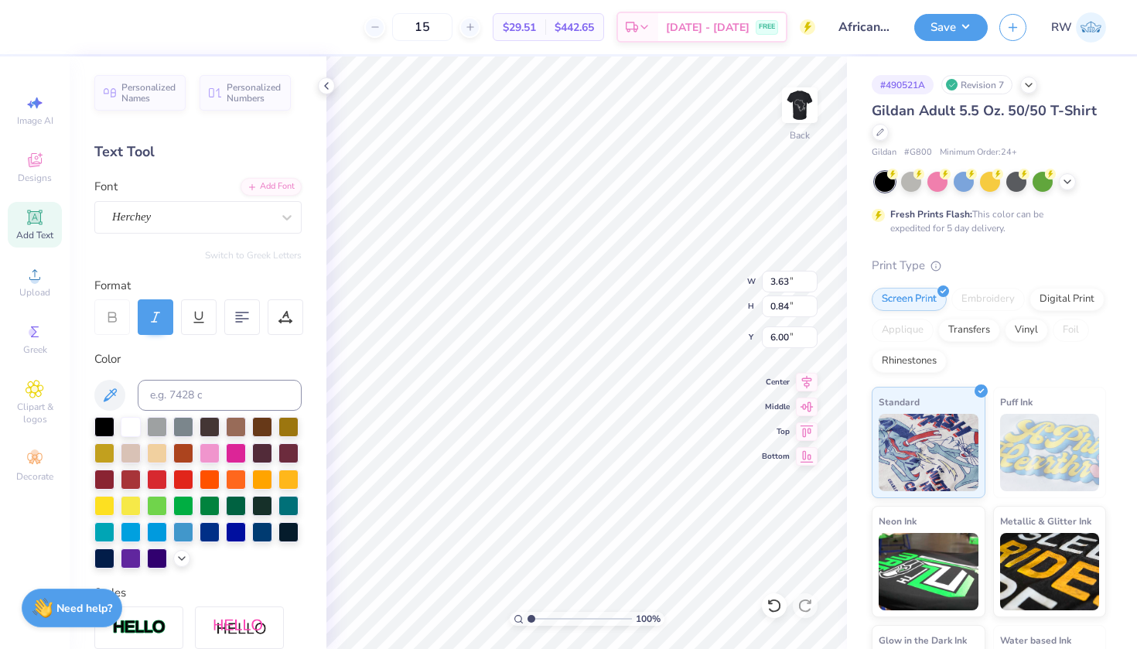
type input "5.64"
type input "1.63"
type input "11.93"
type textarea "T"
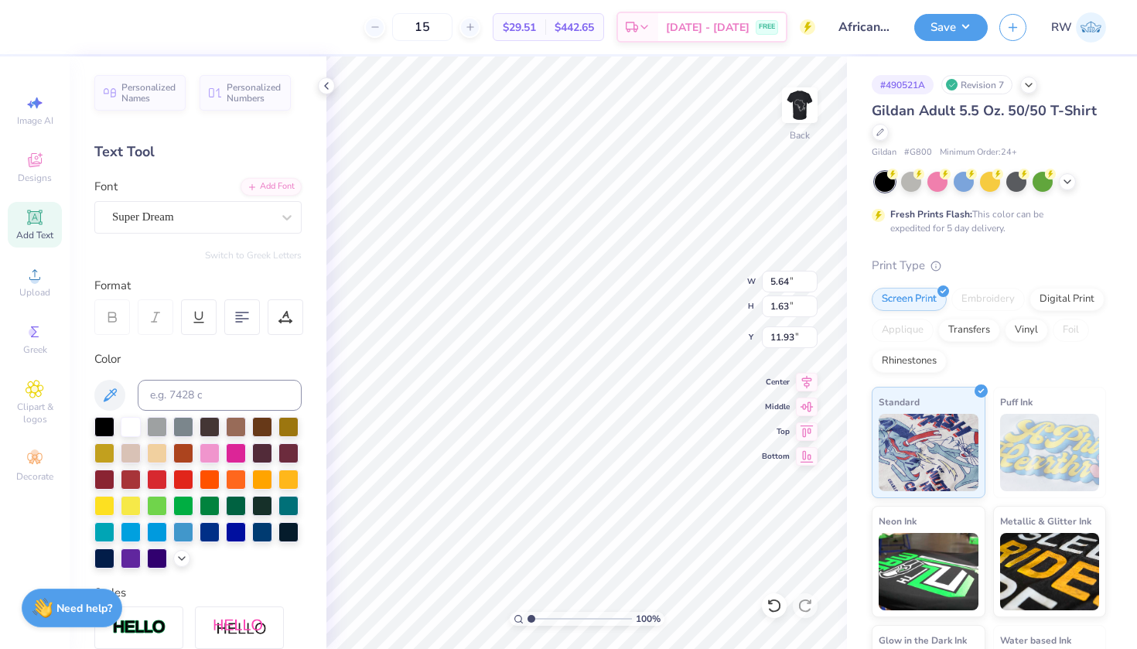
type textarea "Seattle, WA"
click at [225, 213] on div "Super Dream" at bounding box center [192, 217] width 162 height 24
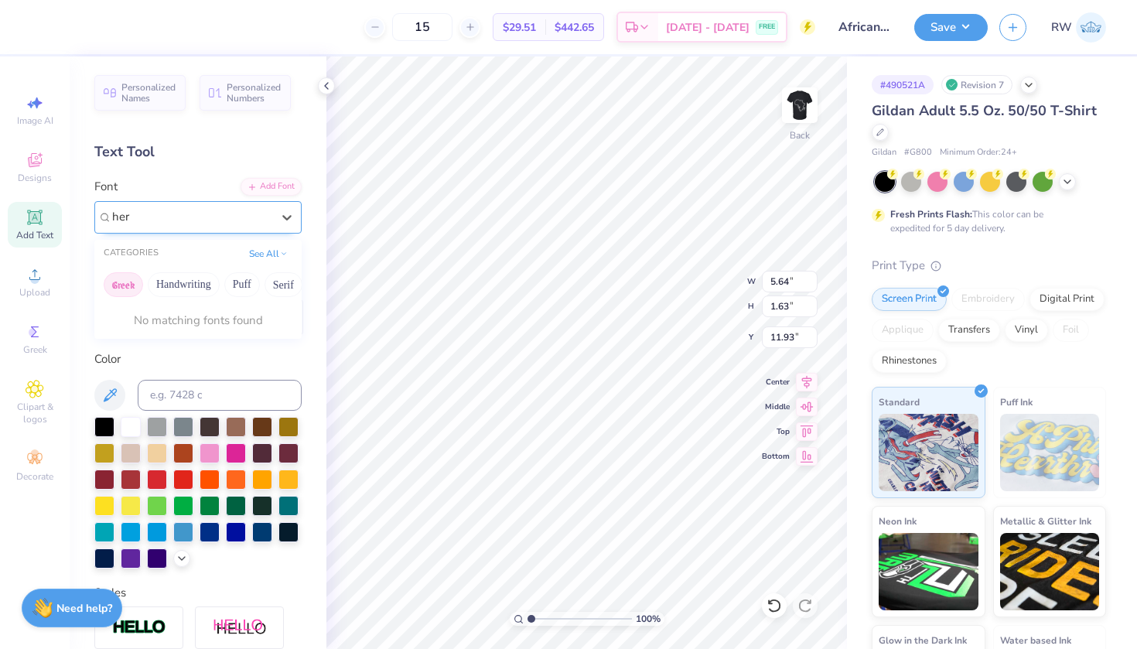
type input "her"
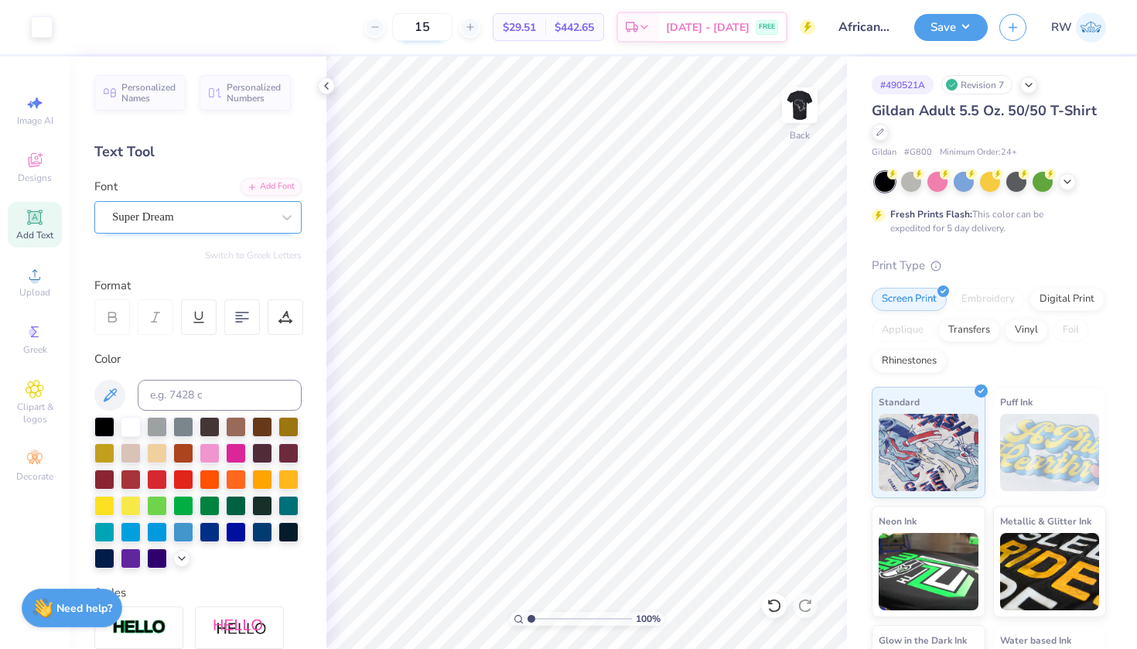
click at [452, 26] on input "15" at bounding box center [422, 27] width 60 height 28
type input "1"
click at [452, 23] on input "12" at bounding box center [422, 27] width 60 height 28
click at [452, 27] on input "12" at bounding box center [422, 27] width 60 height 28
type input "15"
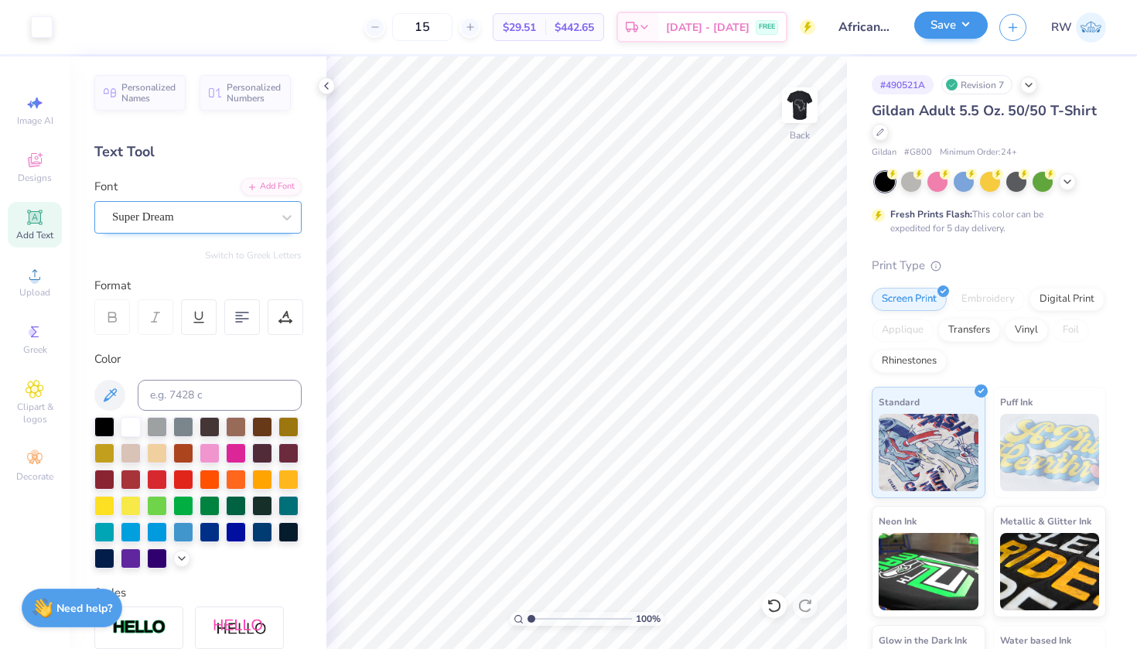
click at [960, 30] on button "Save" at bounding box center [950, 25] width 73 height 27
click at [879, 31] on input "African Caribbean Student Association" at bounding box center [865, 27] width 76 height 31
click at [949, 30] on button "Save" at bounding box center [950, 25] width 73 height 27
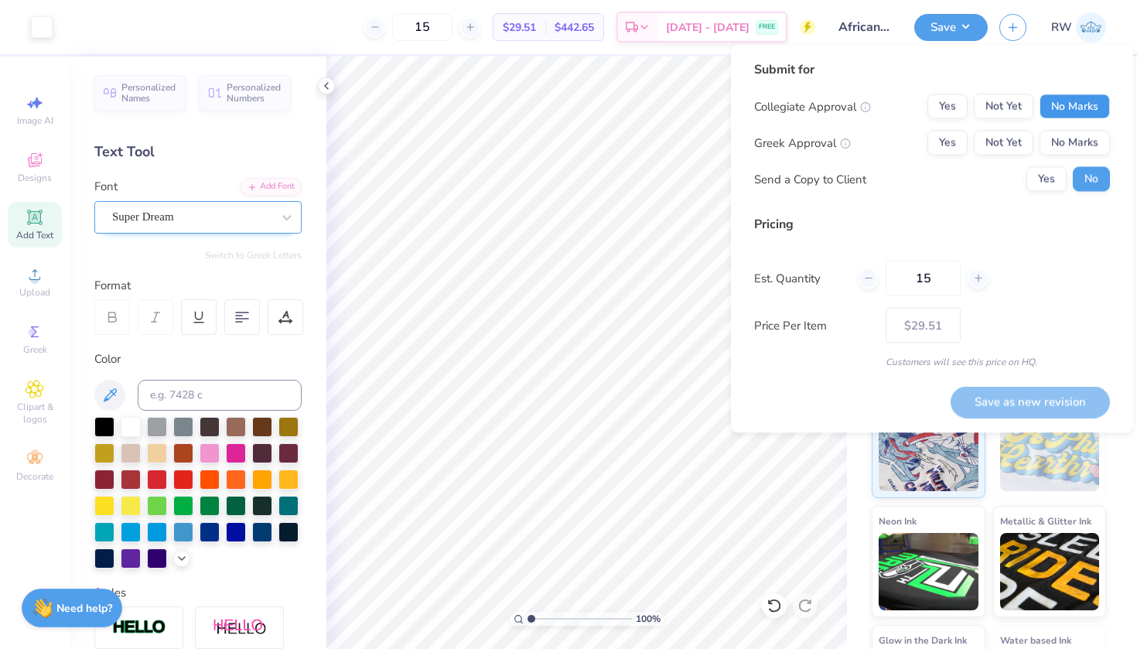
click at [1062, 111] on button "No Marks" at bounding box center [1074, 106] width 70 height 25
click at [1055, 139] on button "No Marks" at bounding box center [1074, 143] width 70 height 25
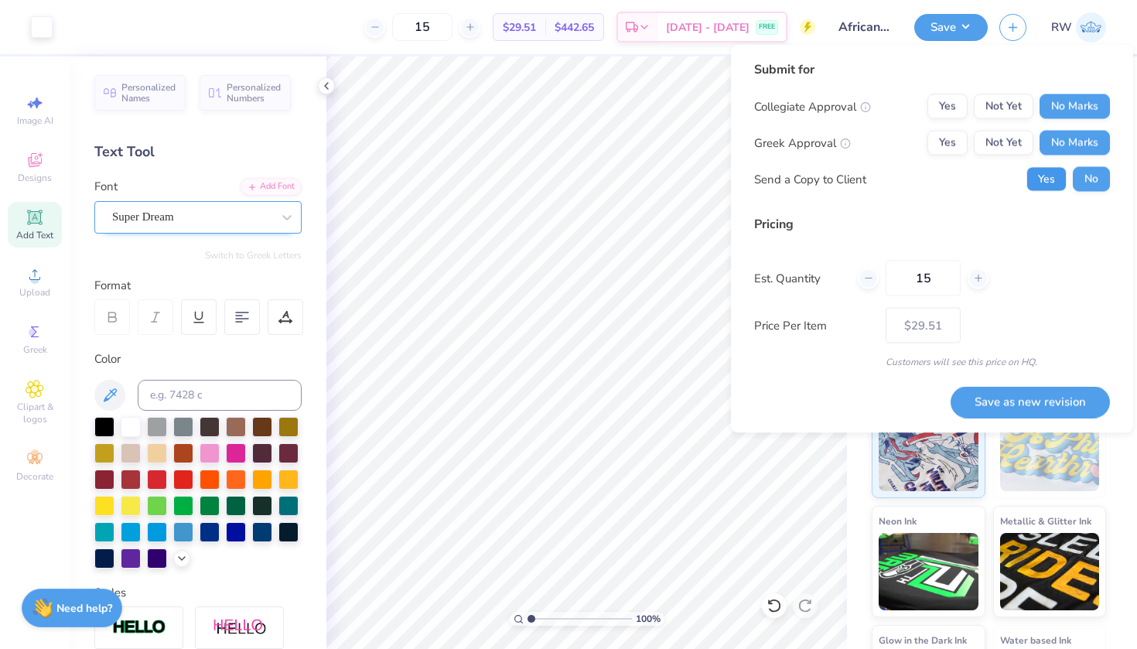
click at [1058, 182] on button "Yes" at bounding box center [1046, 179] width 40 height 25
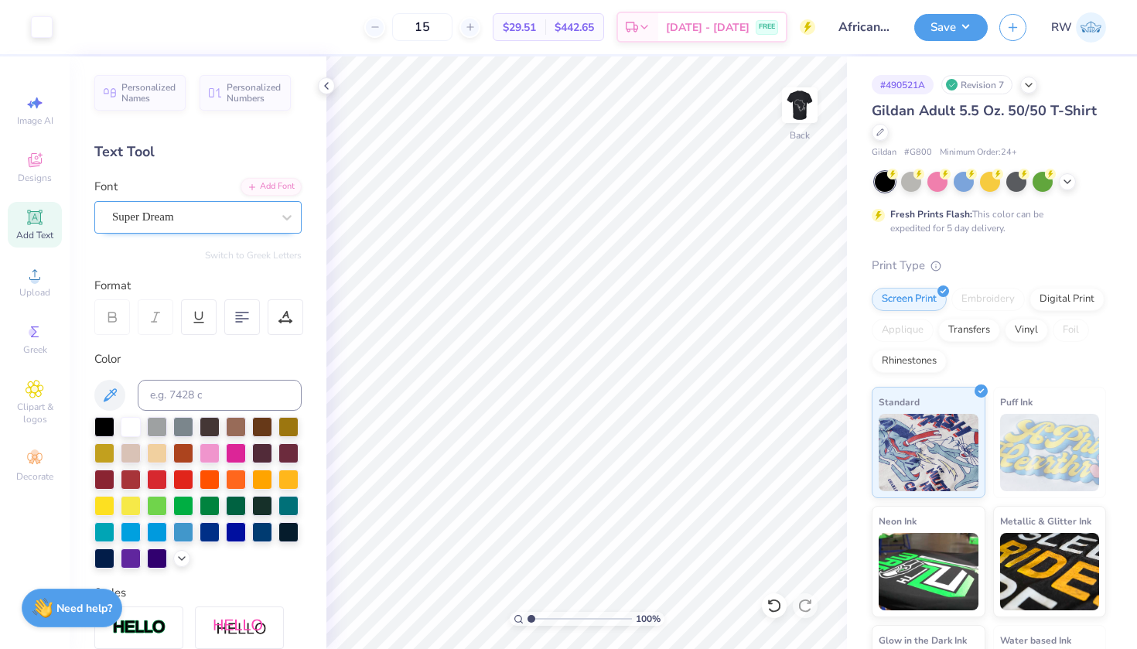
click at [878, 29] on input "African Caribbean Student Association" at bounding box center [865, 27] width 76 height 31
click at [882, 29] on input "African Caribbean Student Association" at bounding box center [865, 27] width 76 height 31
click at [948, 32] on button "Save" at bounding box center [950, 25] width 73 height 27
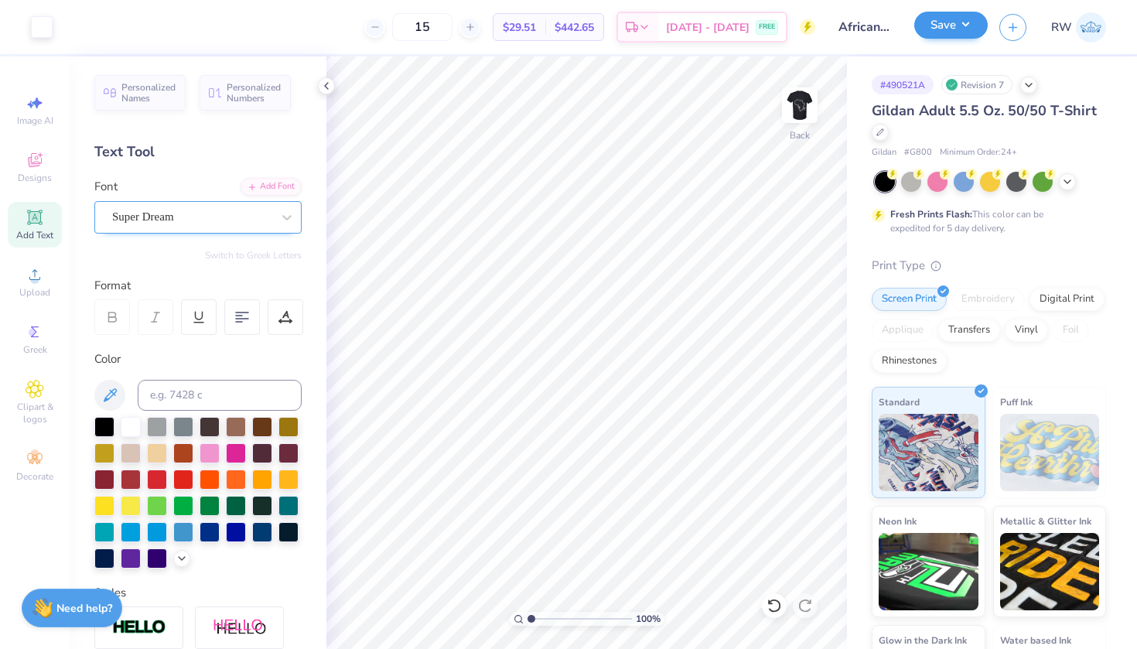
click at [969, 31] on button "Save" at bounding box center [950, 25] width 73 height 27
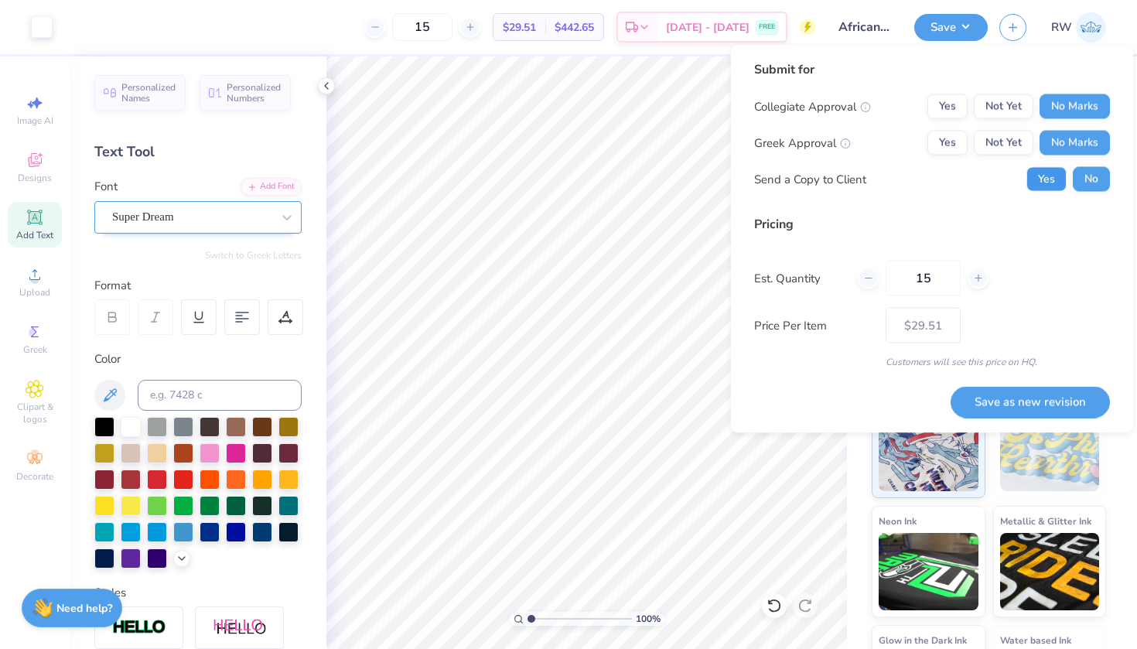
click at [1048, 180] on button "Yes" at bounding box center [1046, 179] width 40 height 25
click at [1018, 402] on button "Save as new revision" at bounding box center [1029, 402] width 159 height 32
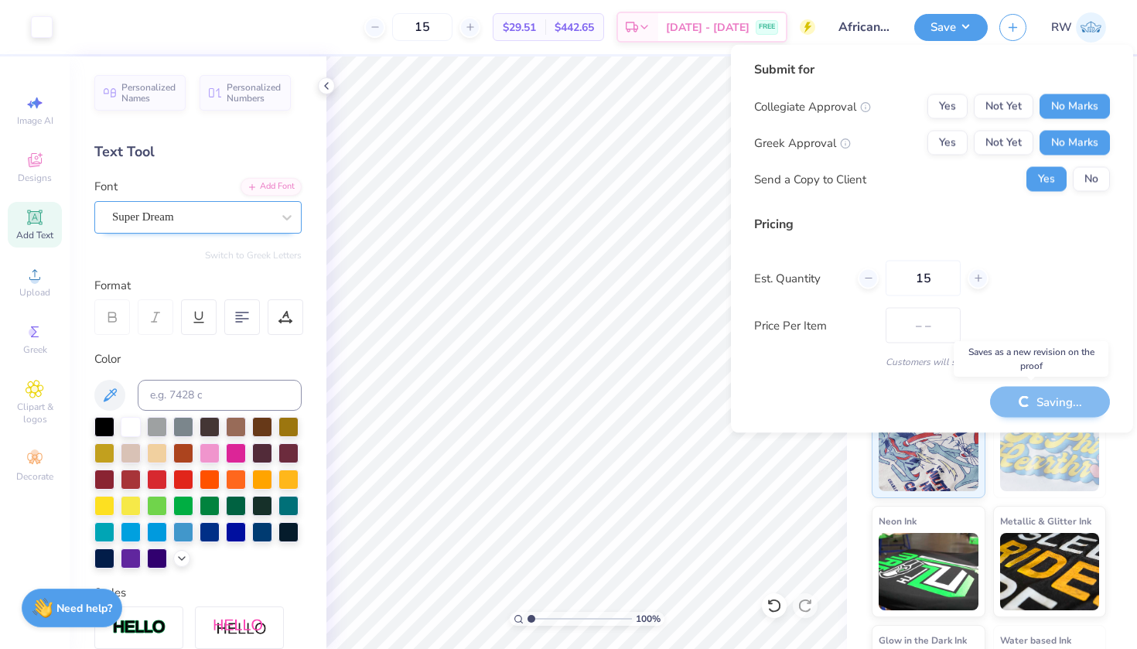
type input "$29.51"
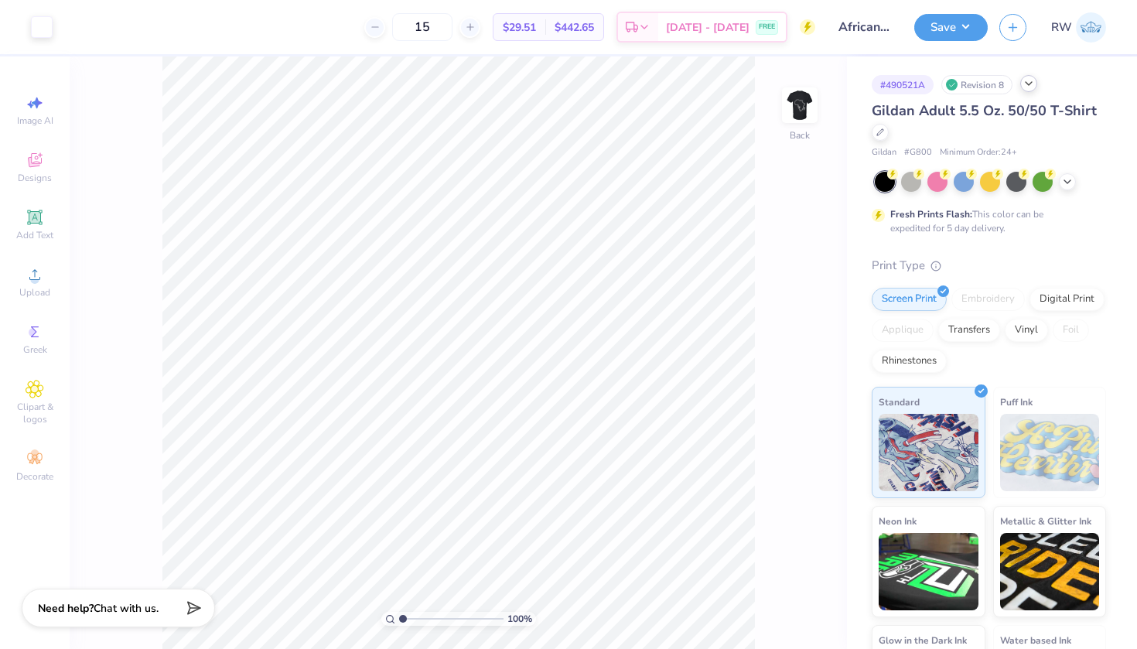
click at [1028, 84] on icon at bounding box center [1028, 83] width 12 height 12
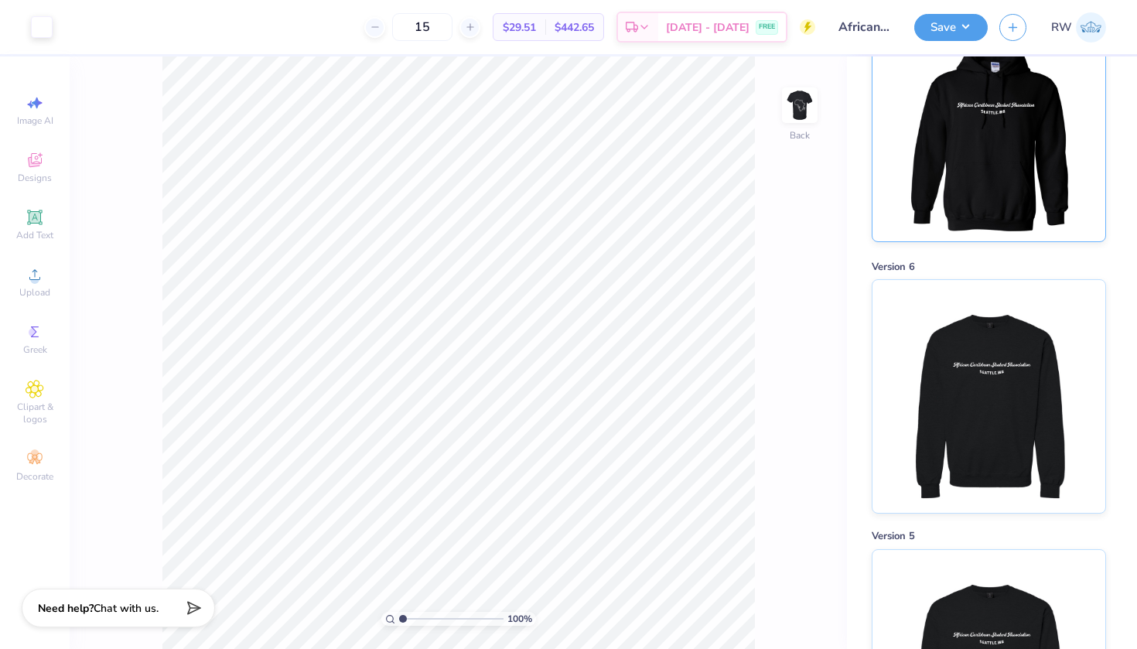
scroll to position [123, 0]
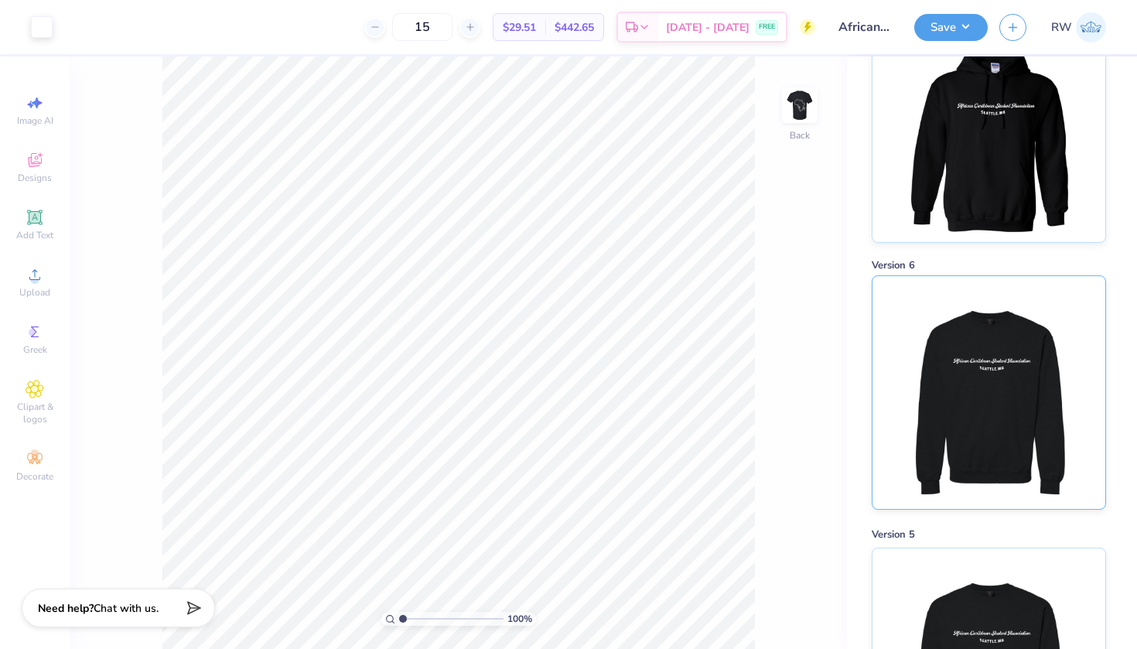
click at [1004, 359] on img at bounding box center [988, 392] width 192 height 233
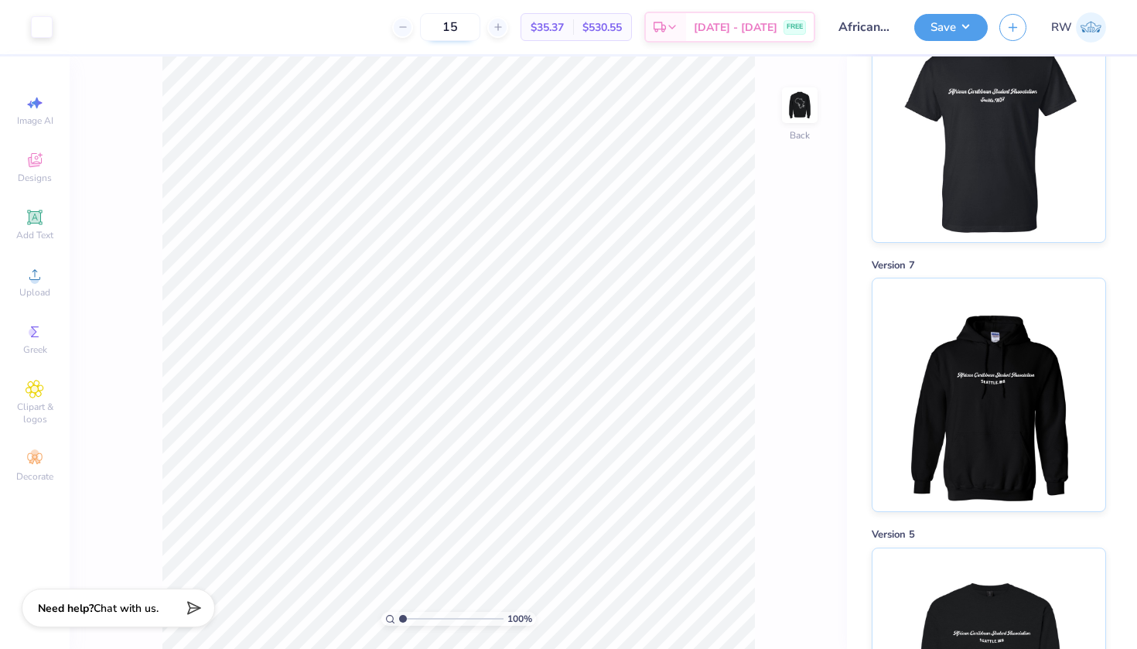
click at [477, 24] on input "15" at bounding box center [450, 27] width 60 height 28
type input "1"
click at [983, 397] on img at bounding box center [988, 392] width 192 height 233
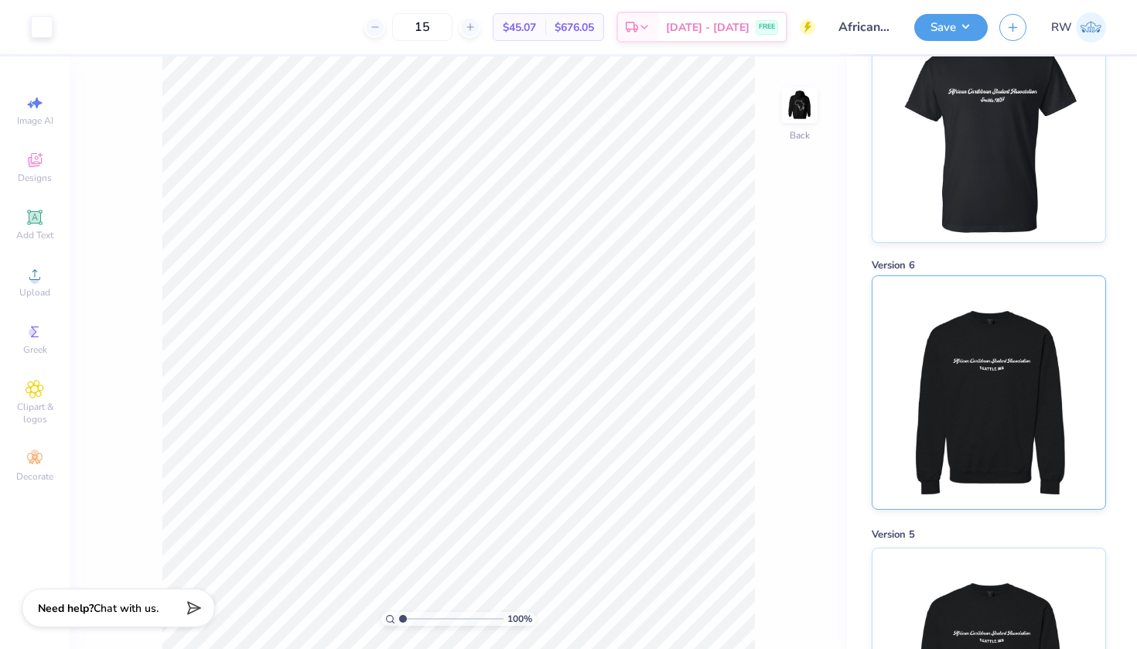
click at [968, 322] on img at bounding box center [988, 392] width 192 height 233
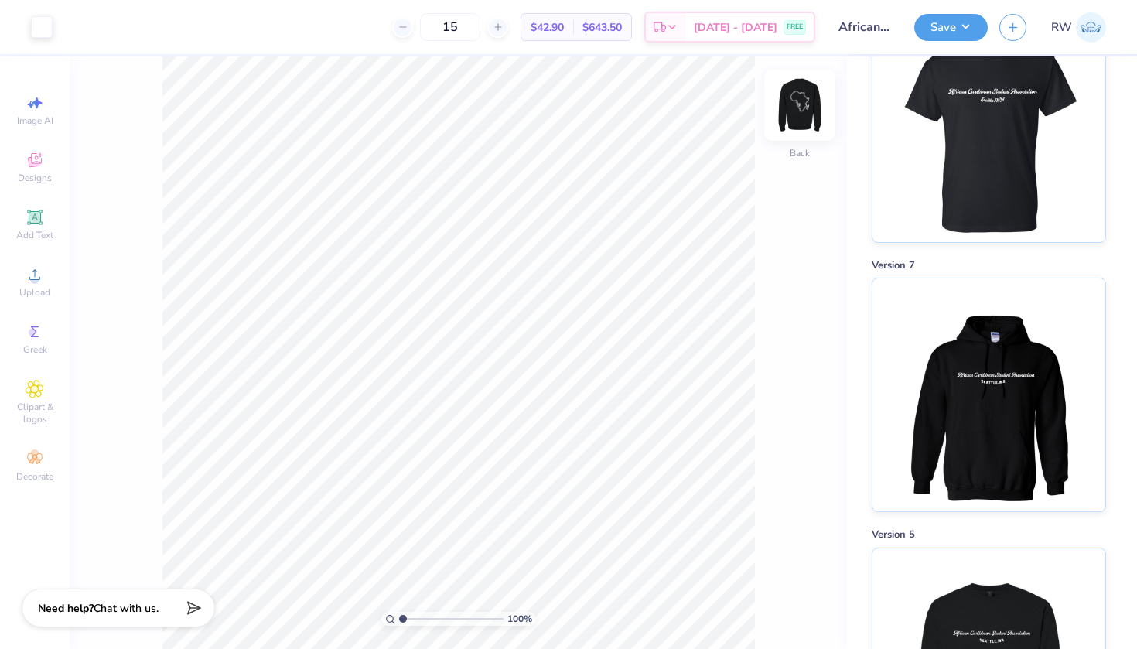
click at [803, 109] on img at bounding box center [800, 105] width 62 height 62
click at [480, 29] on input "15" at bounding box center [450, 27] width 60 height 28
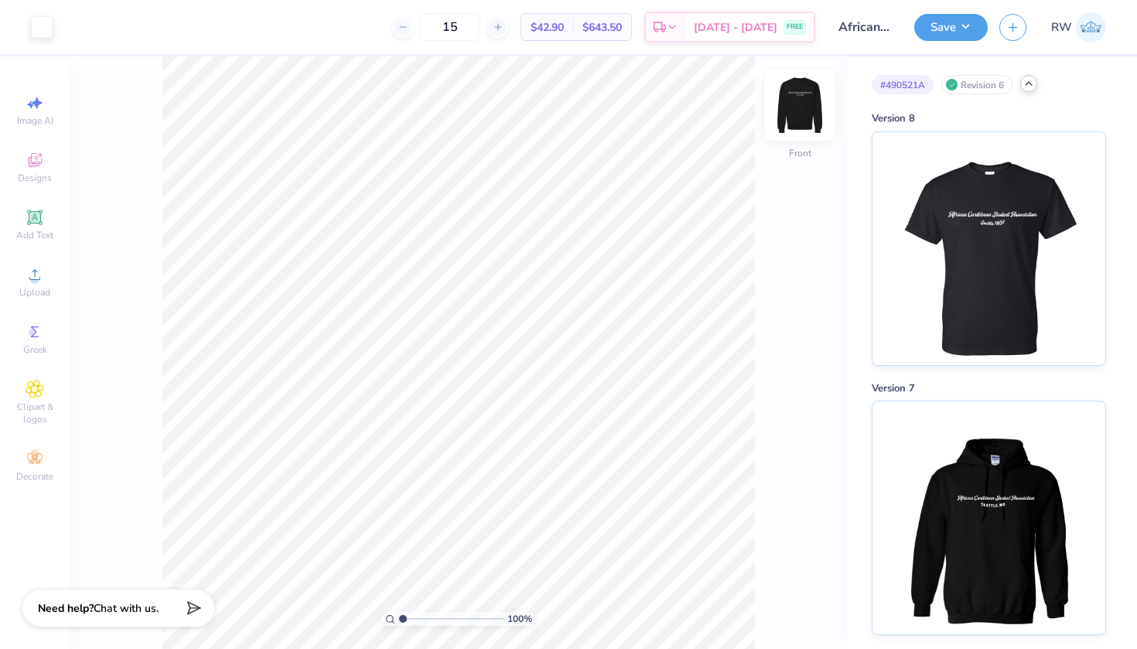
click at [805, 96] on img at bounding box center [800, 105] width 62 height 62
click at [480, 28] on input "15" at bounding box center [450, 27] width 60 height 28
type input "1"
click at [476, 25] on input "15" at bounding box center [450, 27] width 60 height 28
type input "1"
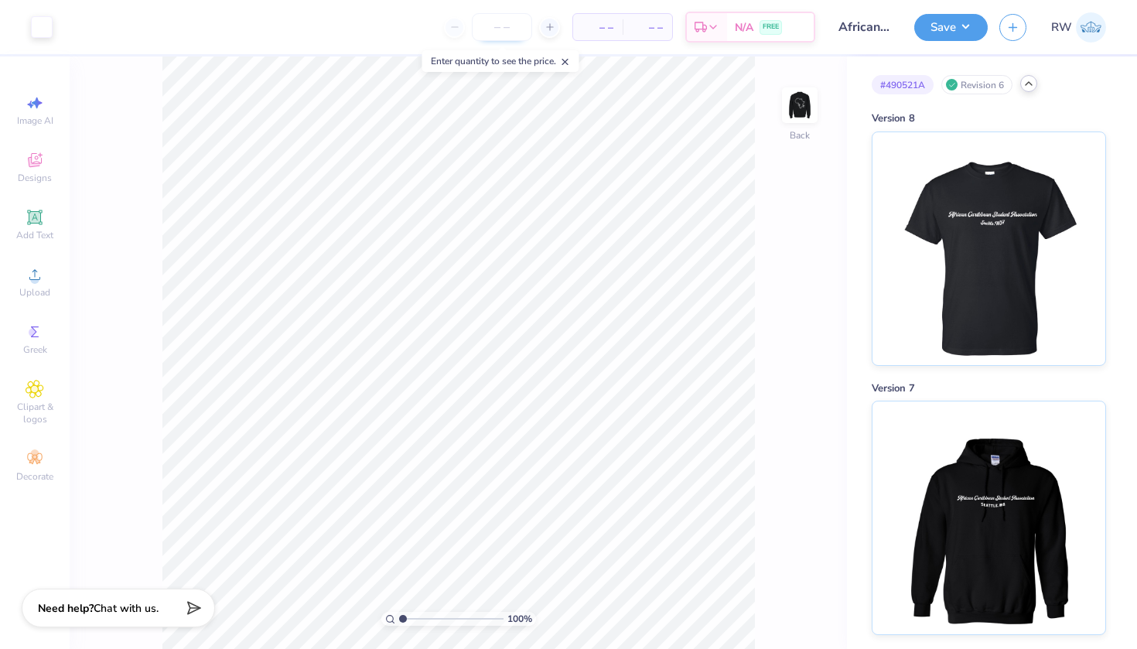
type input "2"
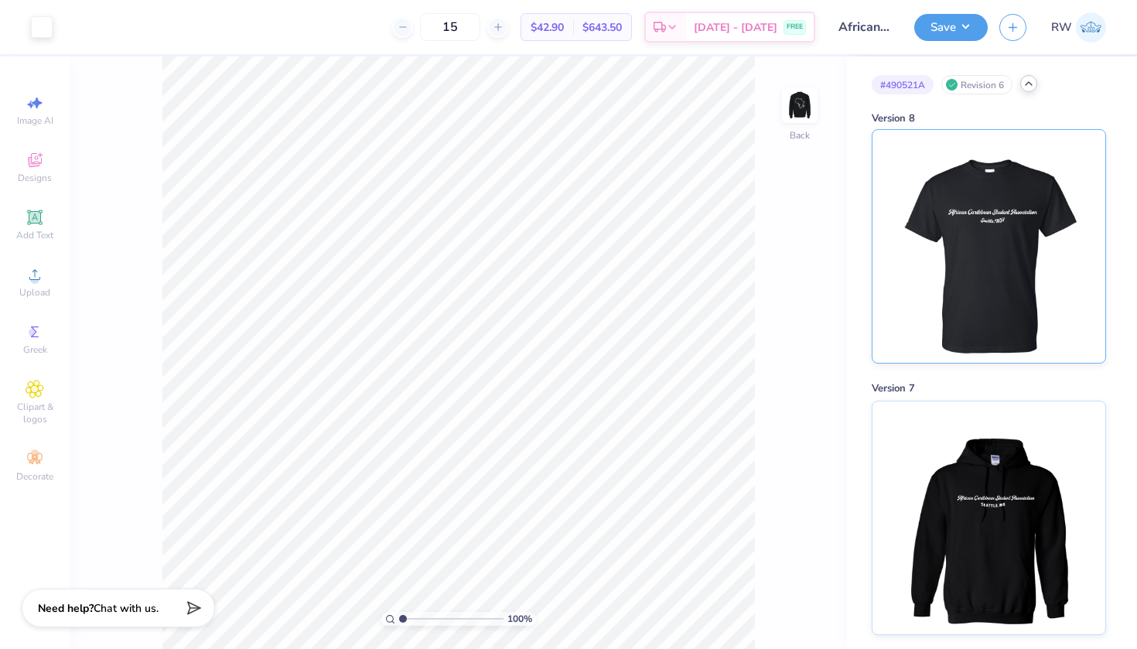
click at [966, 299] on img at bounding box center [988, 246] width 192 height 233
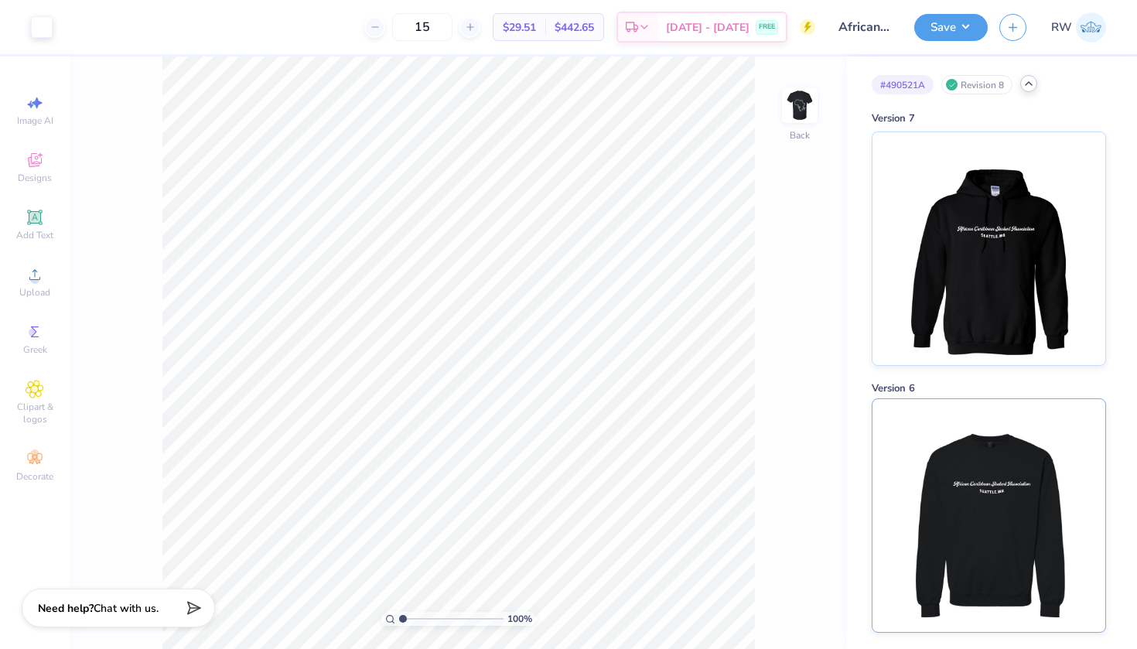
click at [985, 449] on img at bounding box center [988, 515] width 192 height 233
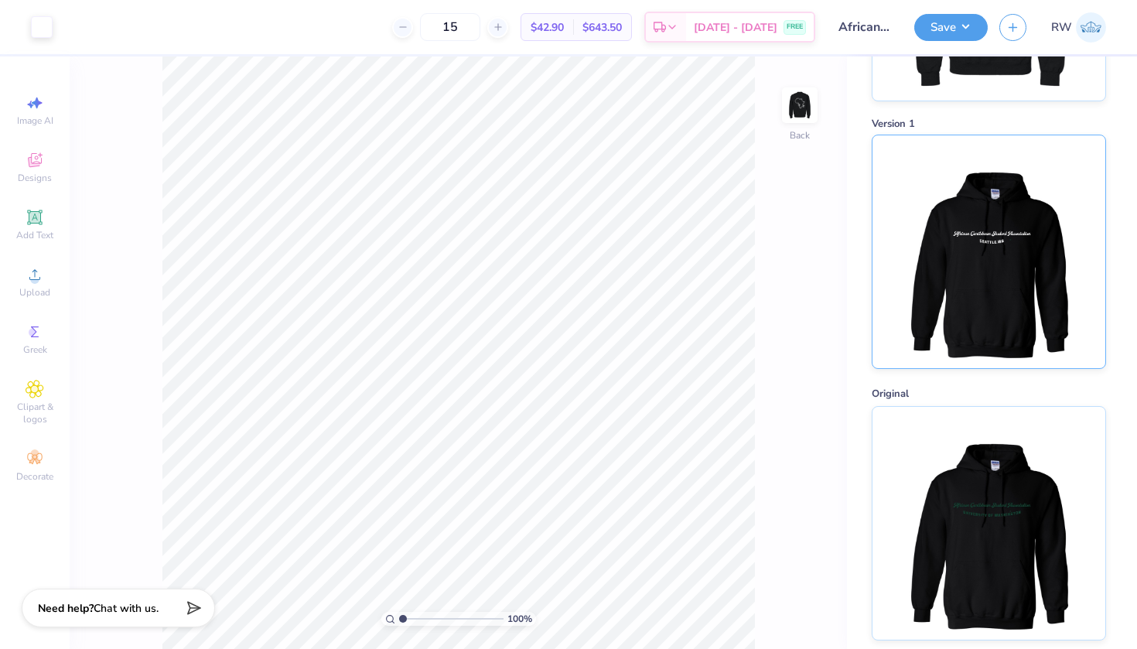
scroll to position [1610, 0]
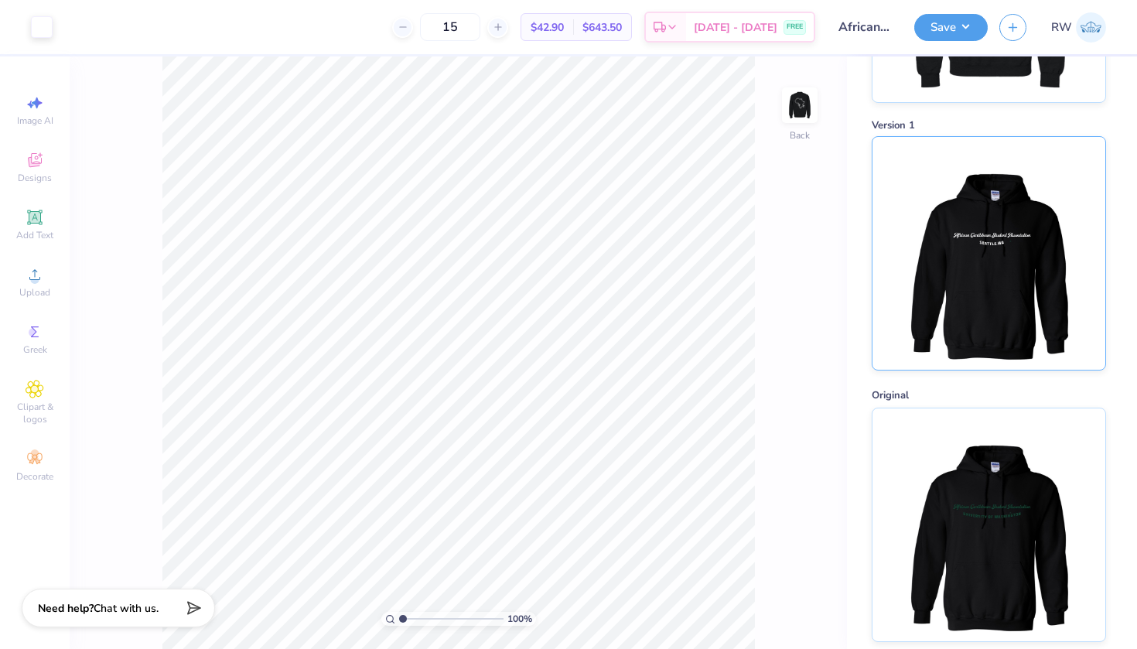
click at [1001, 292] on img at bounding box center [988, 253] width 192 height 233
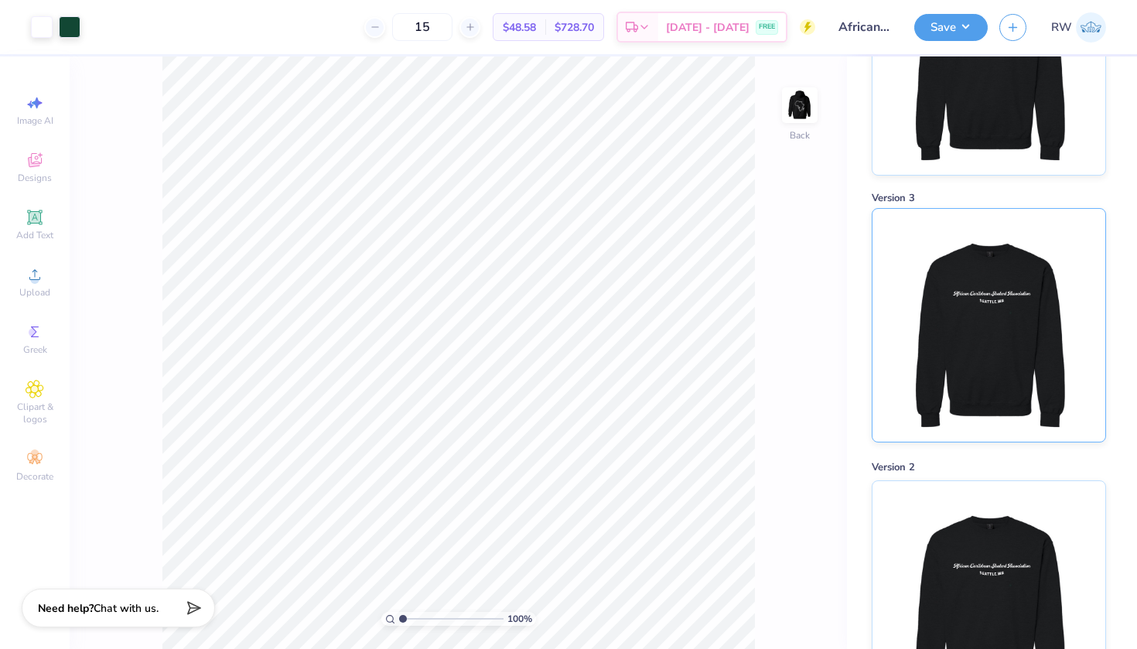
scroll to position [1253, 0]
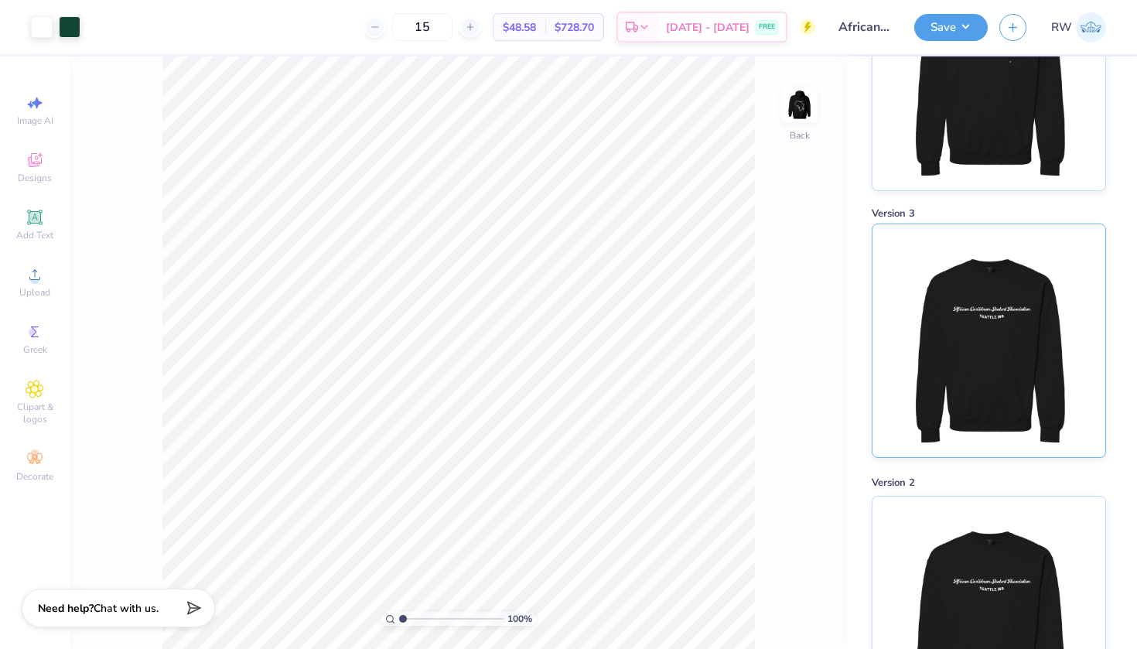
click at [979, 271] on img at bounding box center [988, 340] width 192 height 233
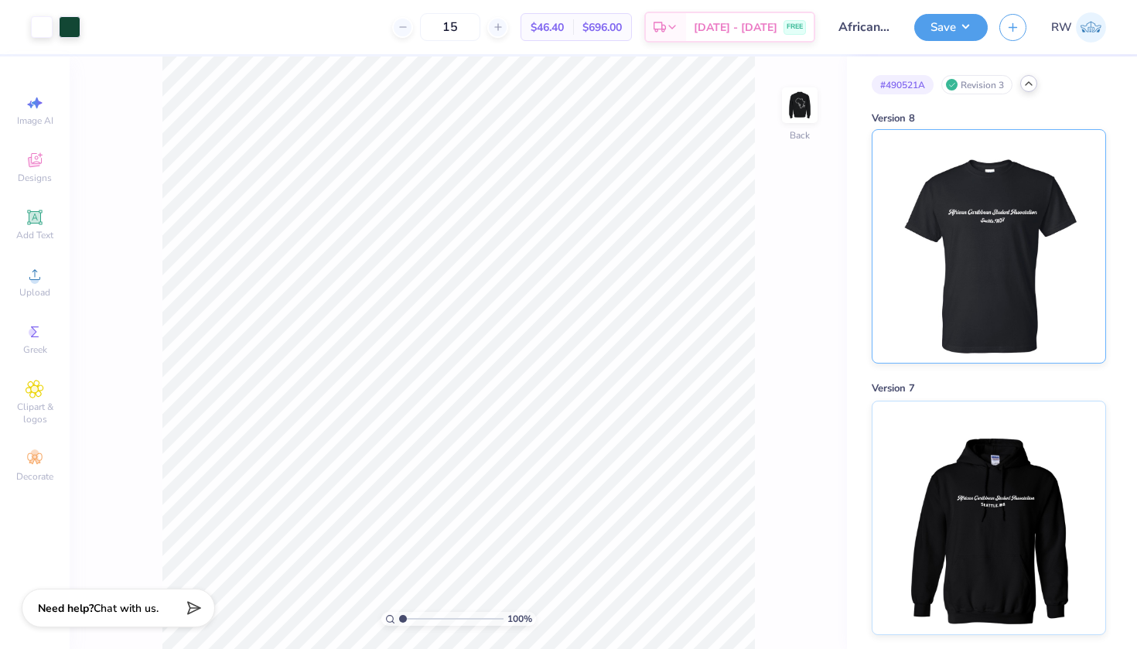
scroll to position [-1, 0]
click at [1050, 220] on img at bounding box center [988, 246] width 192 height 233
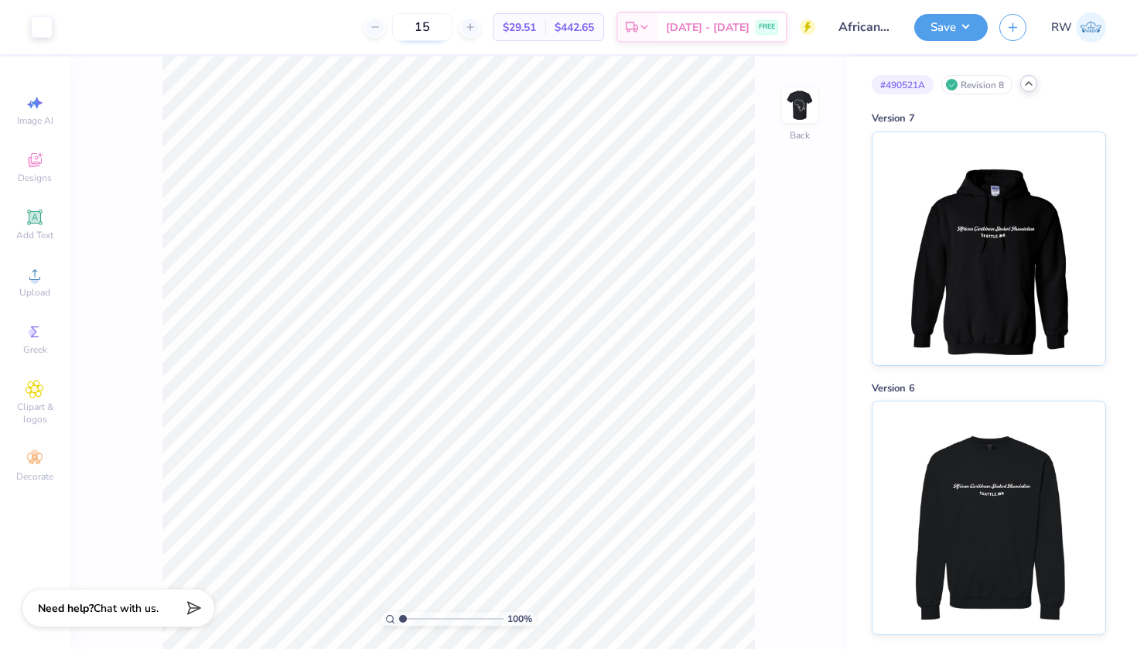
click at [452, 22] on input "15" at bounding box center [422, 27] width 60 height 28
type input "15"
click at [801, 121] on img at bounding box center [800, 105] width 62 height 62
click at [801, 121] on img at bounding box center [799, 105] width 31 height 31
